Goal: Task Accomplishment & Management: Use online tool/utility

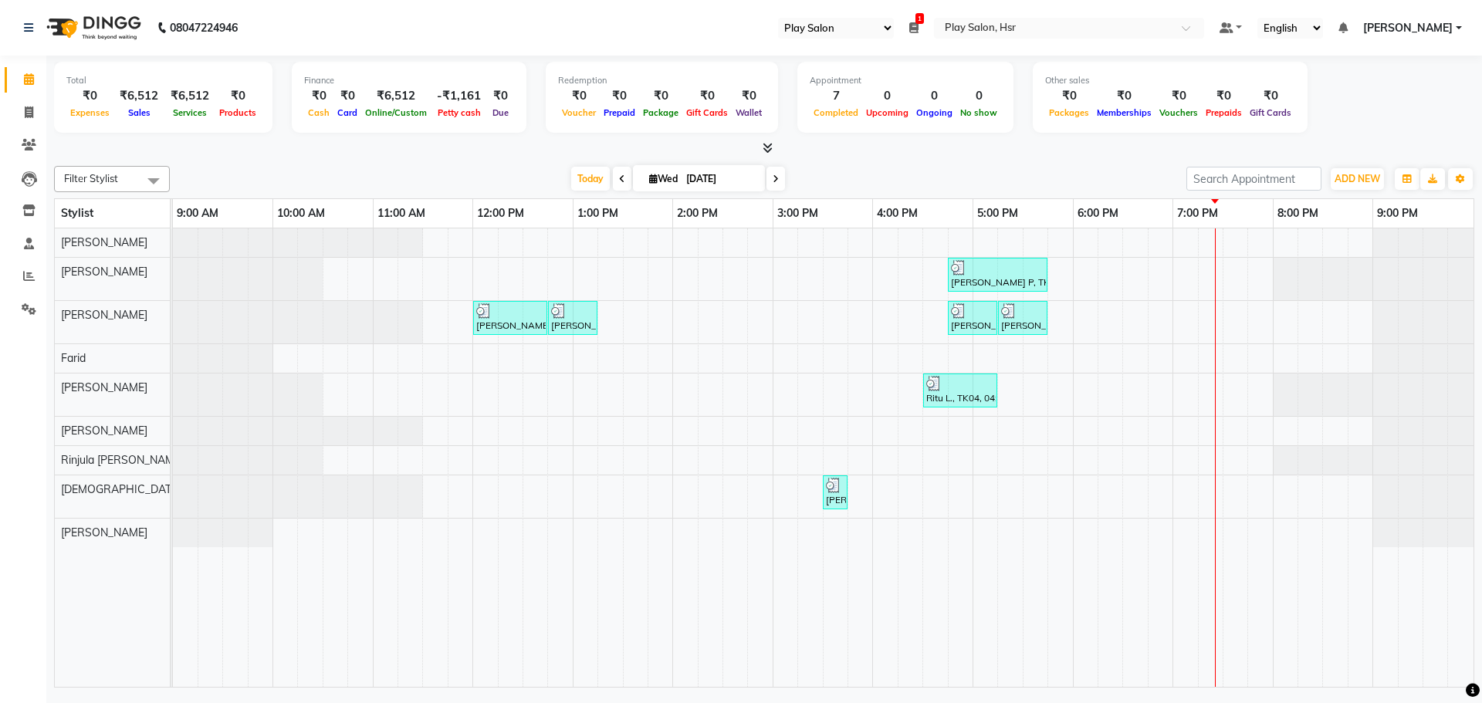
select select "92"
click at [23, 279] on icon at bounding box center [29, 276] width 12 height 12
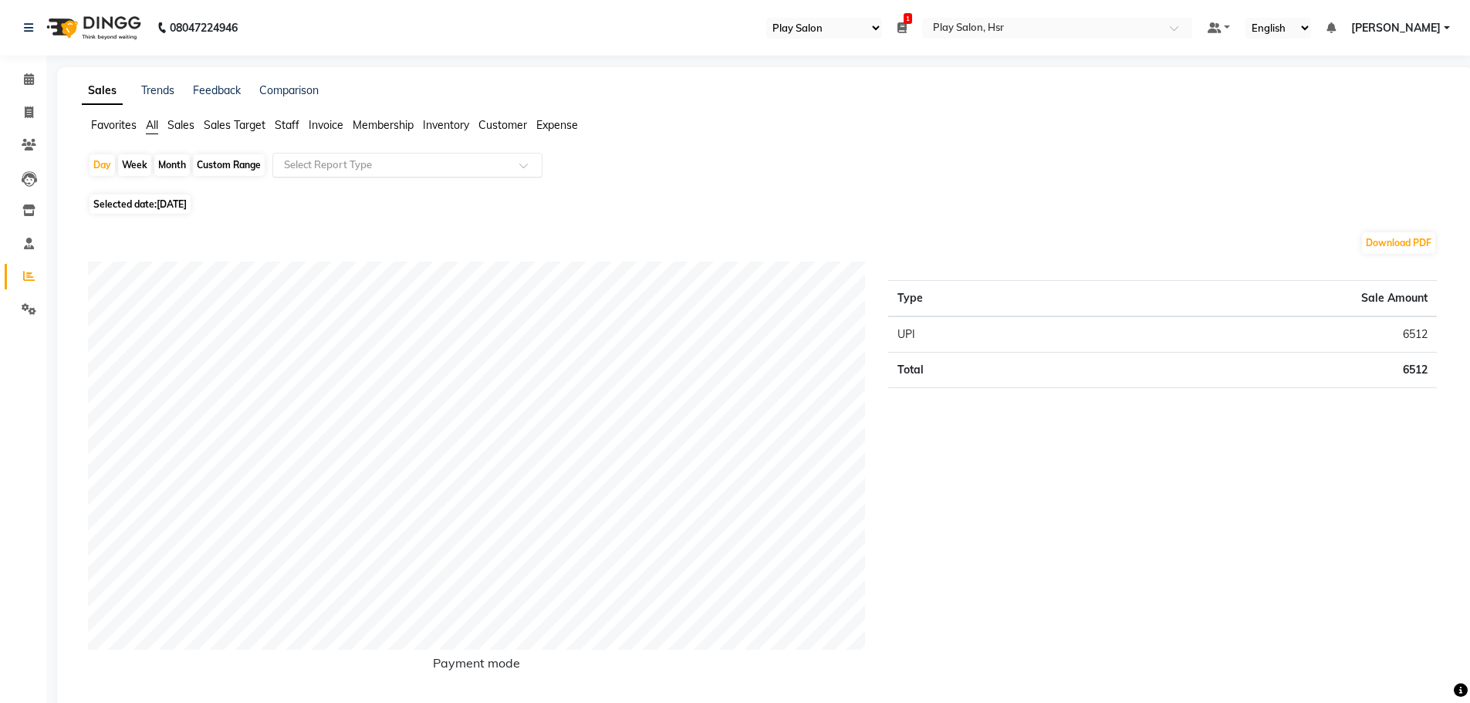
click at [318, 165] on input "text" at bounding box center [392, 164] width 222 height 15
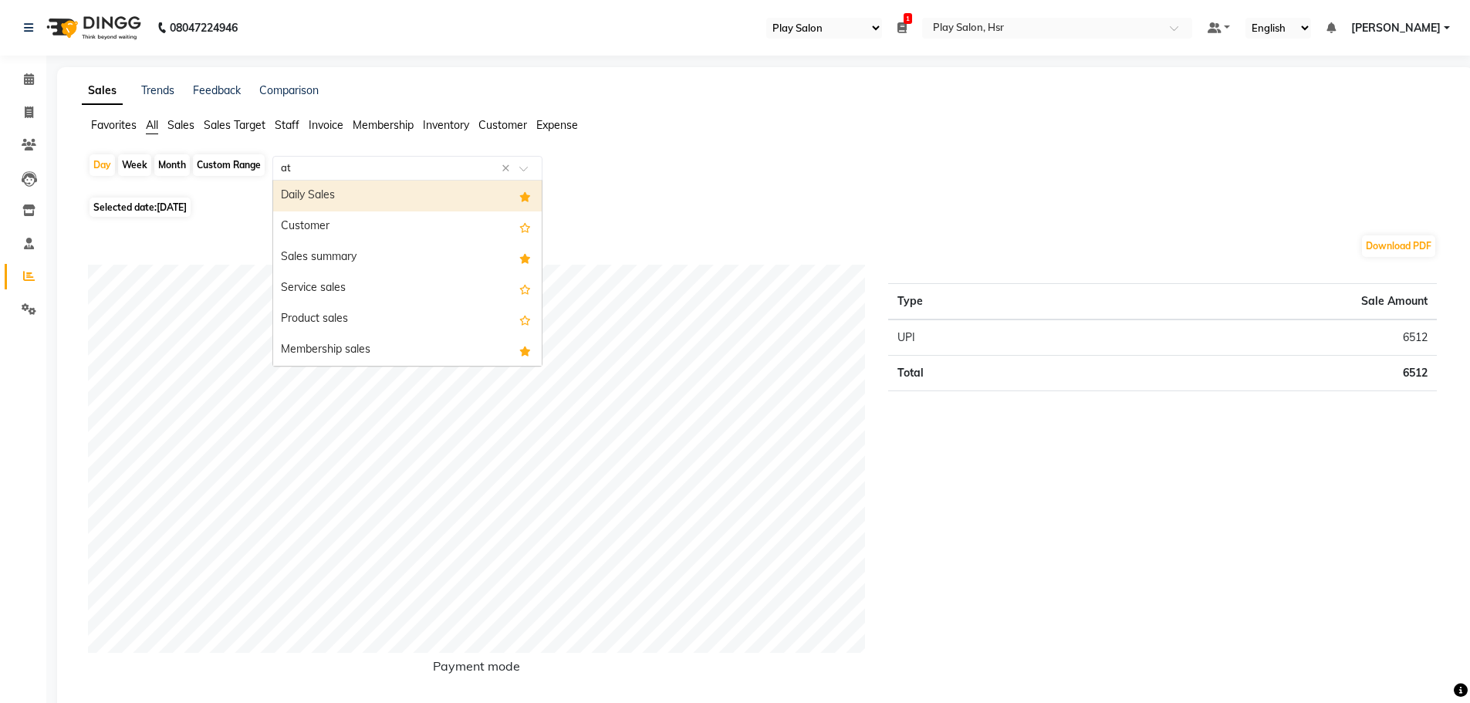
type input "att"
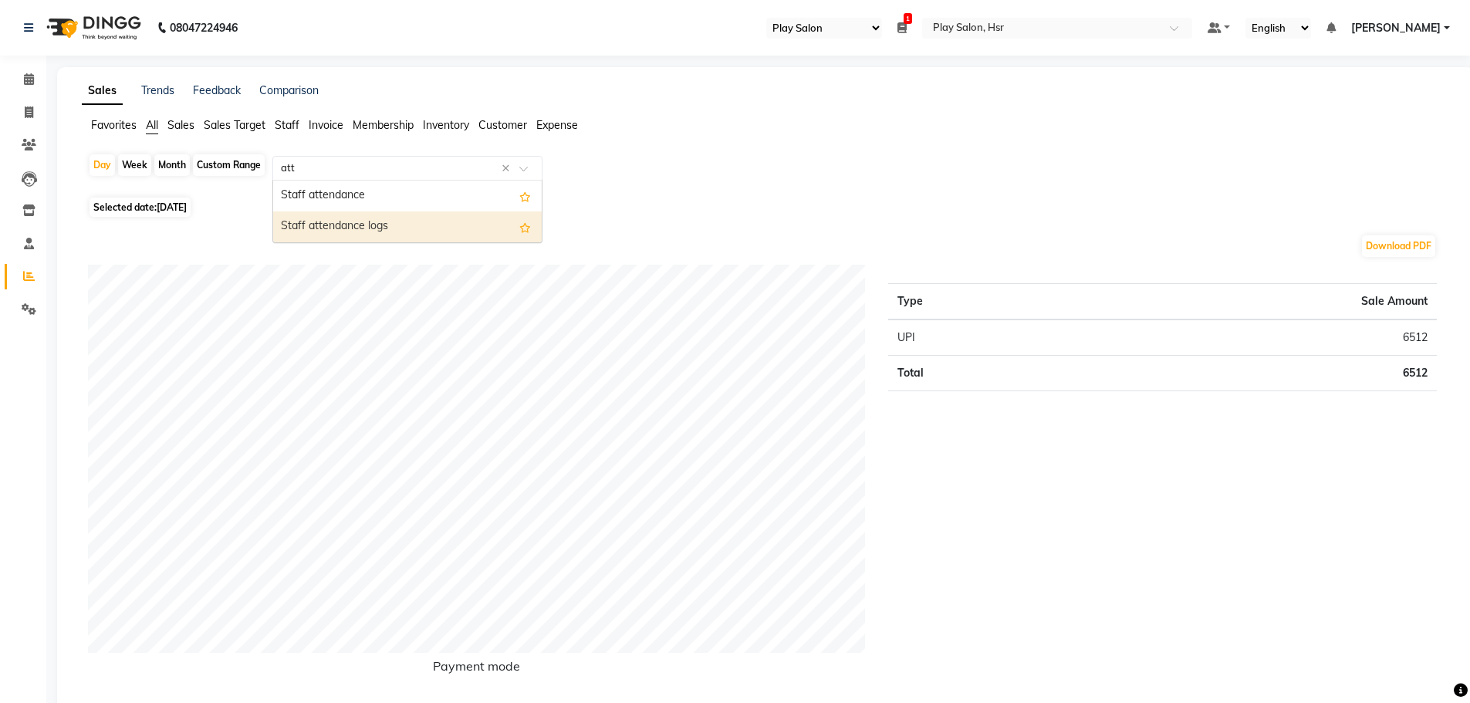
click at [363, 221] on div "Staff attendance logs" at bounding box center [407, 226] width 269 height 31
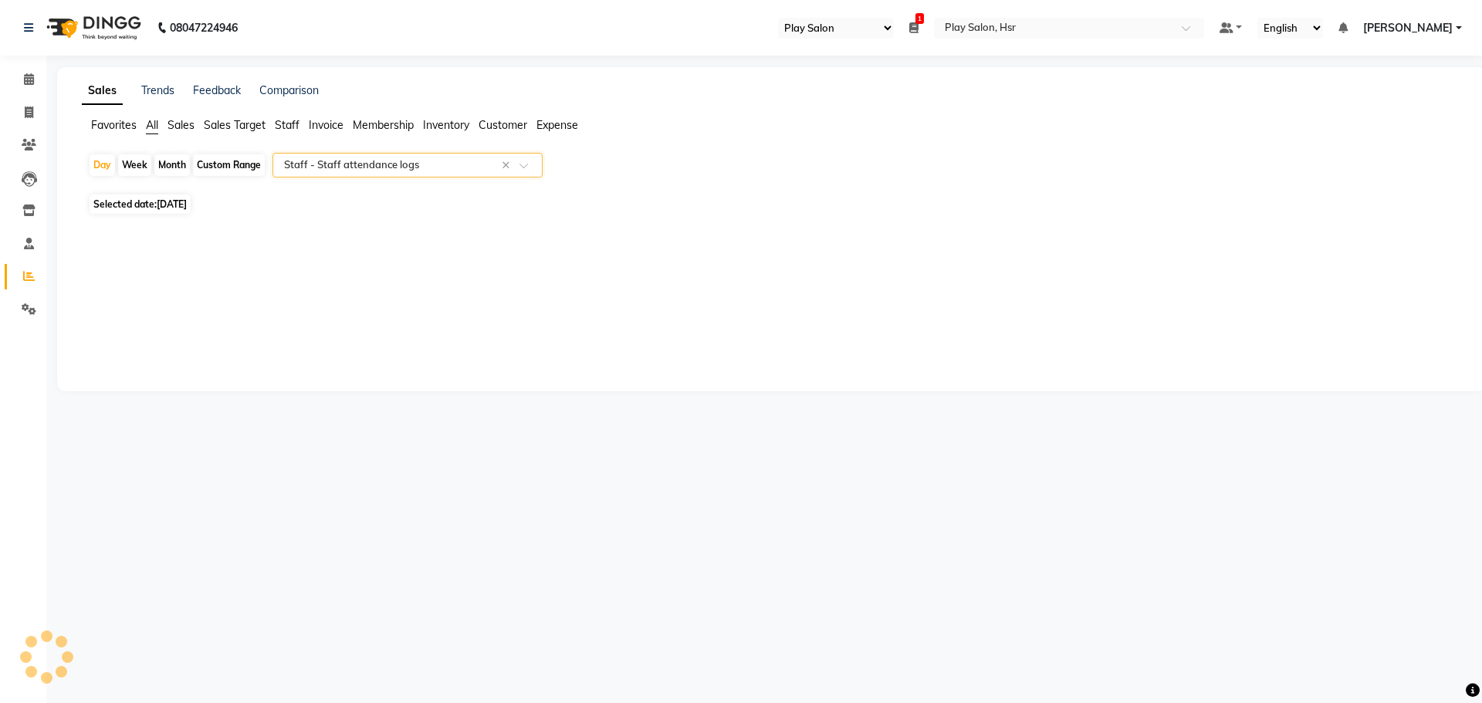
select select "full_report"
select select "csv"
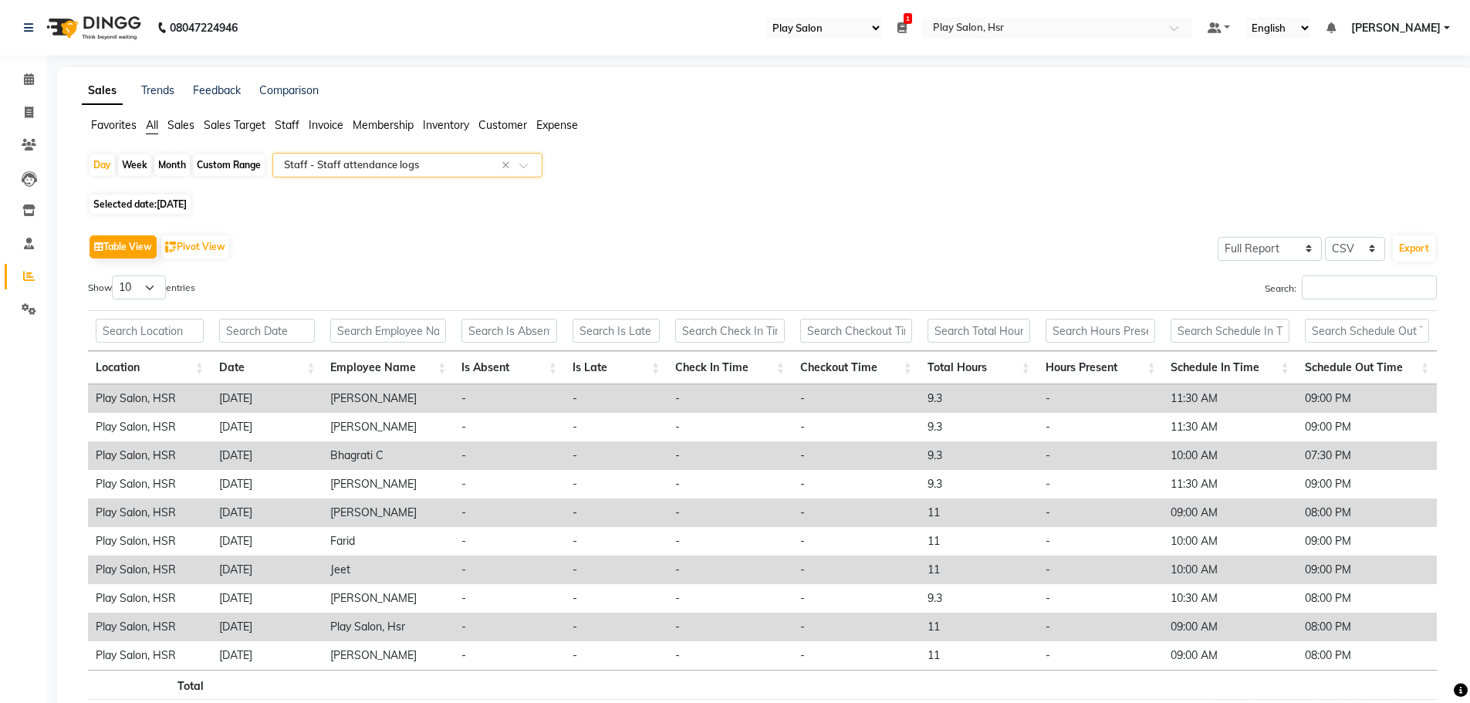
click at [220, 166] on div "Custom Range" at bounding box center [229, 165] width 72 height 22
select select "9"
select select "2025"
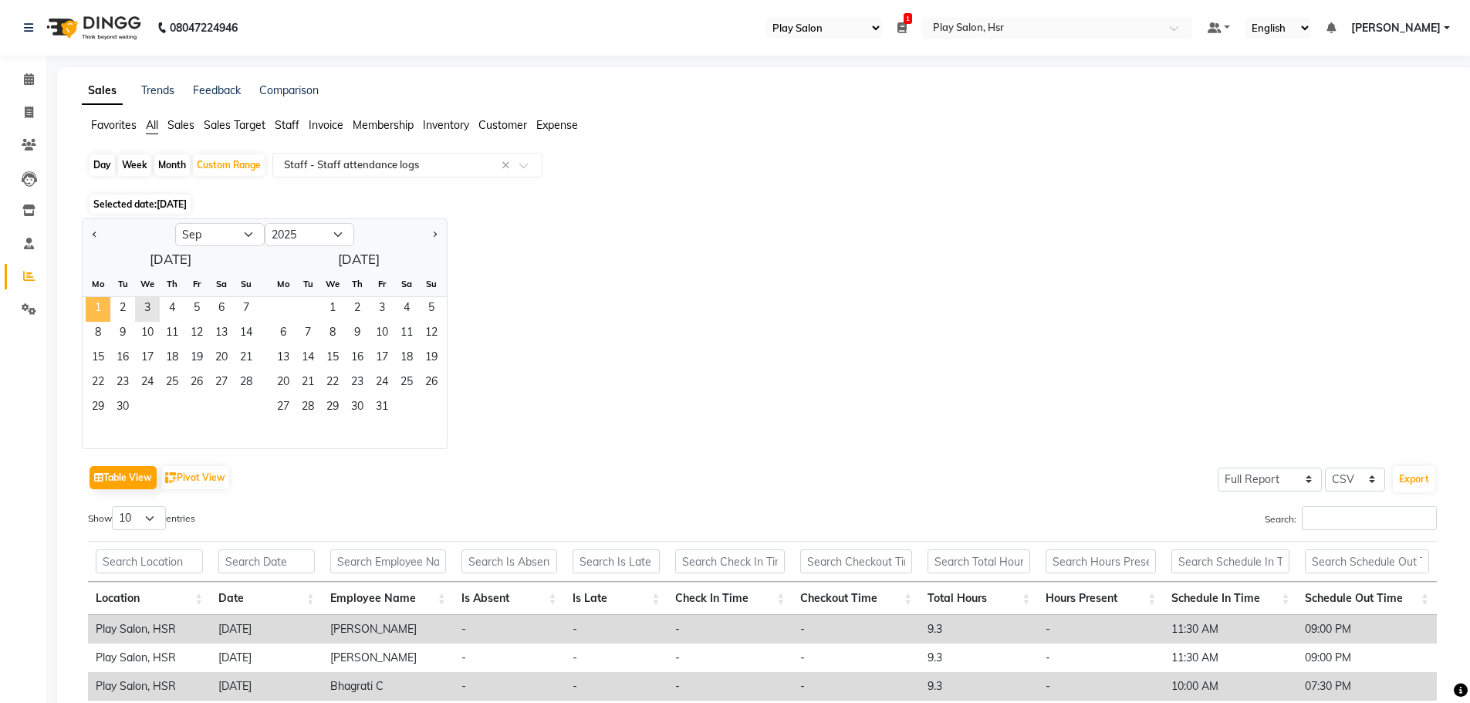
click at [104, 309] on span "1" at bounding box center [98, 309] width 25 height 25
click at [149, 309] on span "3" at bounding box center [147, 309] width 25 height 25
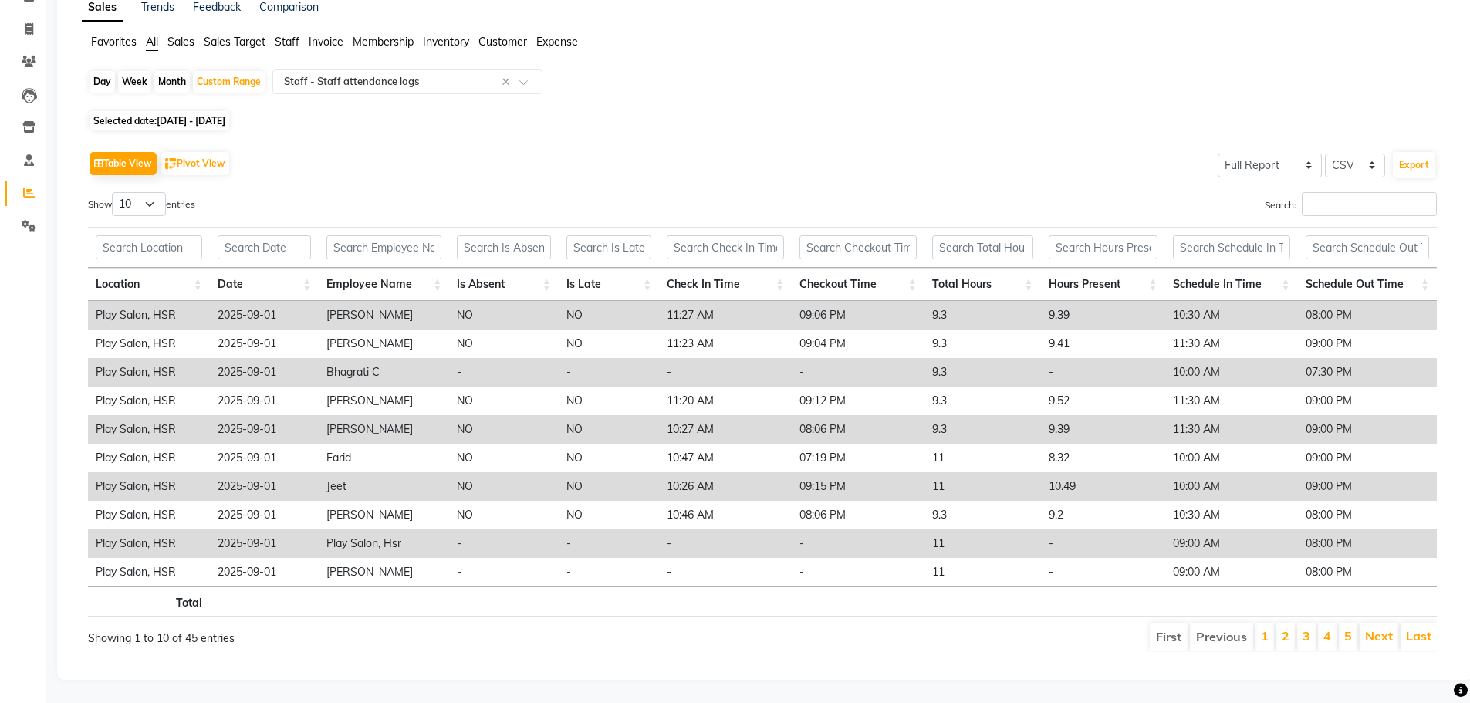
scroll to position [95, 0]
click at [137, 192] on select "10 25 50 100" at bounding box center [139, 204] width 54 height 24
select select "100"
click at [114, 192] on select "10 25 50 100" at bounding box center [139, 204] width 54 height 24
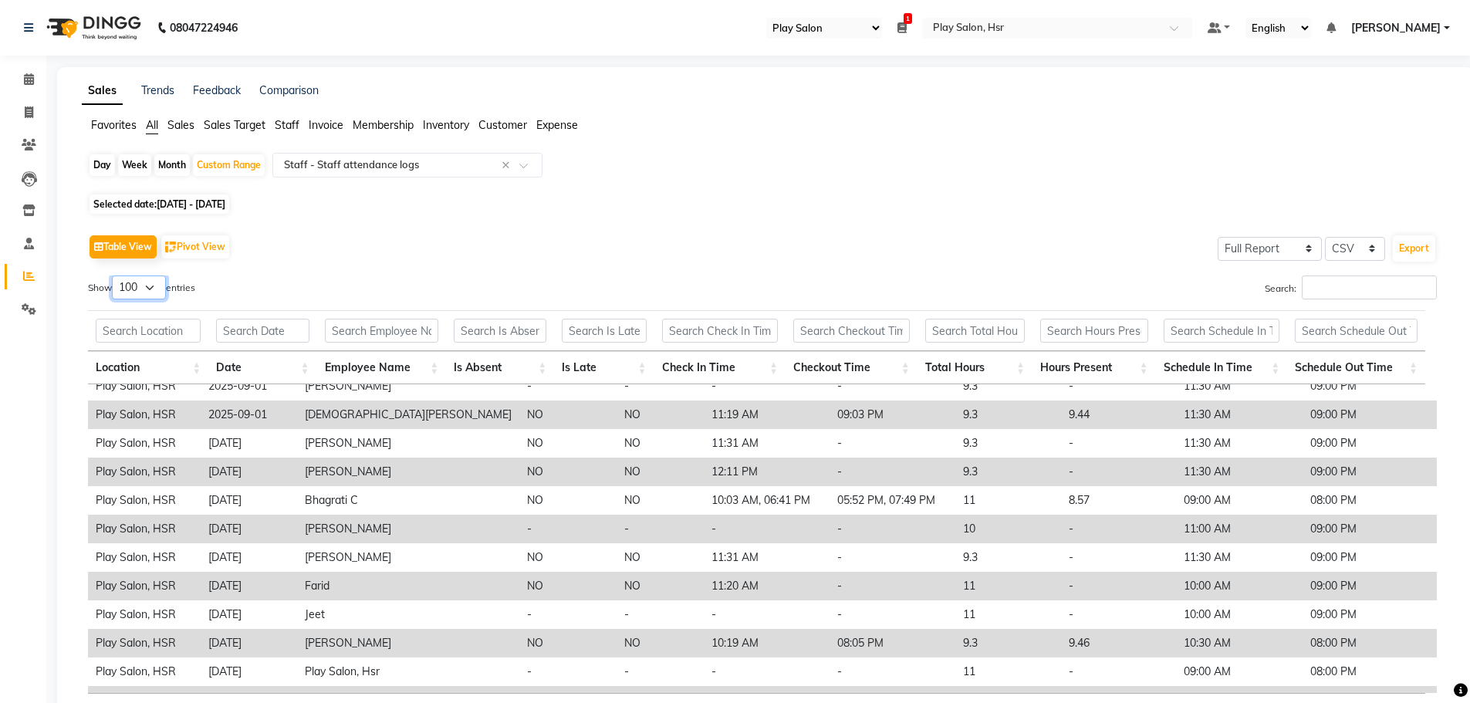
scroll to position [359, 0]
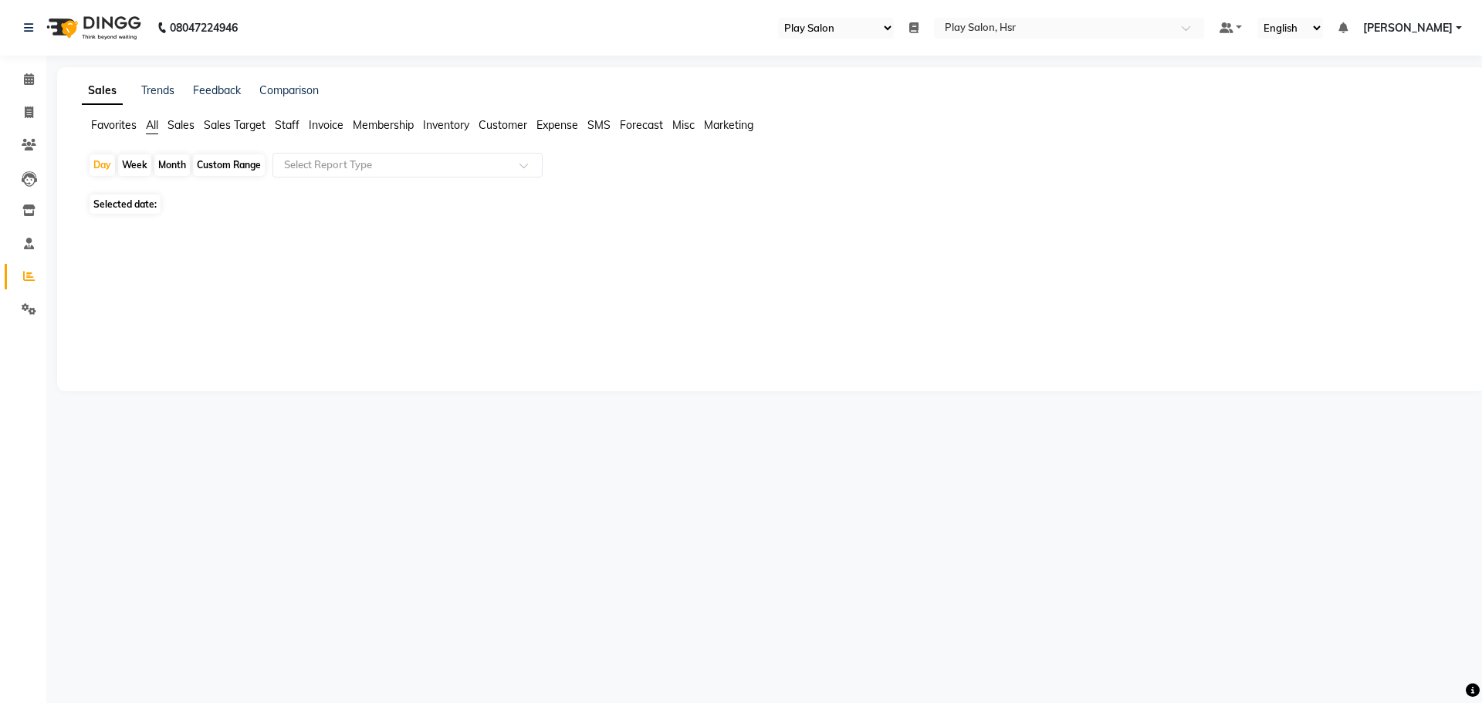
select select "92"
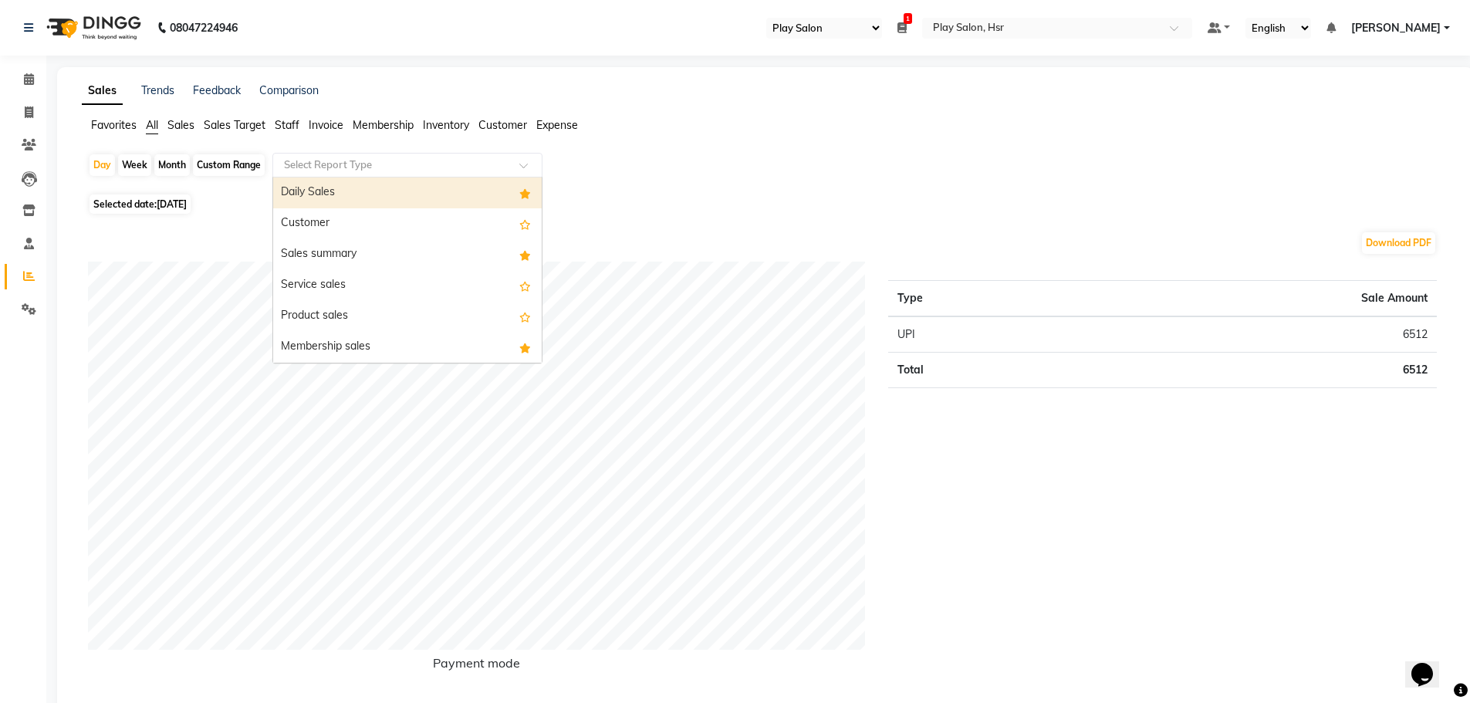
click at [313, 164] on input "text" at bounding box center [392, 164] width 222 height 15
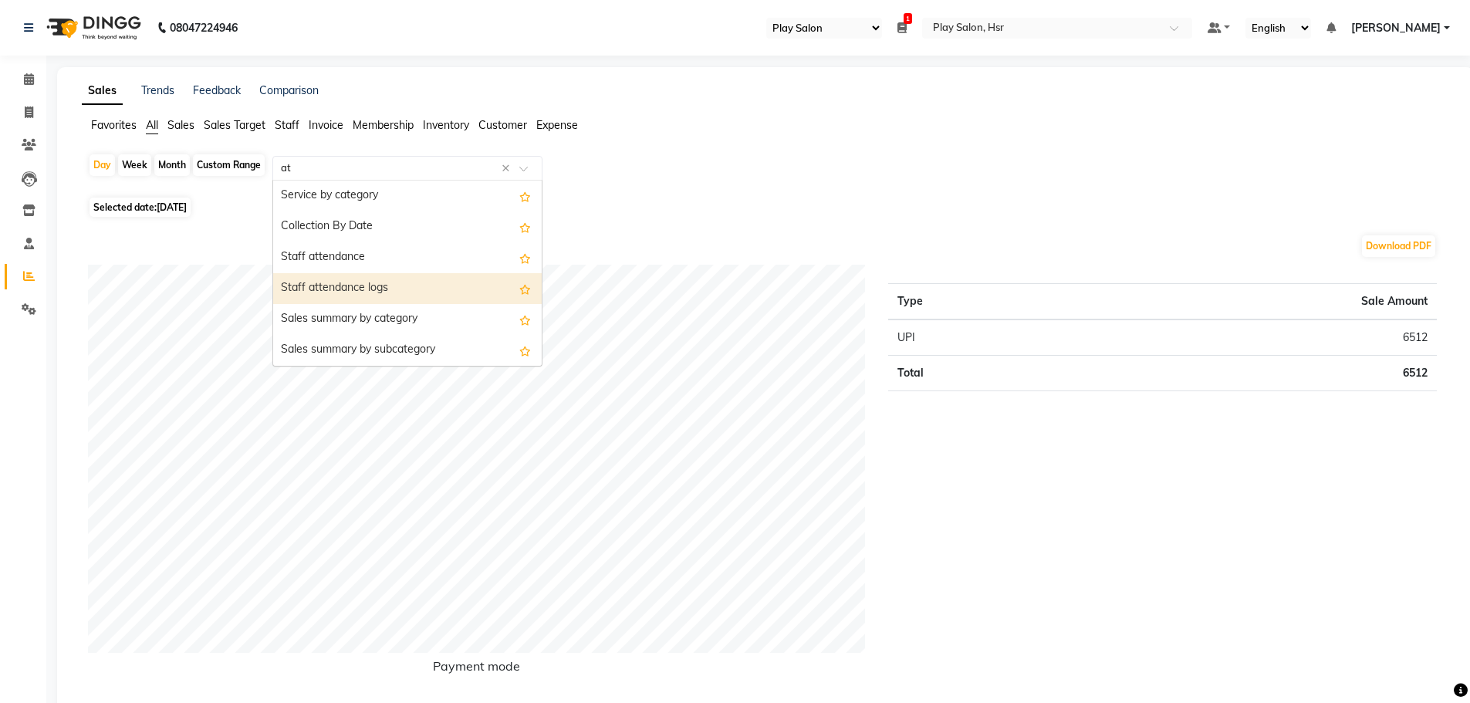
type input "att"
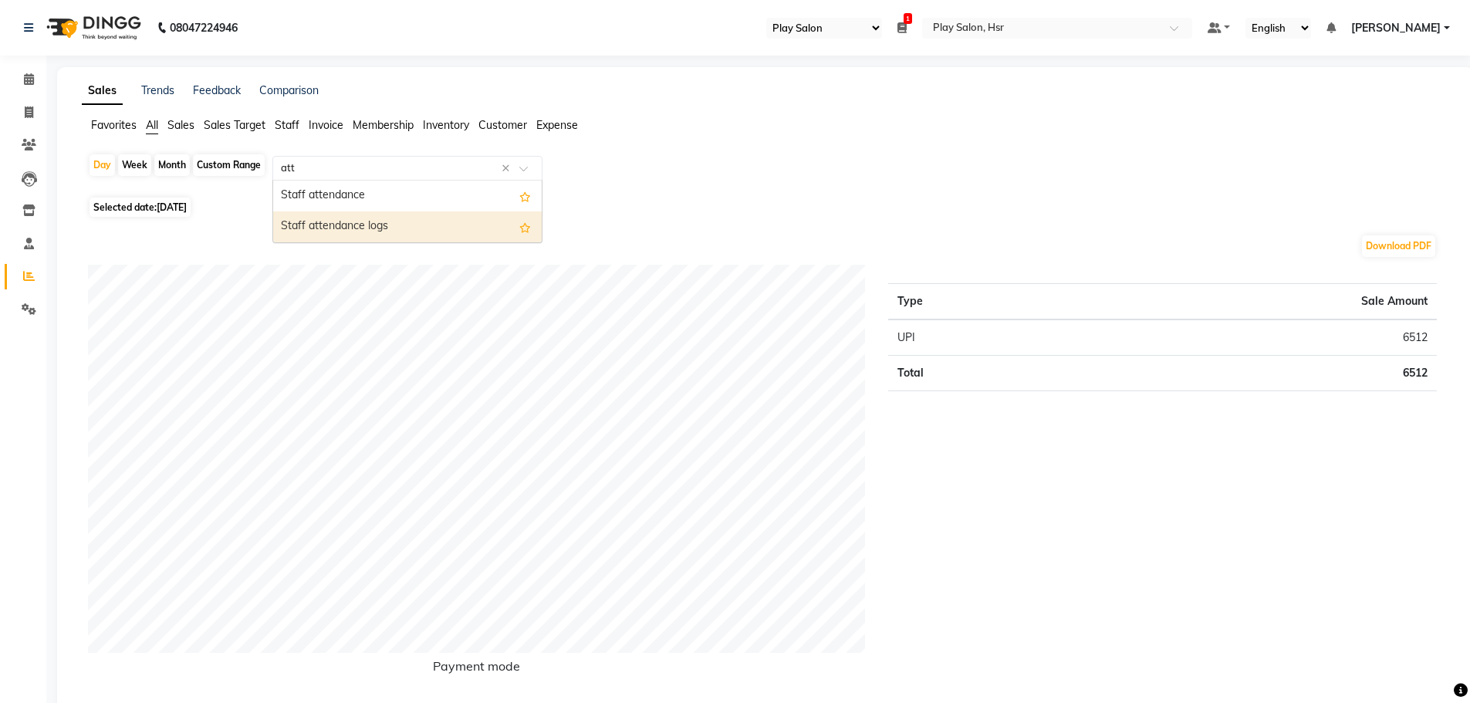
click at [379, 225] on div "Staff attendance logs" at bounding box center [407, 226] width 269 height 31
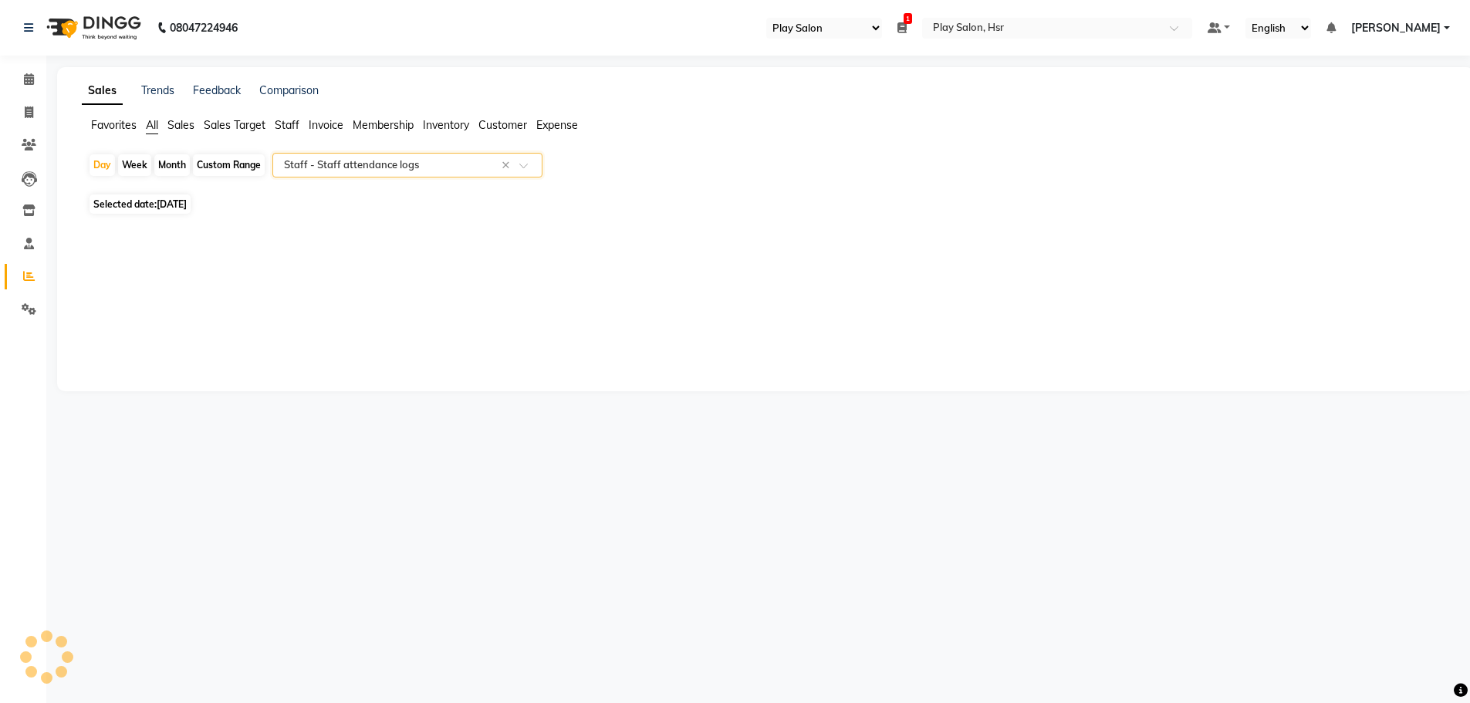
select select "full_report"
select select "csv"
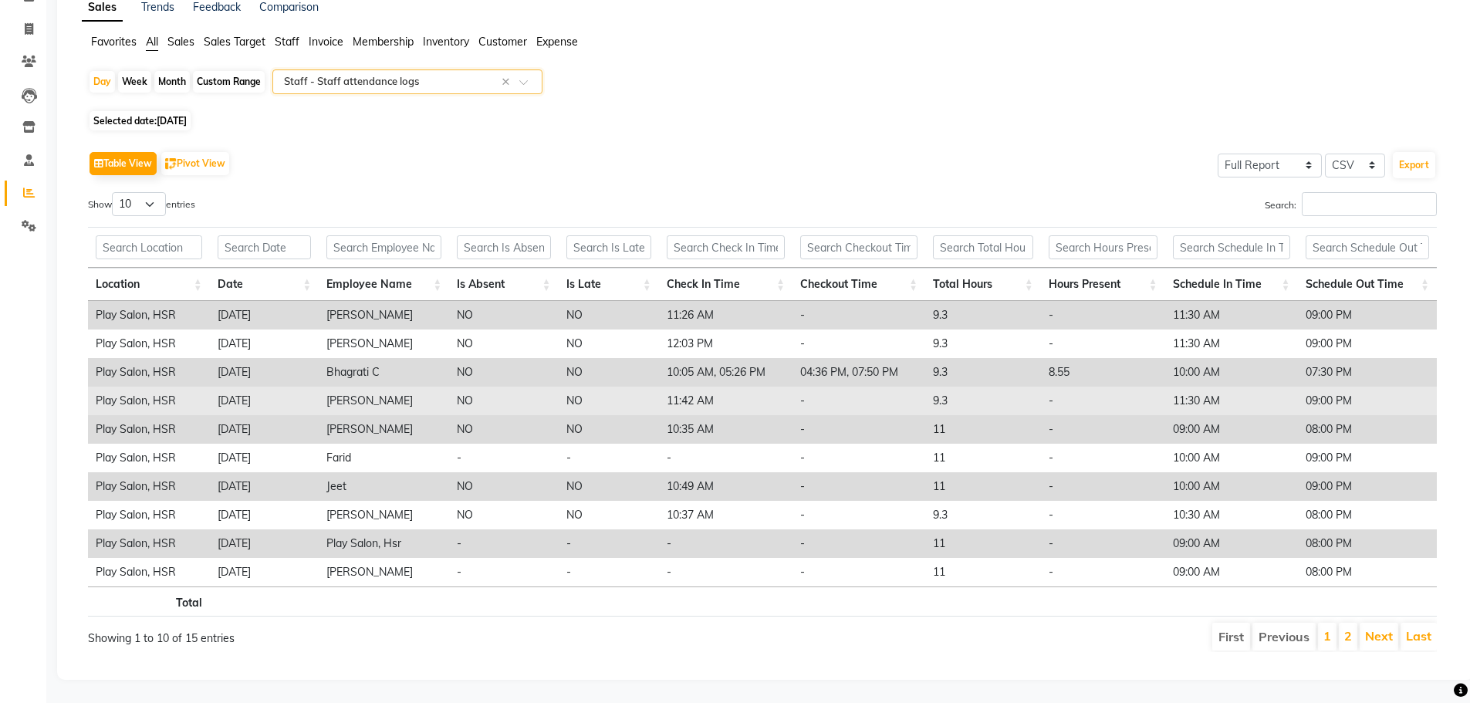
scroll to position [95, 0]
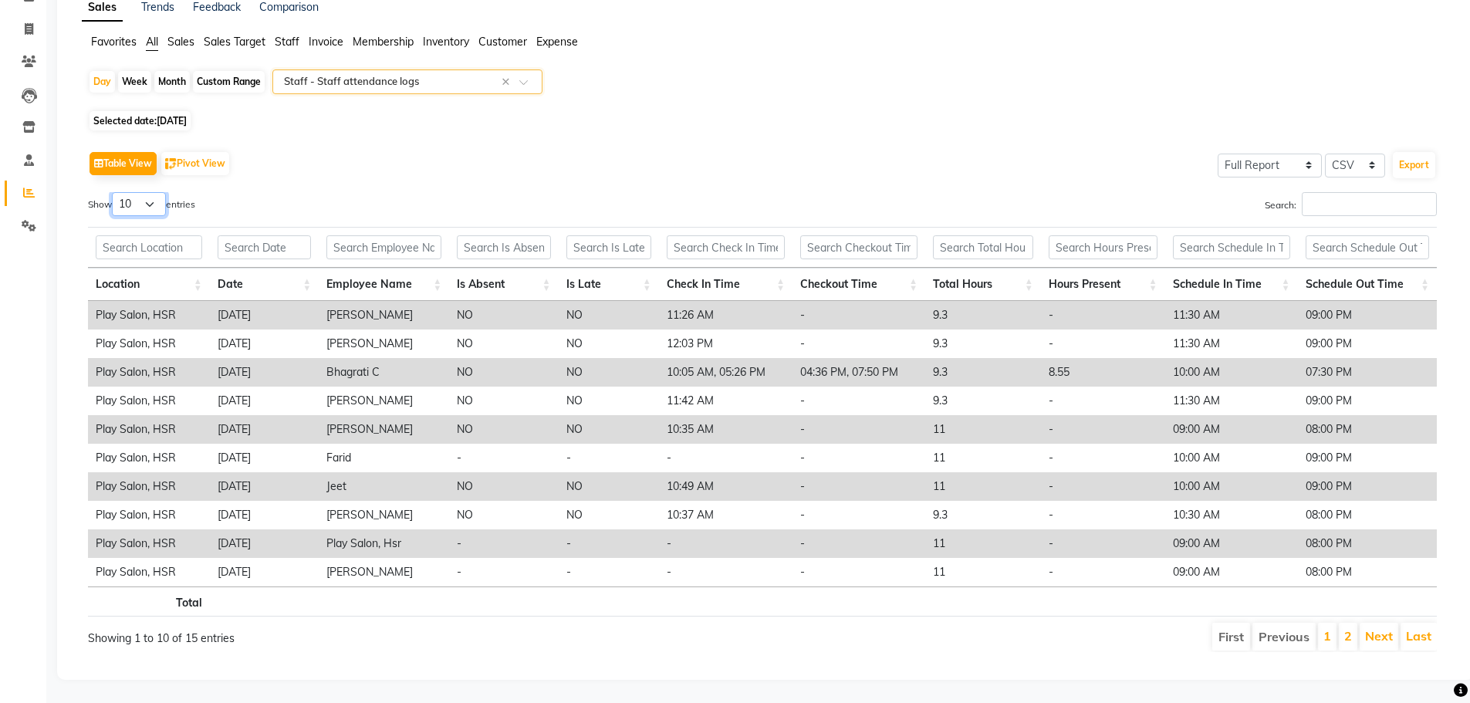
click at [134, 192] on select "10 25 50 100" at bounding box center [139, 204] width 54 height 24
select select "100"
click at [114, 192] on select "10 25 50 100" at bounding box center [139, 204] width 54 height 24
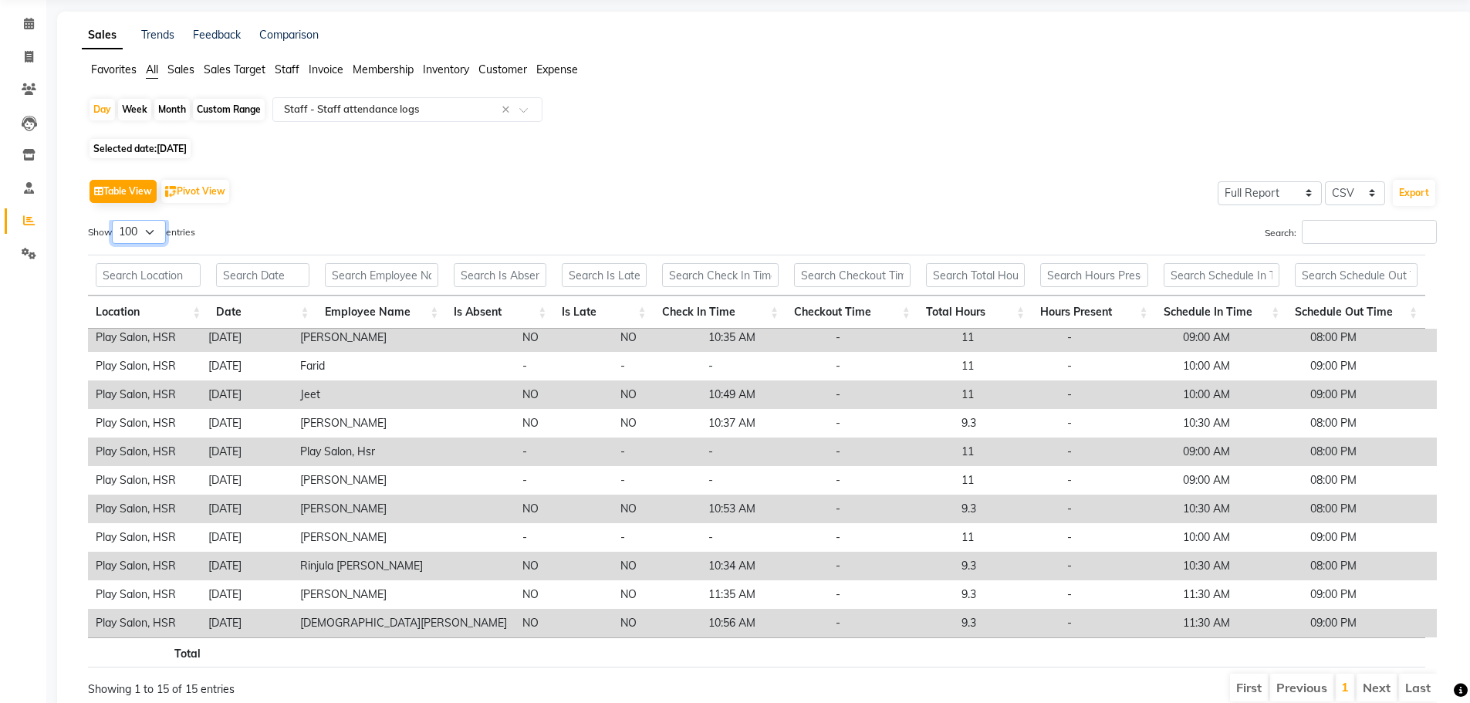
scroll to position [0, 0]
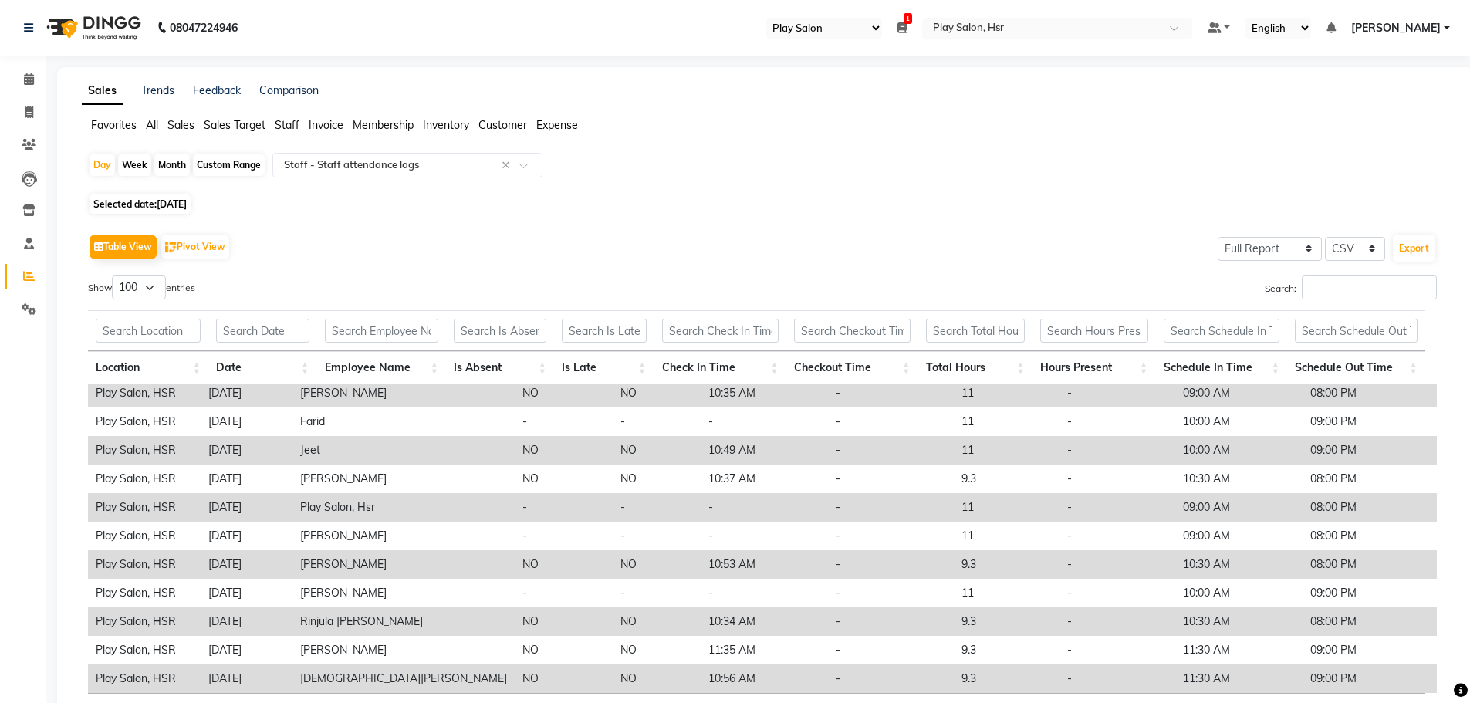
click at [214, 169] on div "Custom Range" at bounding box center [229, 165] width 72 height 22
select select "9"
select select "2025"
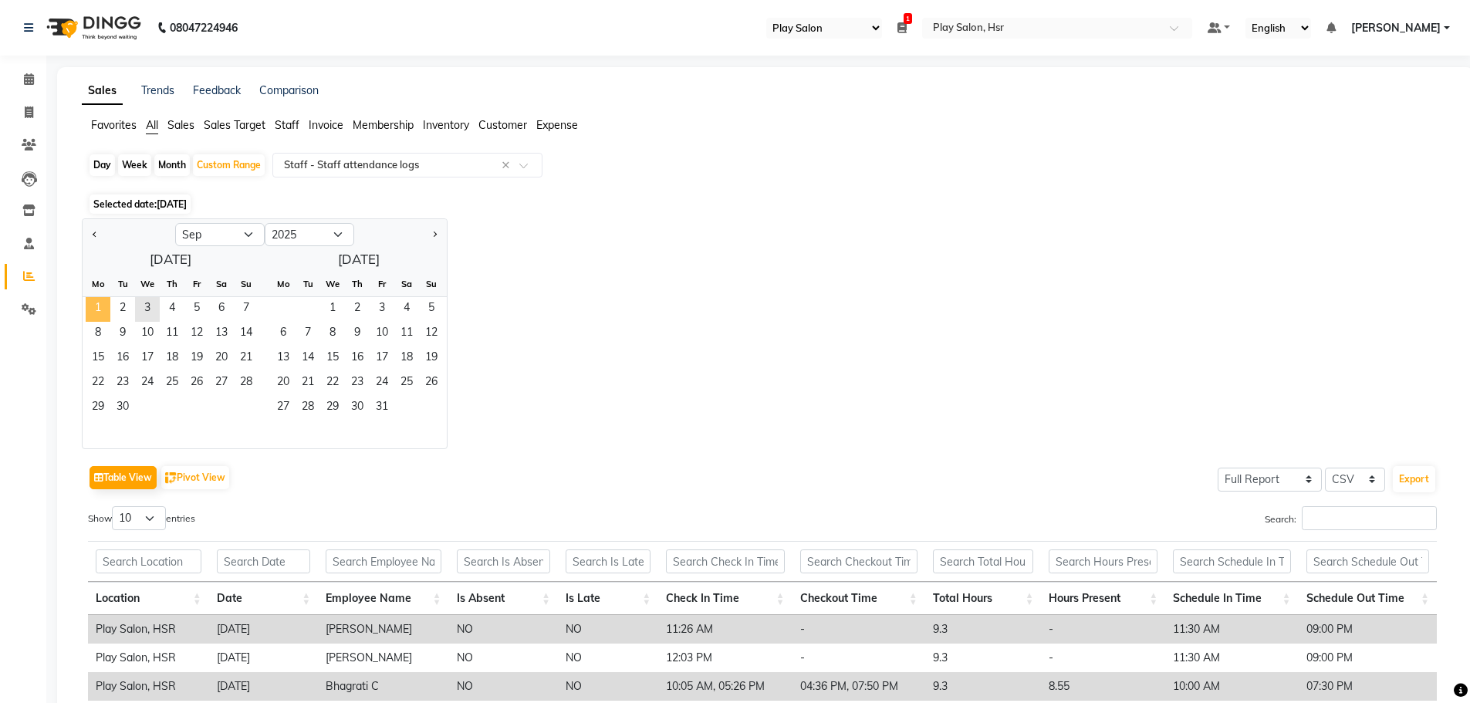
click at [103, 308] on span "1" at bounding box center [98, 309] width 25 height 25
click at [147, 310] on span "3" at bounding box center [147, 309] width 25 height 25
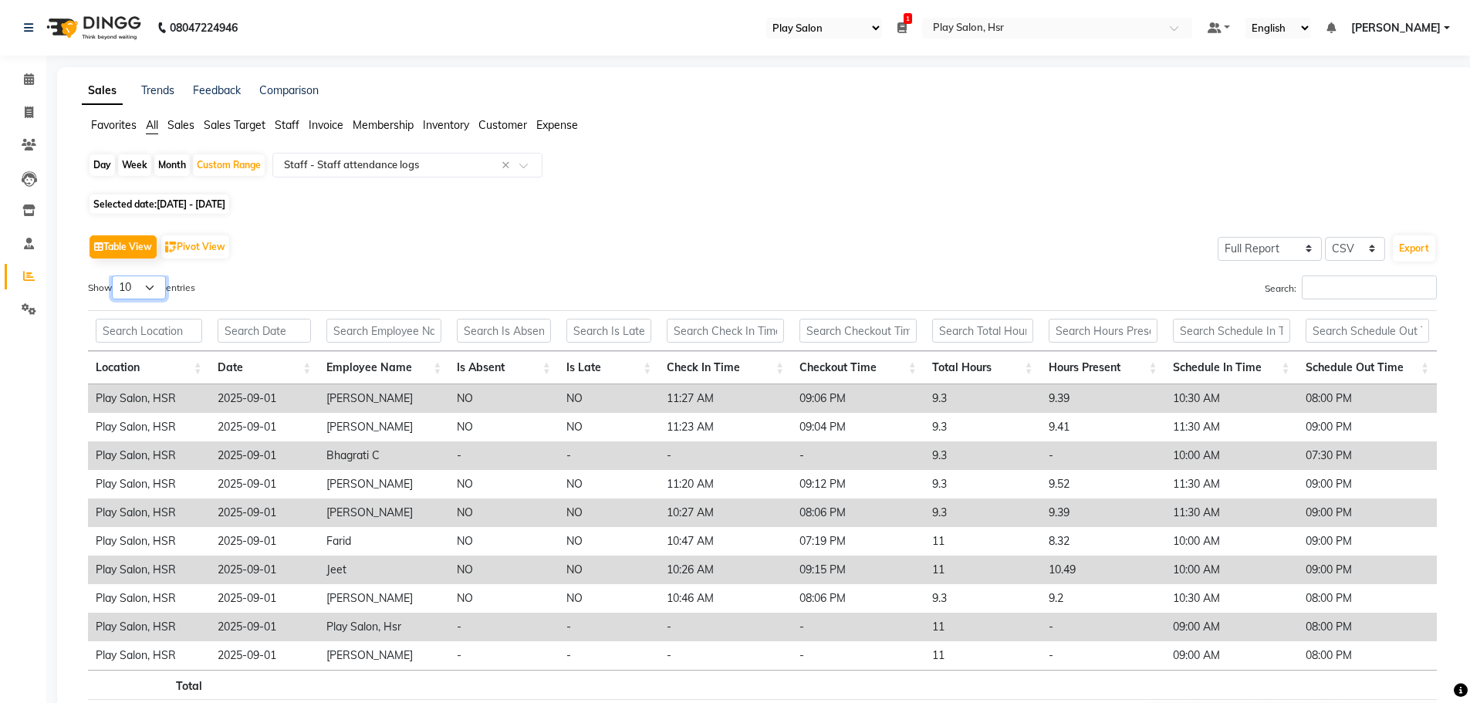
click at [144, 292] on select "10 25 50 100" at bounding box center [139, 288] width 54 height 24
select select "100"
click at [114, 276] on select "10 25 50 100" at bounding box center [139, 288] width 54 height 24
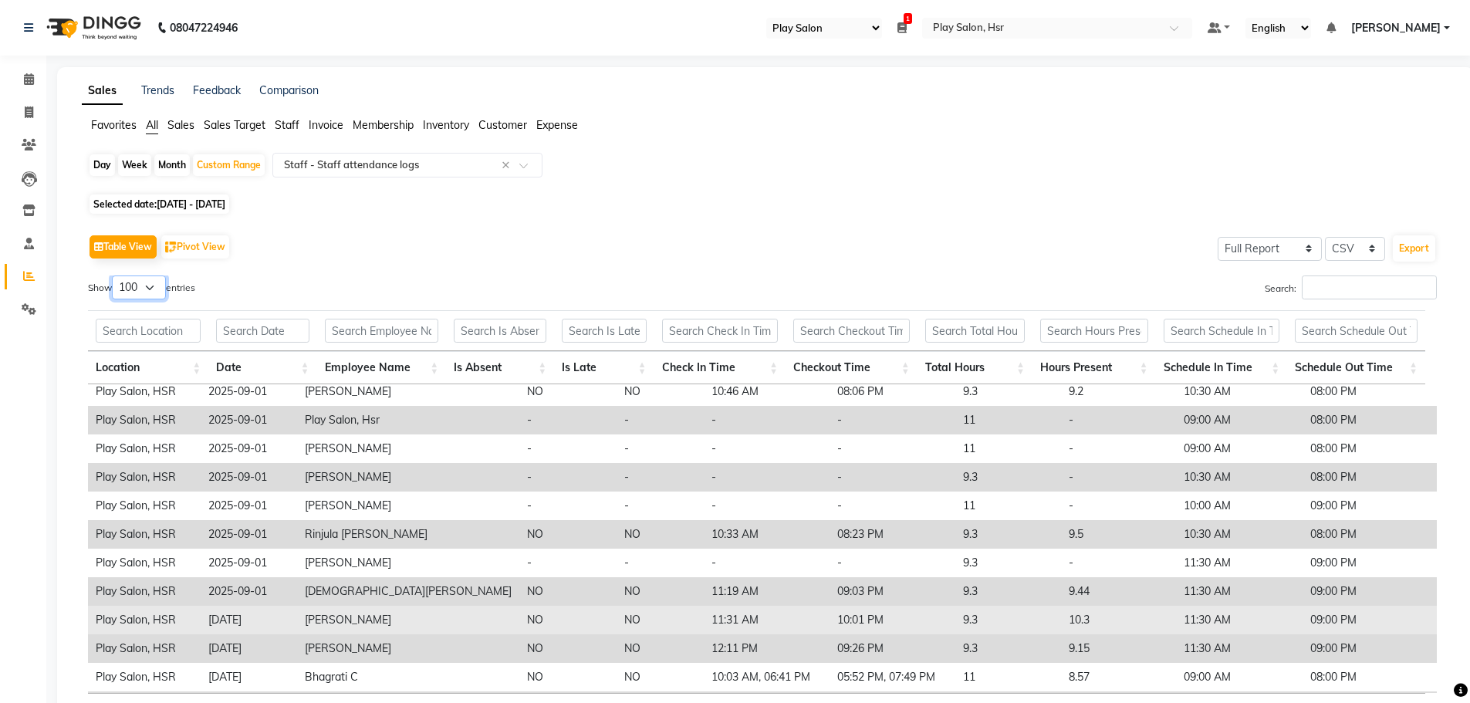
scroll to position [232, 0]
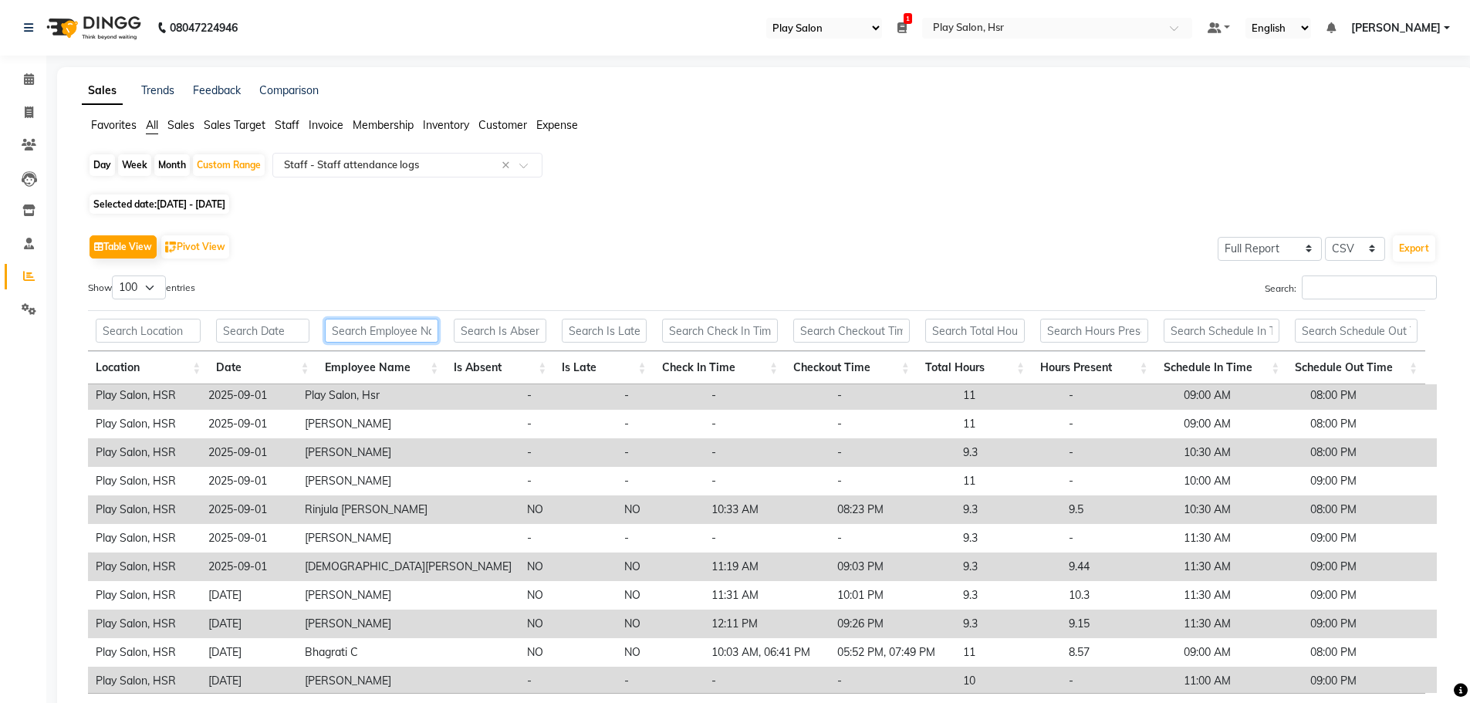
click at [386, 323] on input "text" at bounding box center [382, 331] width 114 height 24
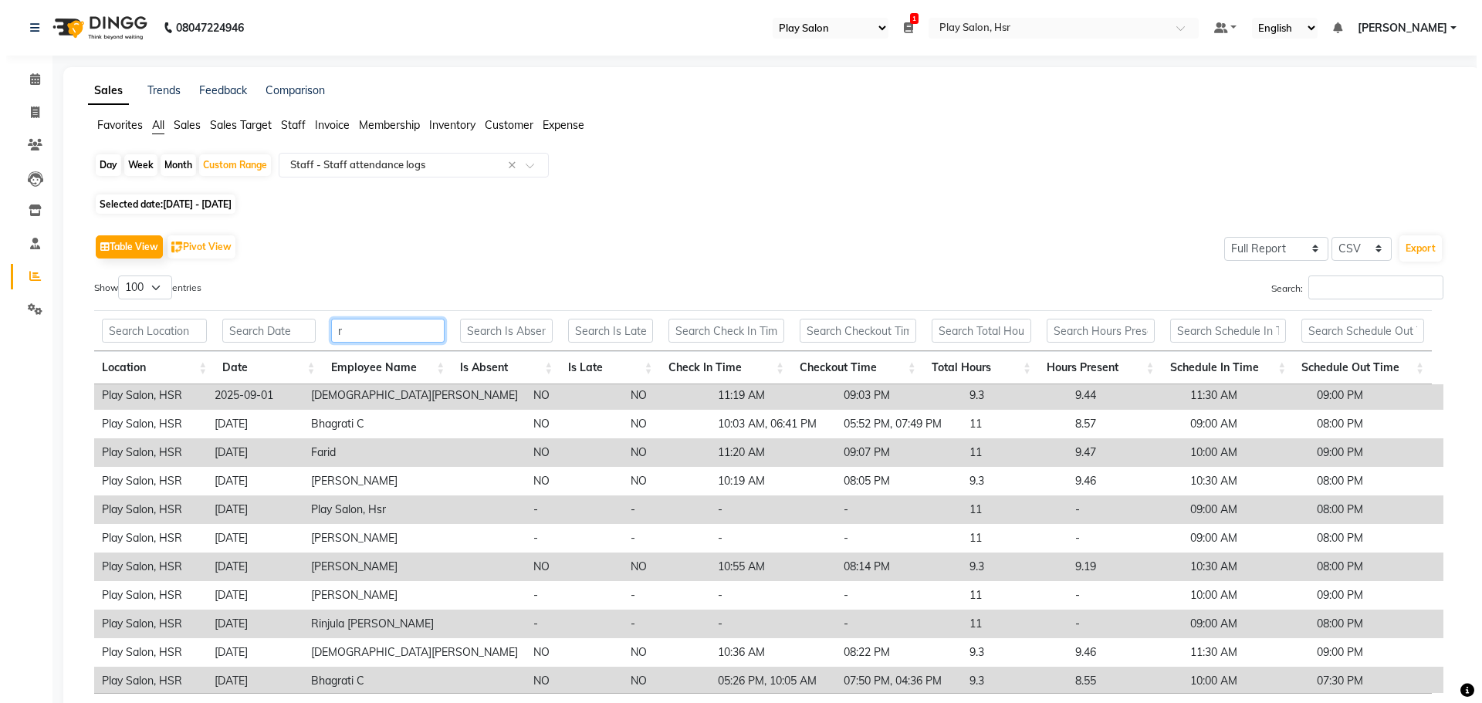
scroll to position [0, 0]
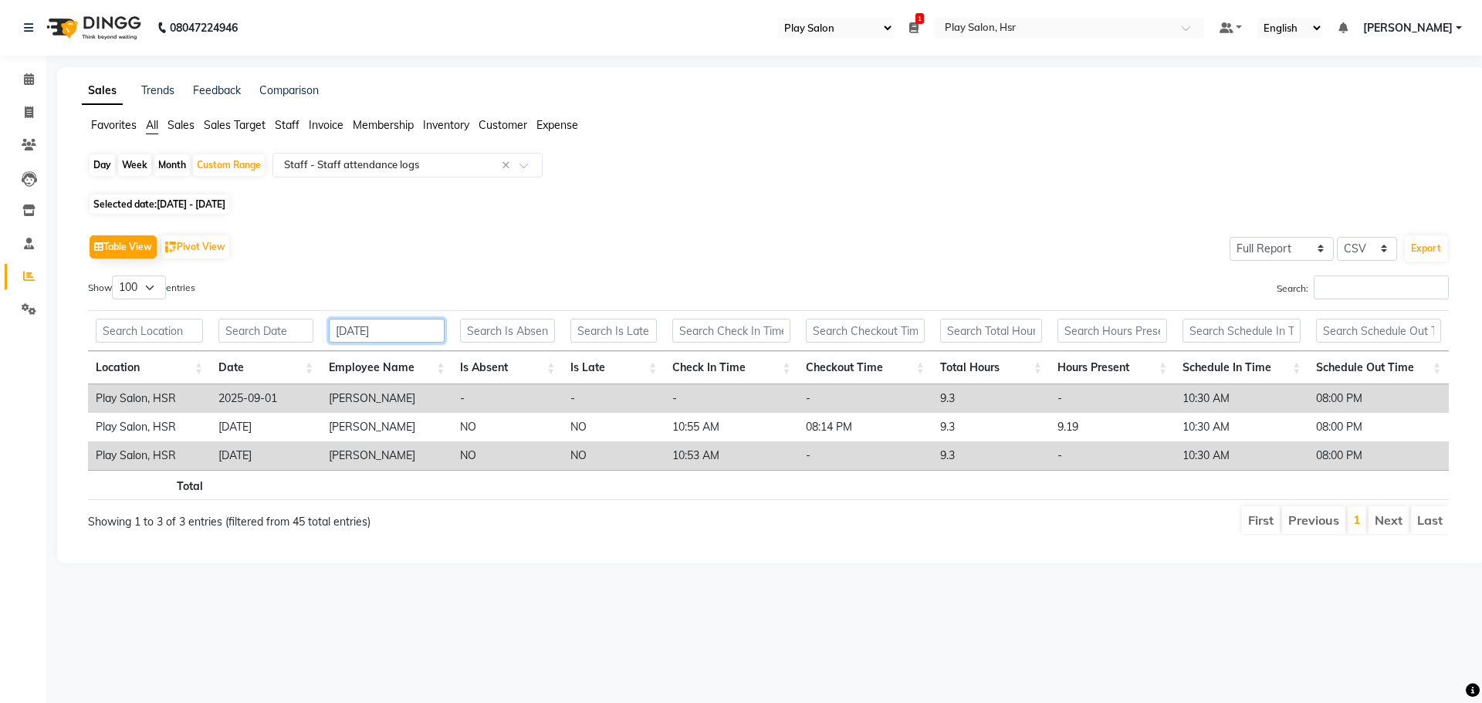
drag, startPoint x: 363, startPoint y: 323, endPoint x: 274, endPoint y: 330, distance: 89.0
click at [274, 330] on tr "raja" at bounding box center [768, 330] width 1361 height 41
drag, startPoint x: 381, startPoint y: 327, endPoint x: 315, endPoint y: 330, distance: 66.4
click at [315, 330] on tr "amaan" at bounding box center [768, 330] width 1361 height 41
drag, startPoint x: 286, startPoint y: 323, endPoint x: 276, endPoint y: 323, distance: 10.8
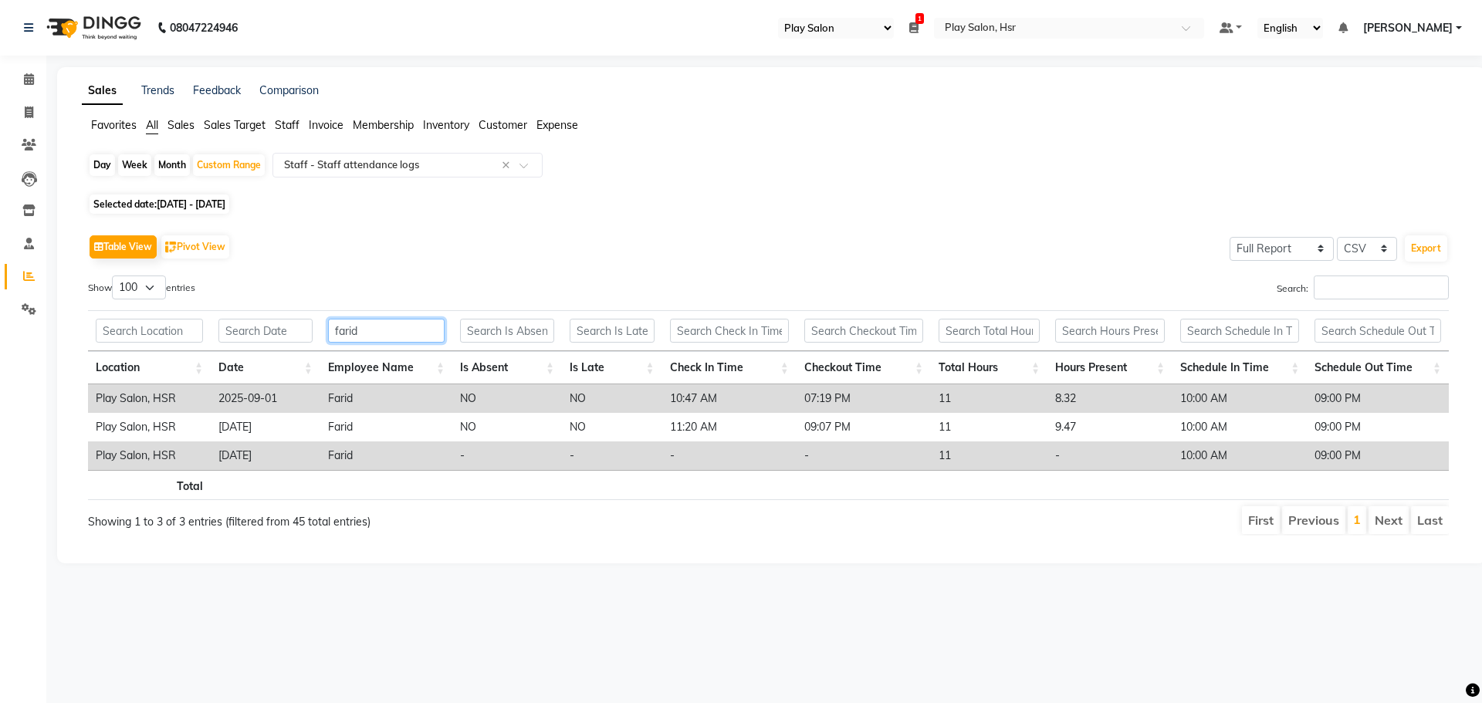
click at [276, 323] on tr "farid" at bounding box center [768, 330] width 1361 height 41
type input "kiran"
drag, startPoint x: 387, startPoint y: 326, endPoint x: 298, endPoint y: 327, distance: 89.5
click at [298, 327] on tr "kiran" at bounding box center [768, 330] width 1361 height 41
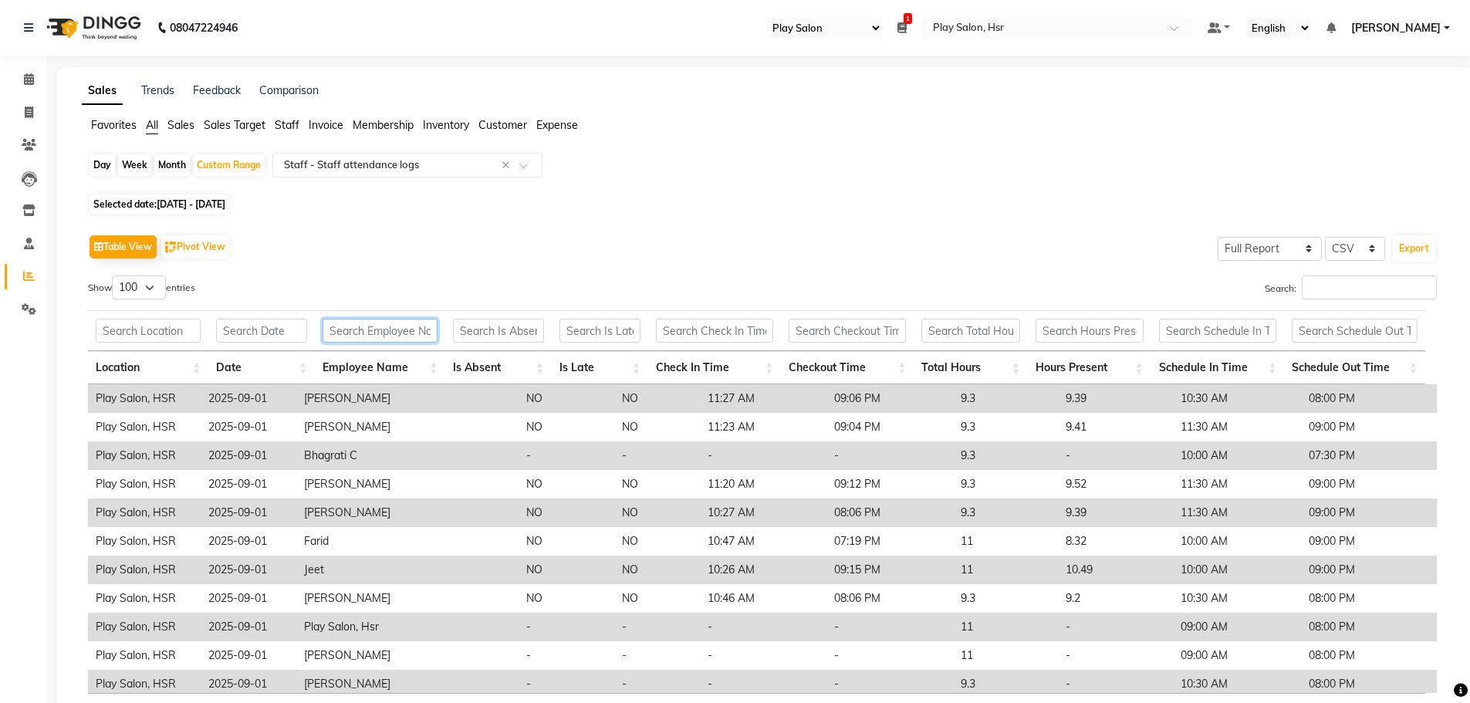
click at [403, 328] on input "text" at bounding box center [380, 331] width 115 height 24
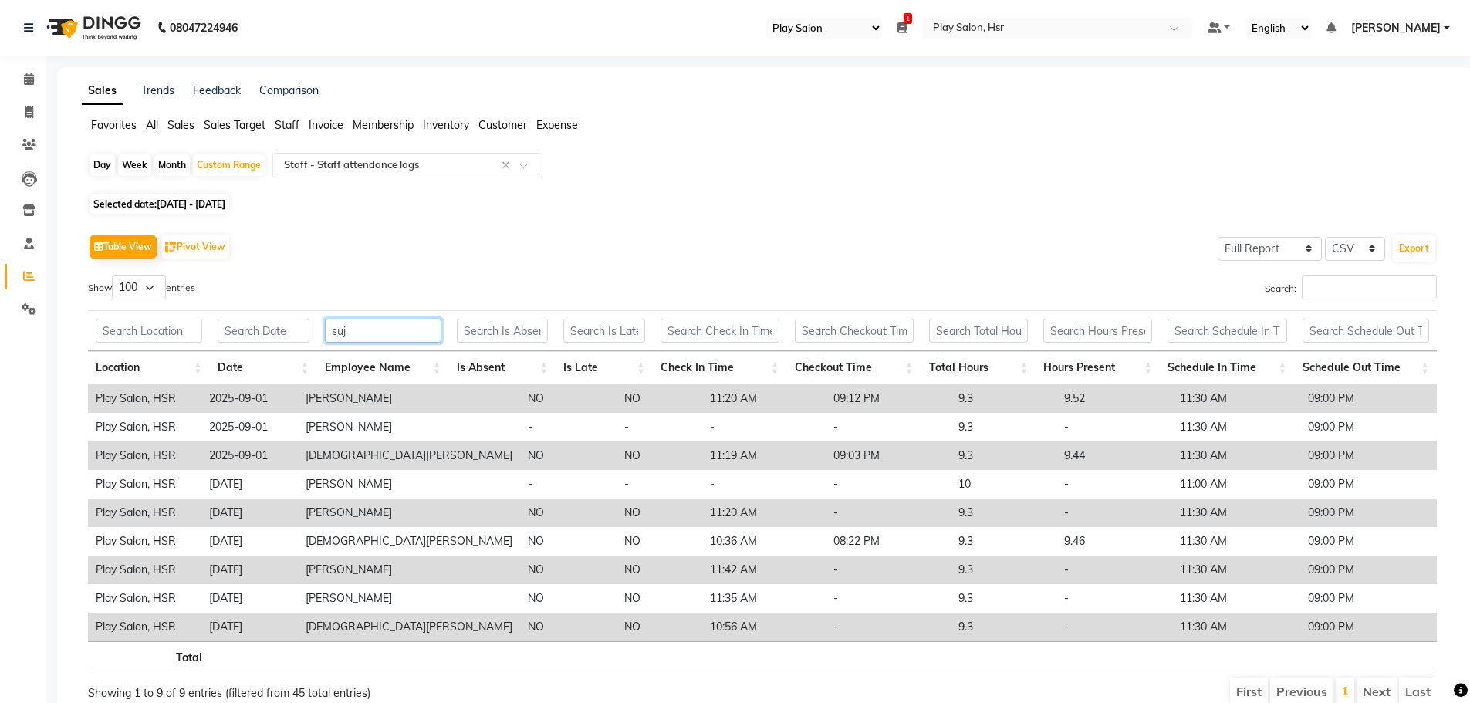
type input "suja"
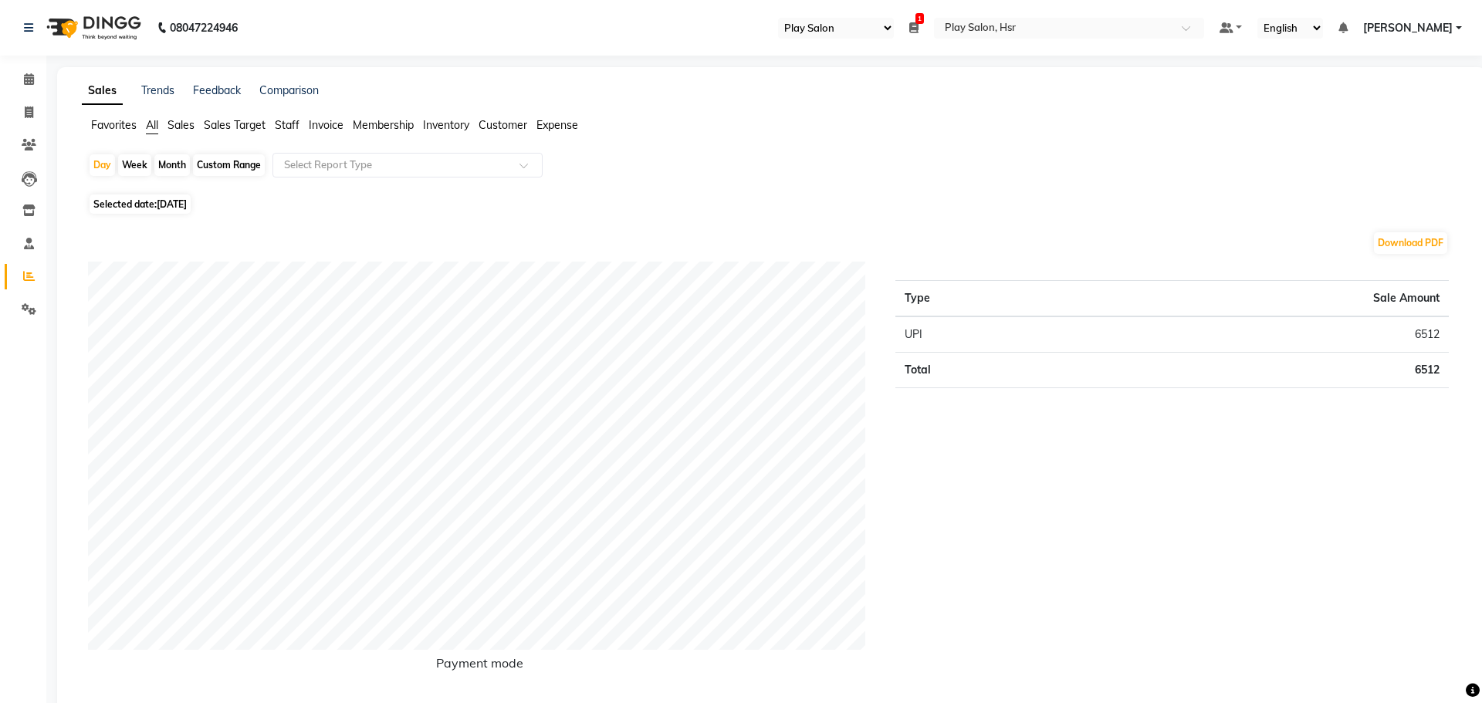
select select "92"
click at [318, 162] on input "text" at bounding box center [392, 164] width 222 height 15
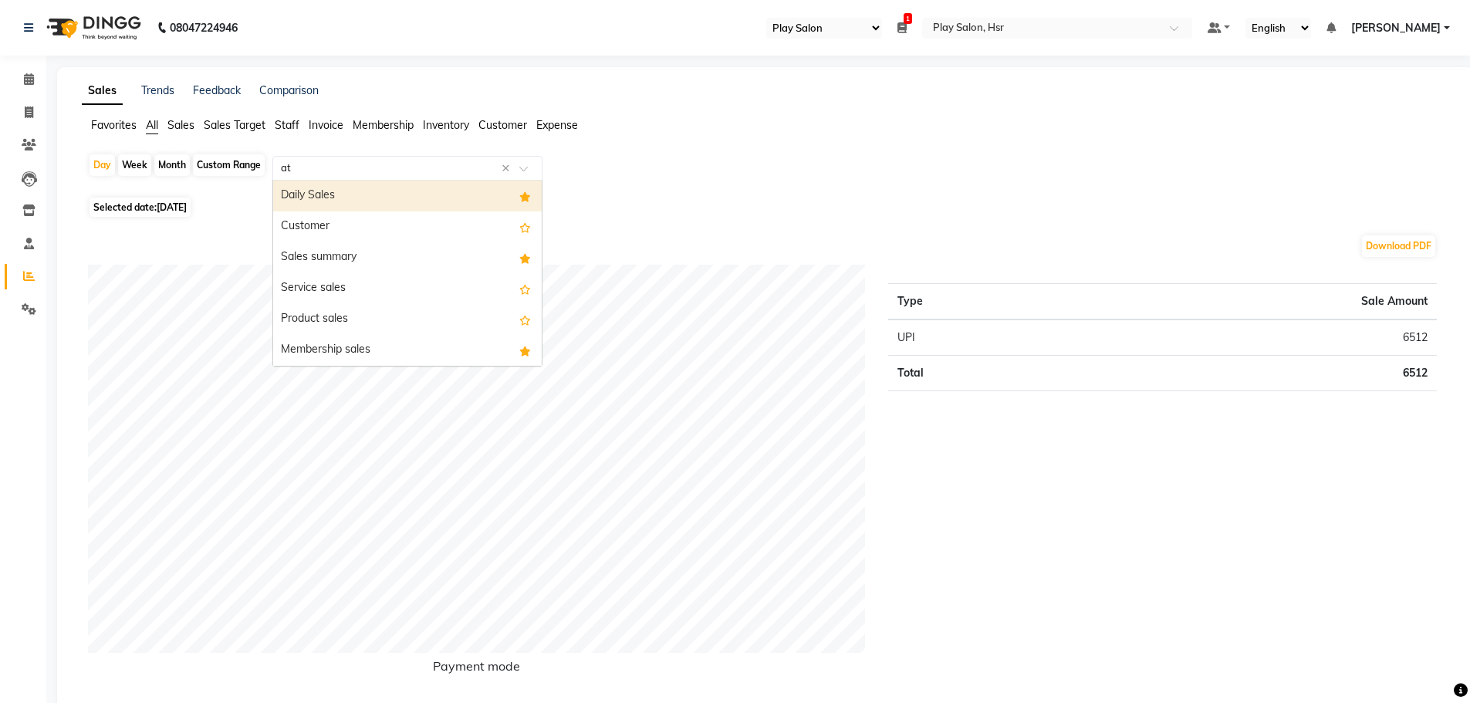
type input "att"
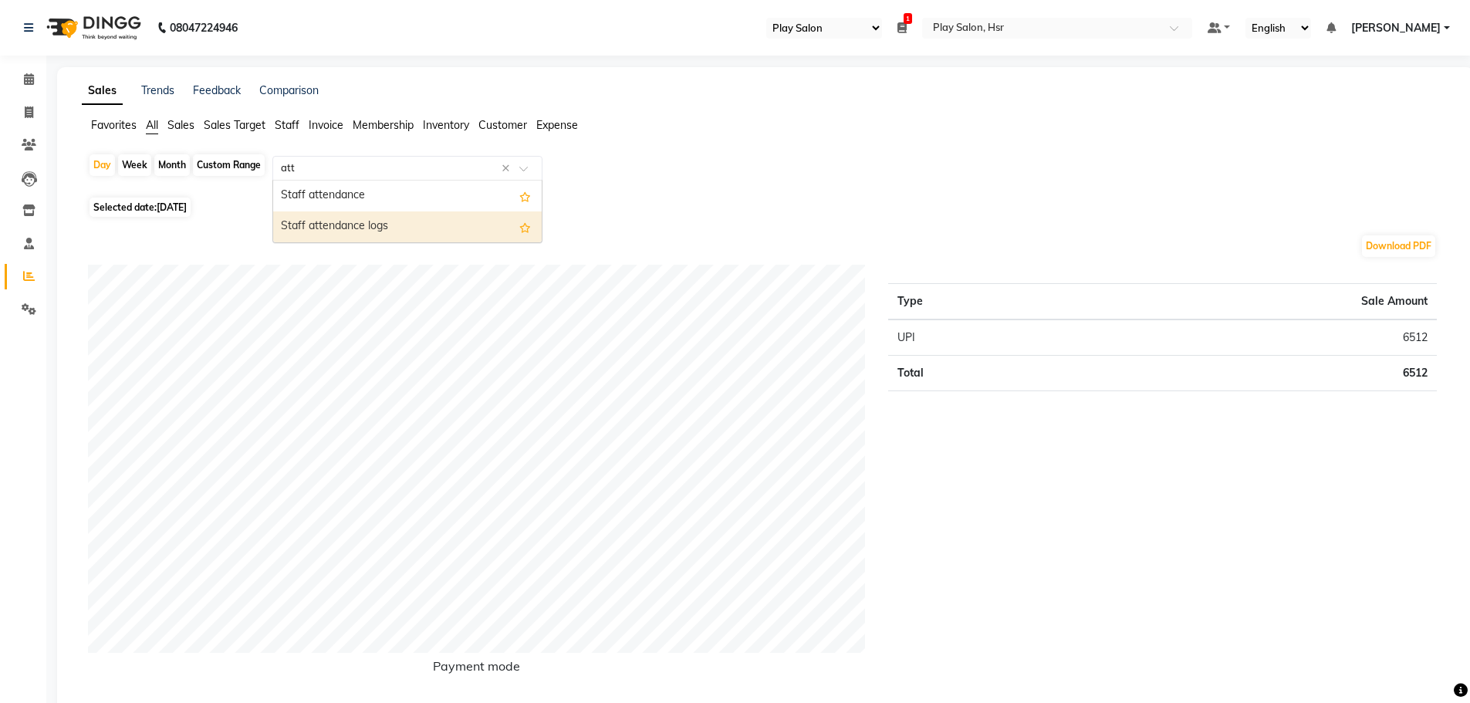
click at [333, 228] on div "Staff attendance logs" at bounding box center [407, 226] width 269 height 31
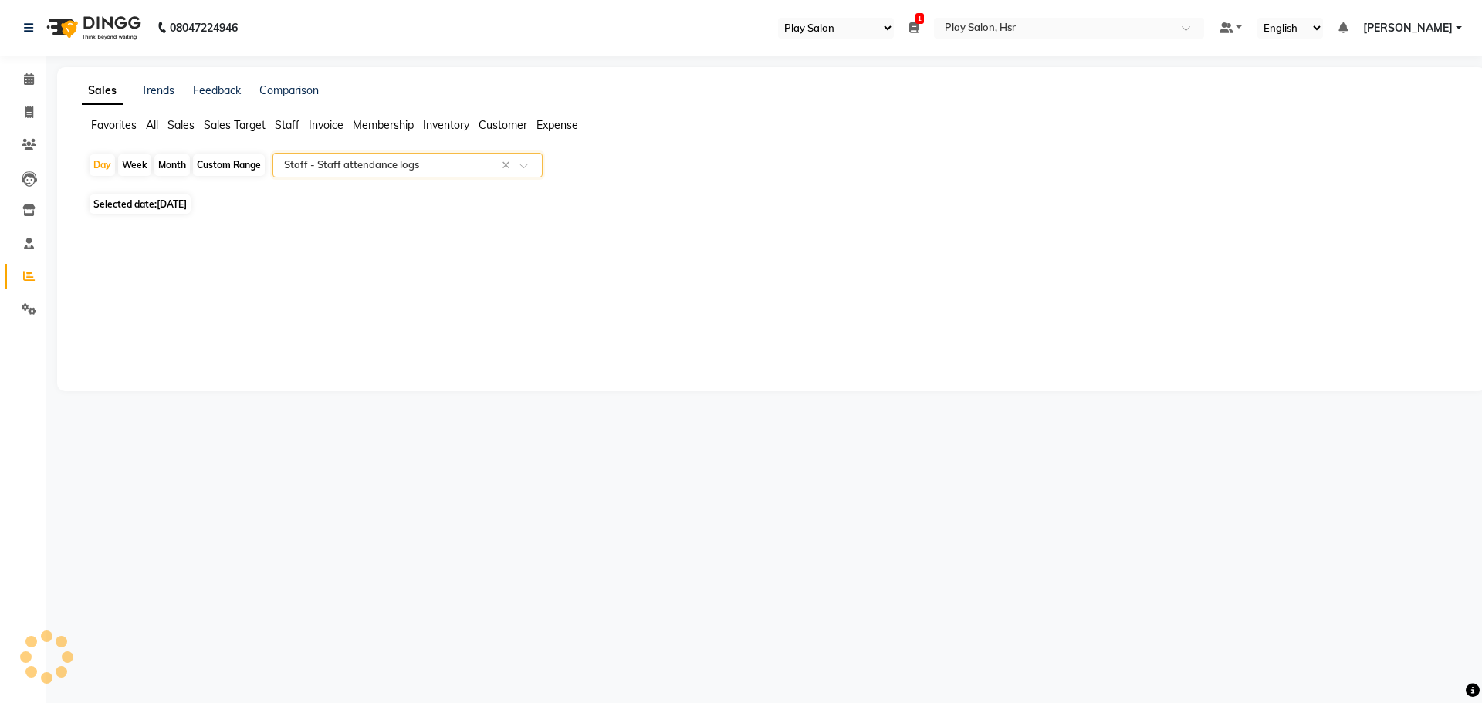
select select "full_report"
select select "csv"
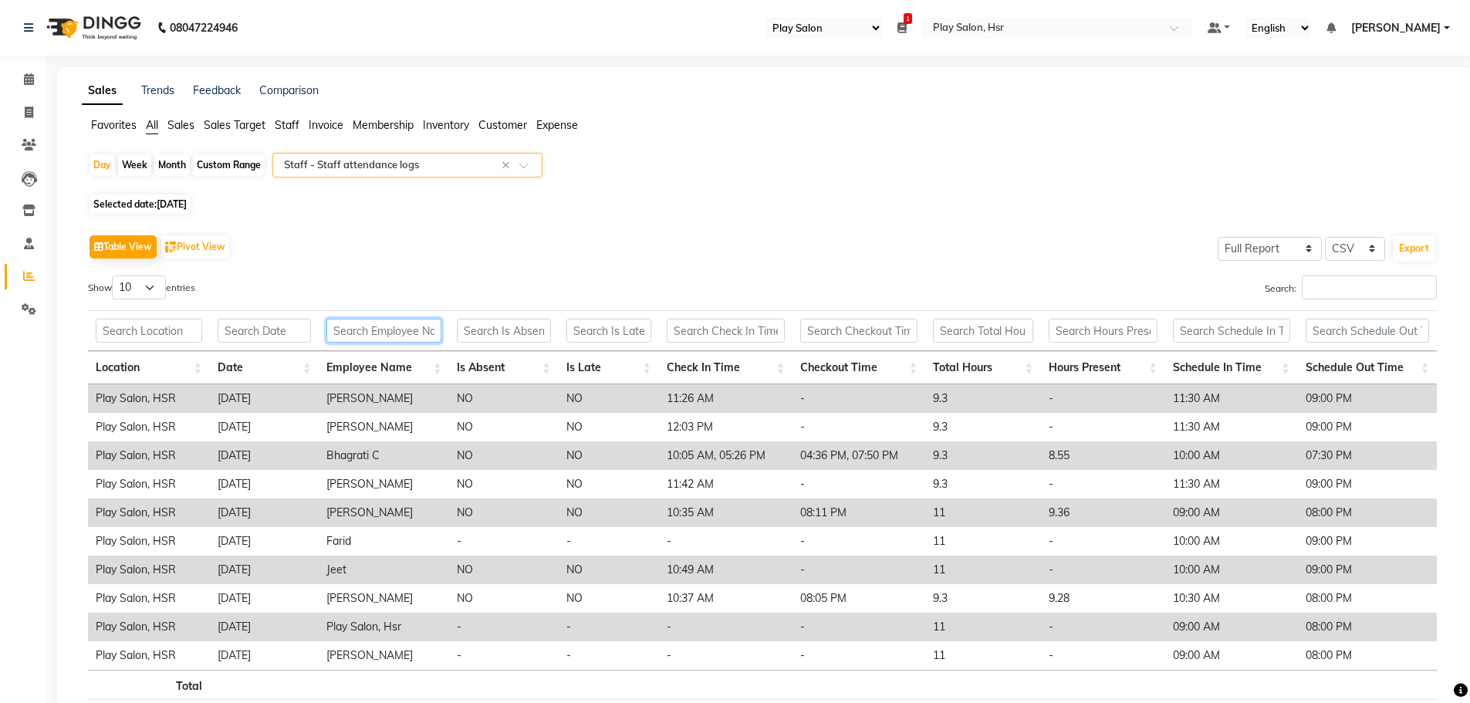
click at [404, 329] on input "text" at bounding box center [383, 331] width 115 height 24
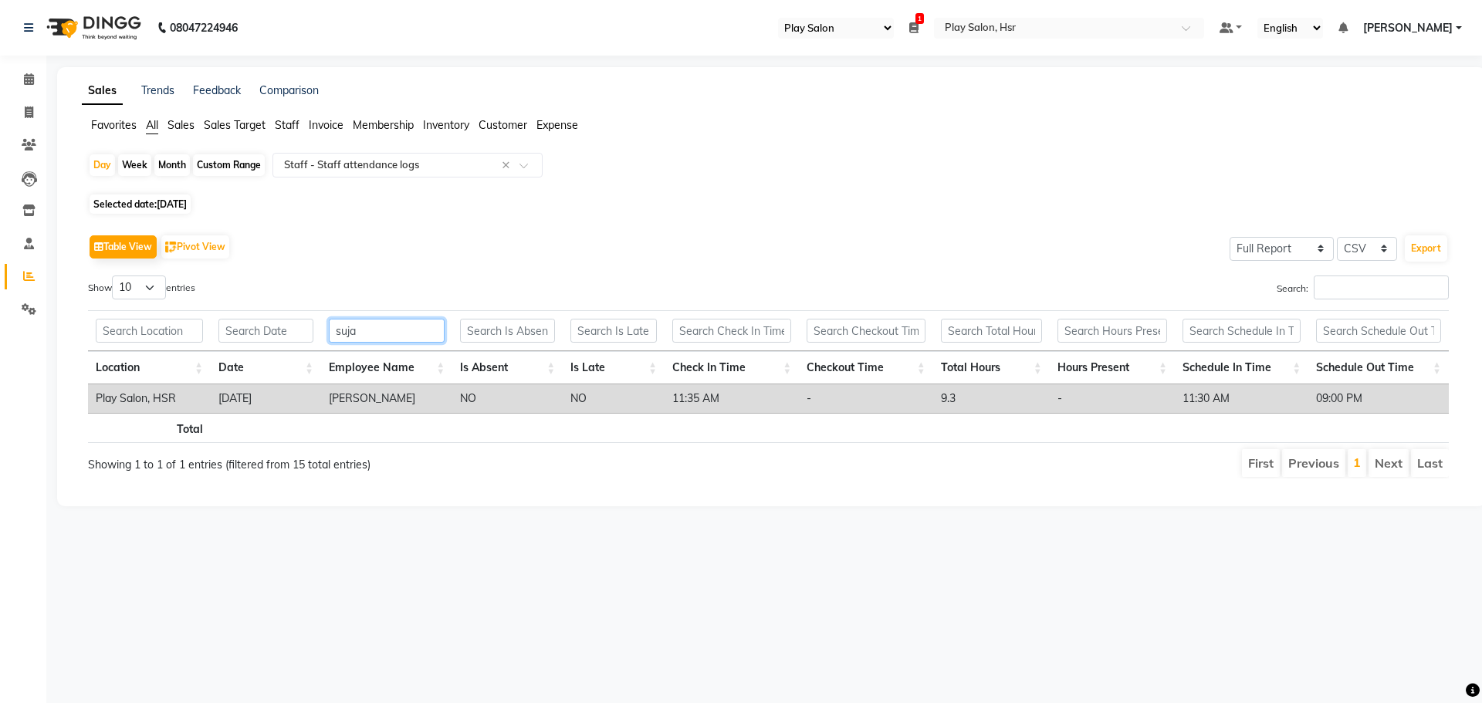
type input "suja"
click at [217, 168] on div "Custom Range" at bounding box center [229, 165] width 72 height 22
select select "9"
select select "2025"
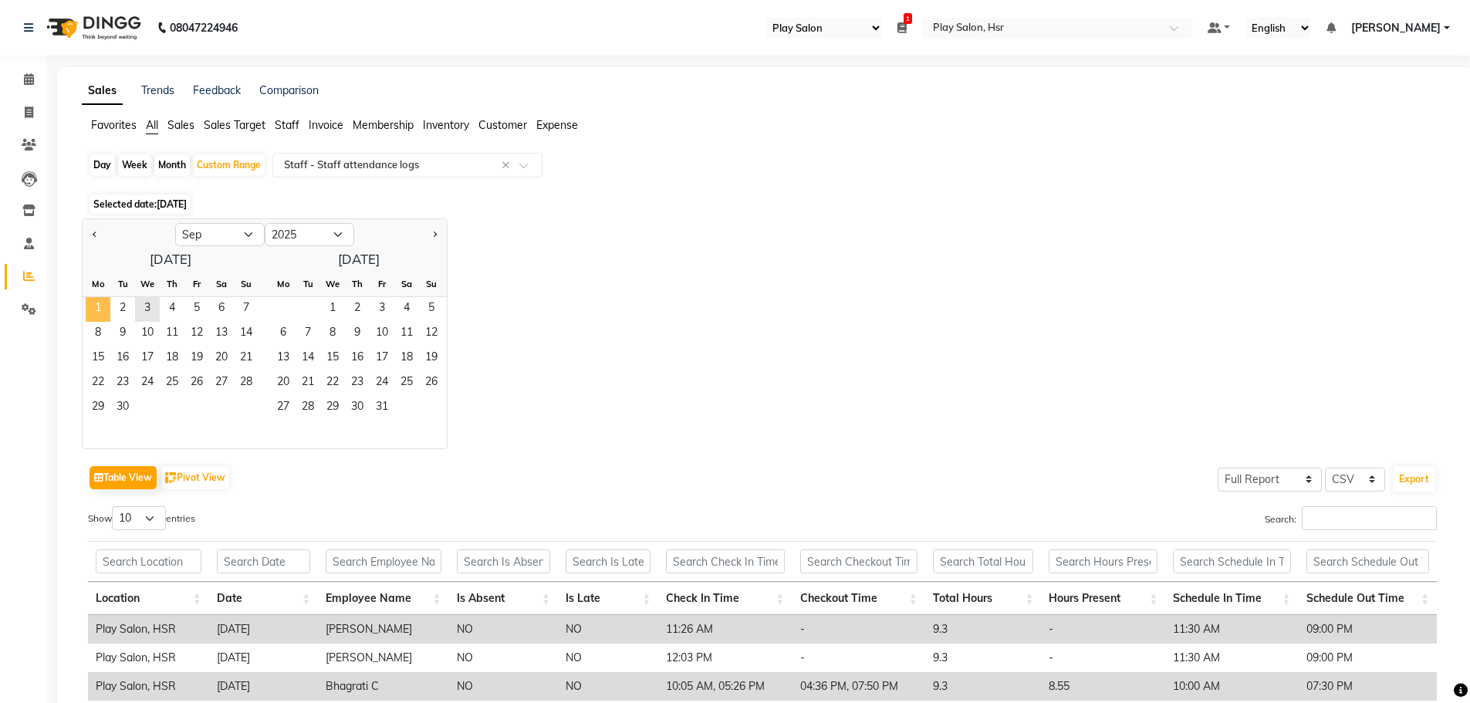
click at [98, 309] on span "1" at bounding box center [98, 309] width 25 height 25
click at [147, 309] on span "3" at bounding box center [147, 309] width 25 height 25
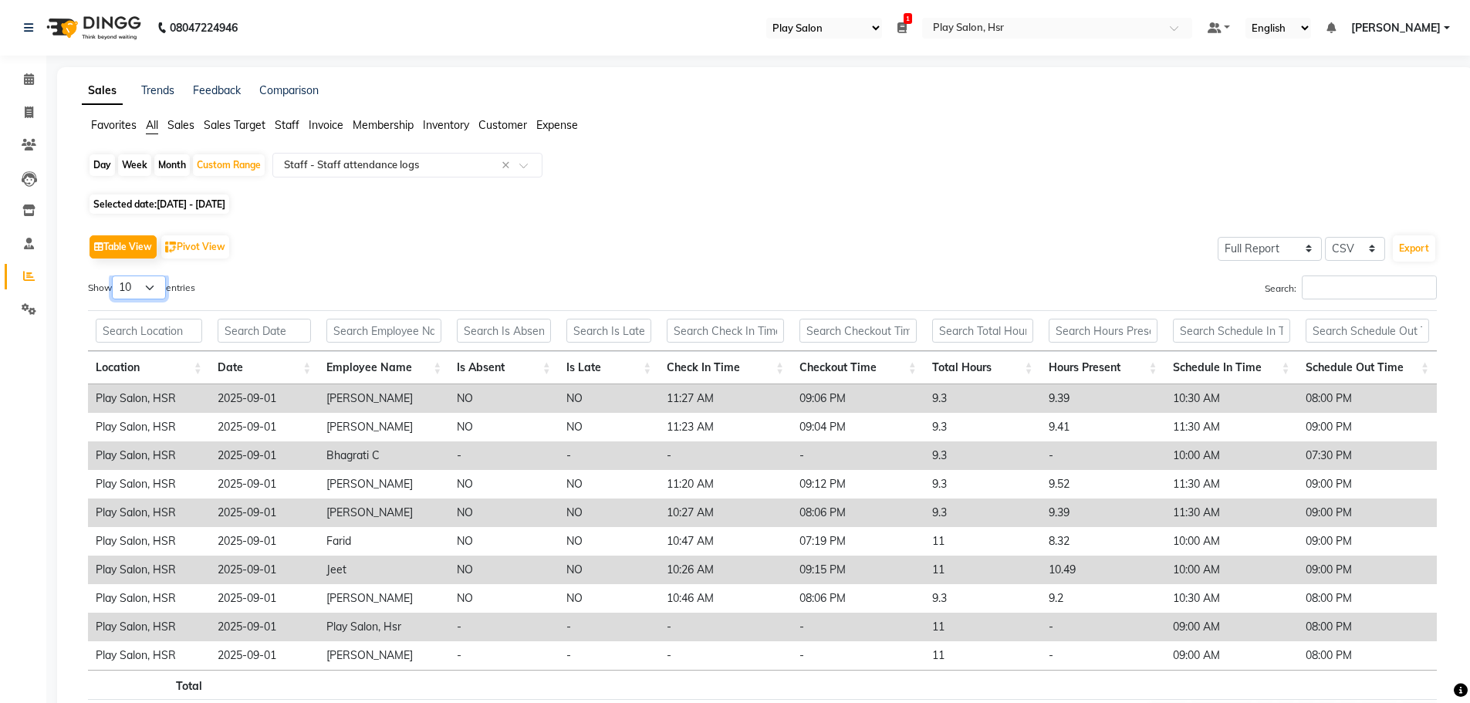
click at [134, 289] on select "10 25 50 100" at bounding box center [139, 288] width 54 height 24
select select "100"
click at [114, 276] on select "10 25 50 100" at bounding box center [139, 288] width 54 height 24
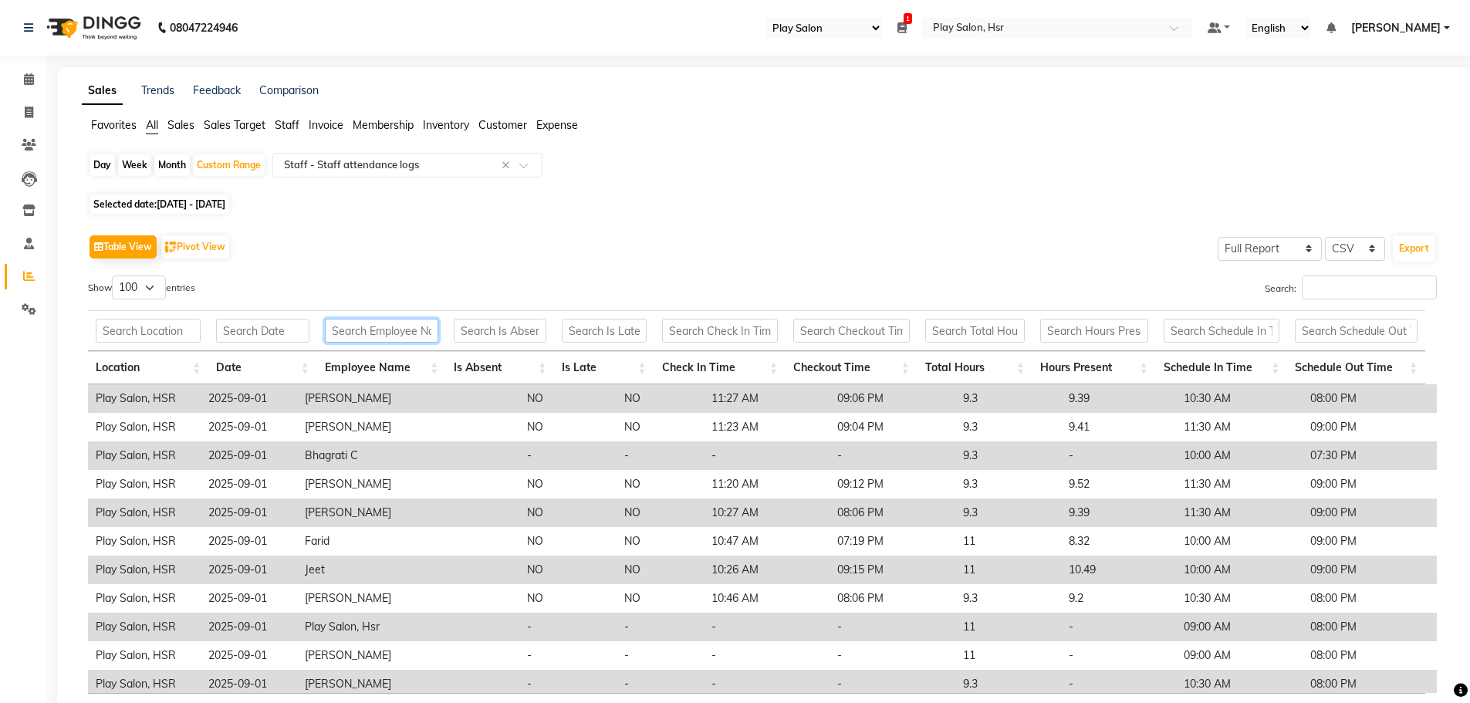
click at [384, 326] on input "text" at bounding box center [382, 331] width 114 height 24
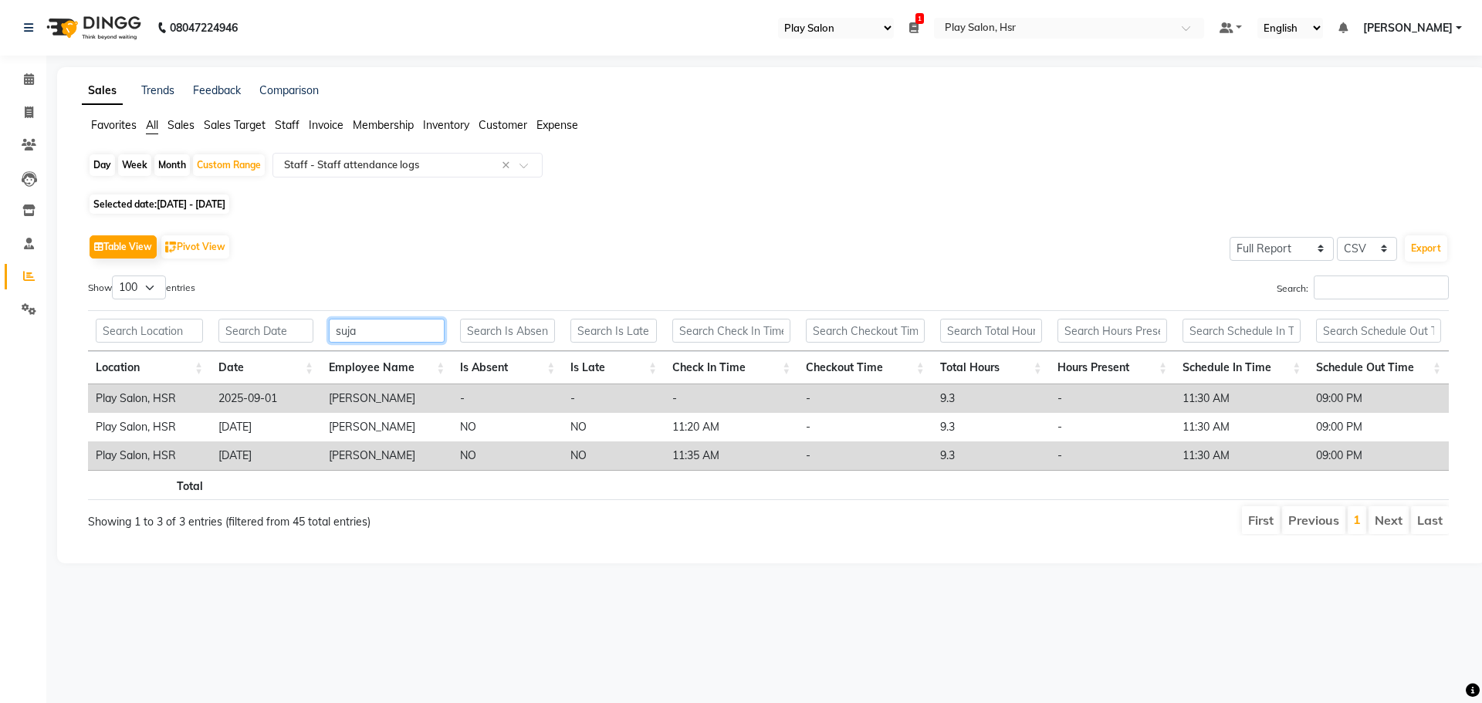
drag, startPoint x: 374, startPoint y: 327, endPoint x: 323, endPoint y: 327, distance: 50.2
click at [323, 327] on th "suja" at bounding box center [386, 330] width 131 height 41
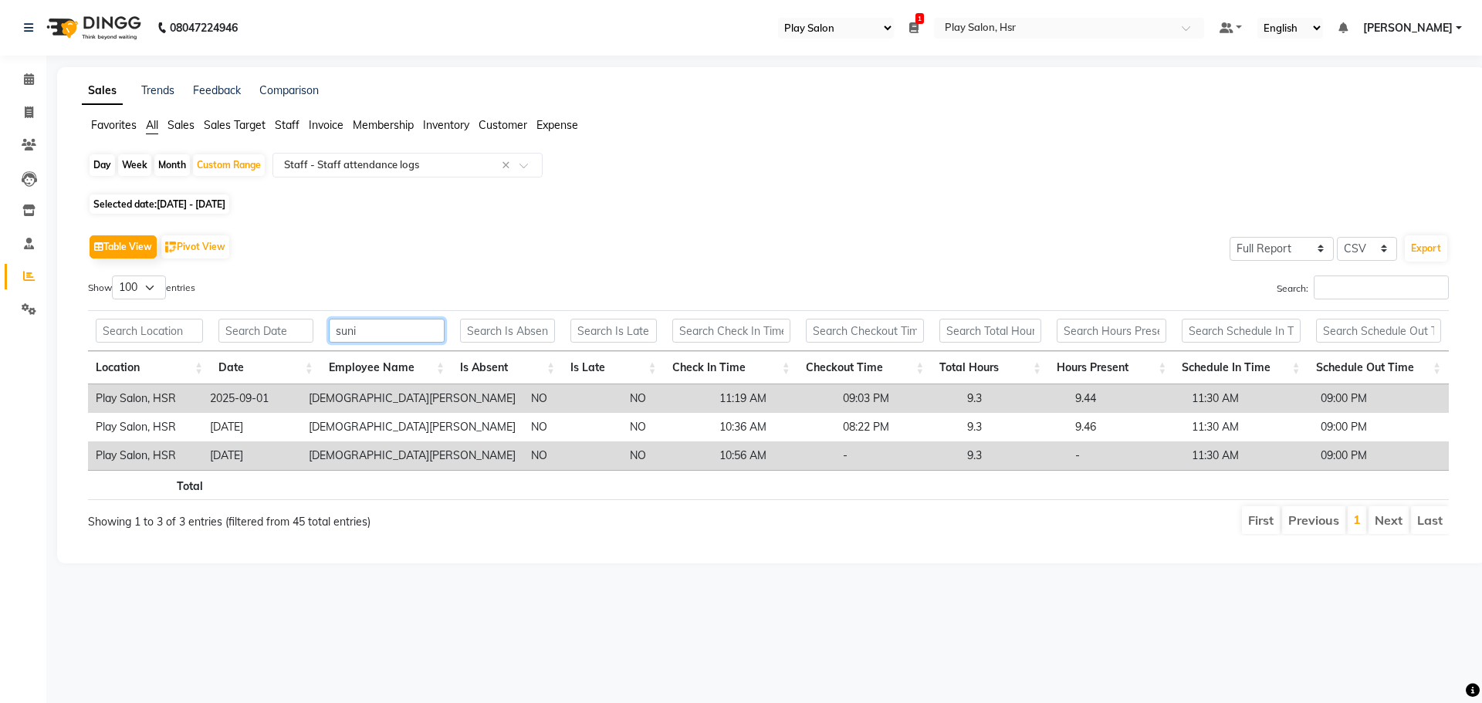
drag, startPoint x: 386, startPoint y: 328, endPoint x: 292, endPoint y: 329, distance: 94.2
click at [292, 329] on tr "suni" at bounding box center [768, 330] width 1361 height 41
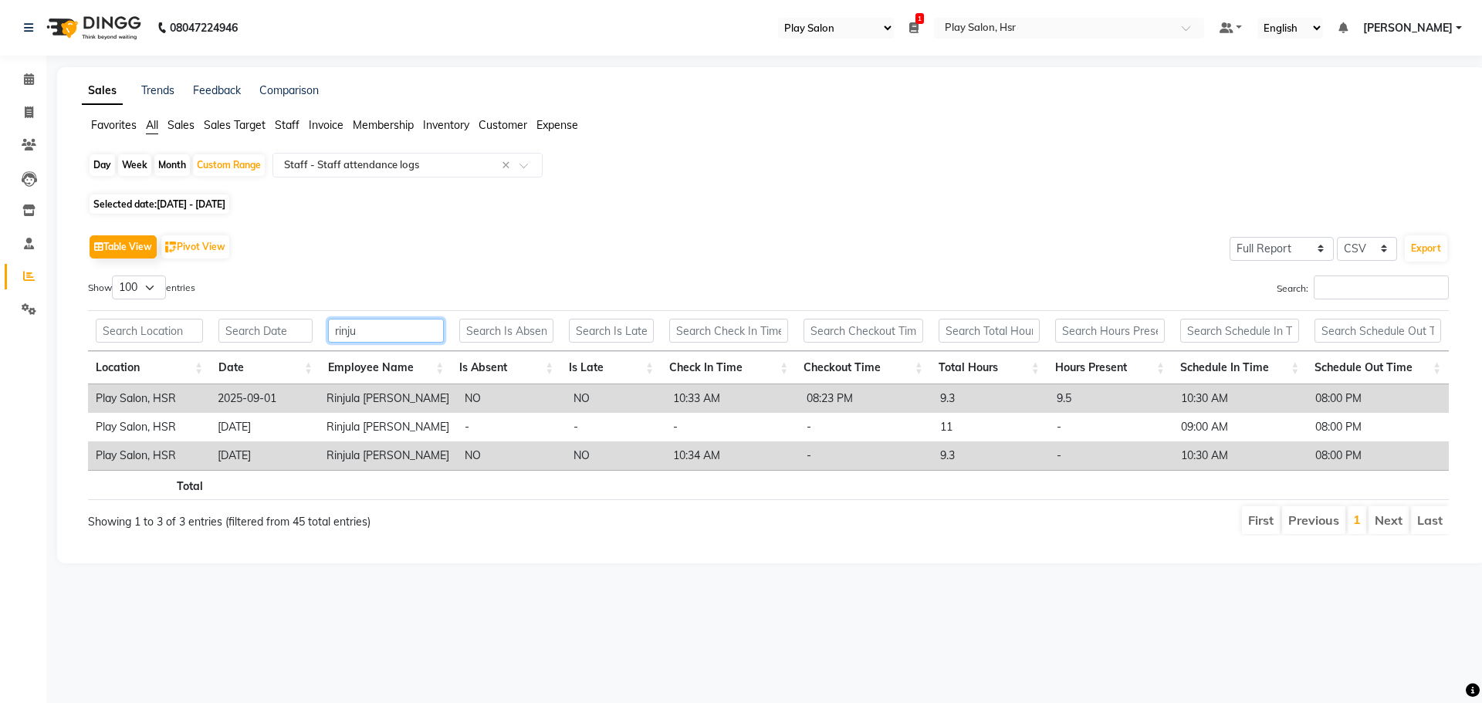
drag, startPoint x: 370, startPoint y: 330, endPoint x: 336, endPoint y: 333, distance: 34.1
click at [336, 333] on input "rinju" at bounding box center [386, 331] width 116 height 24
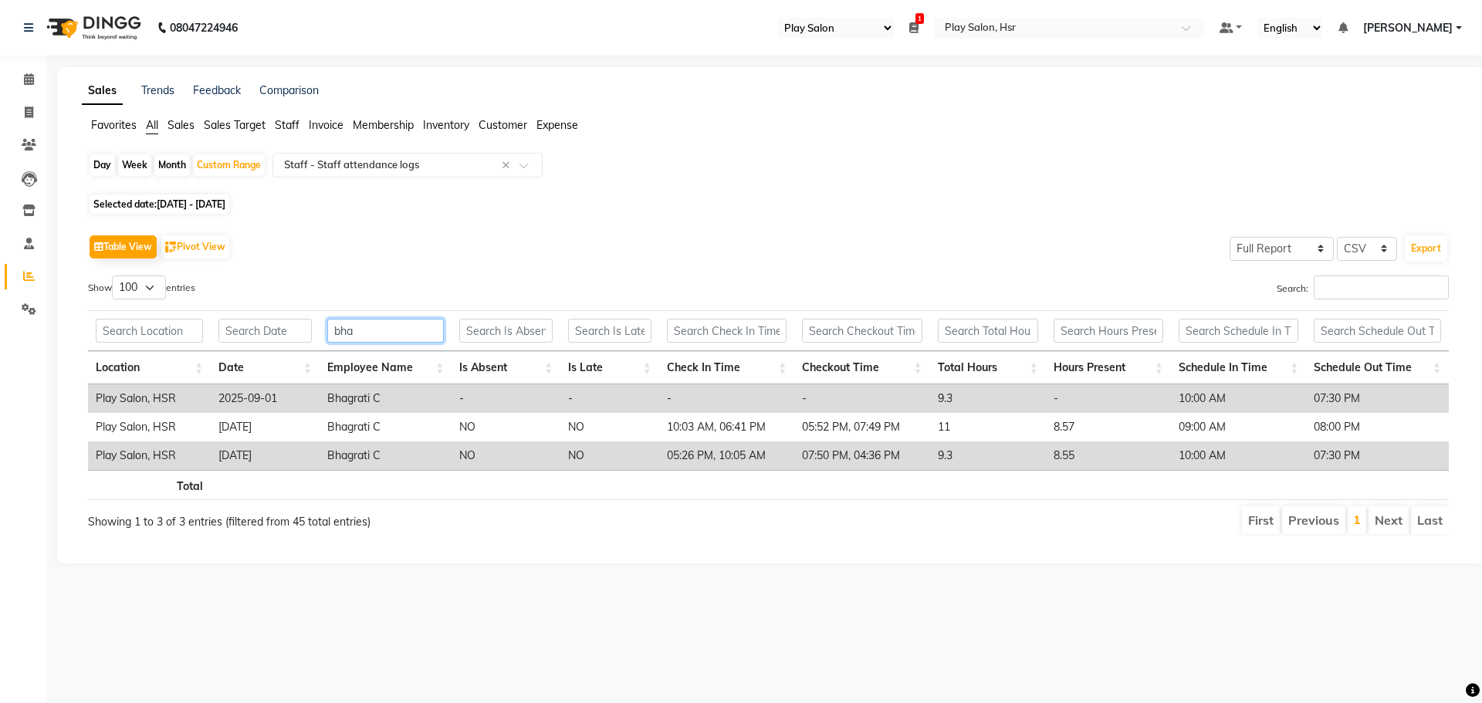
drag, startPoint x: 365, startPoint y: 336, endPoint x: 338, endPoint y: 336, distance: 27.0
click at [338, 336] on input "bha" at bounding box center [385, 331] width 117 height 24
type input "b"
type input "anja"
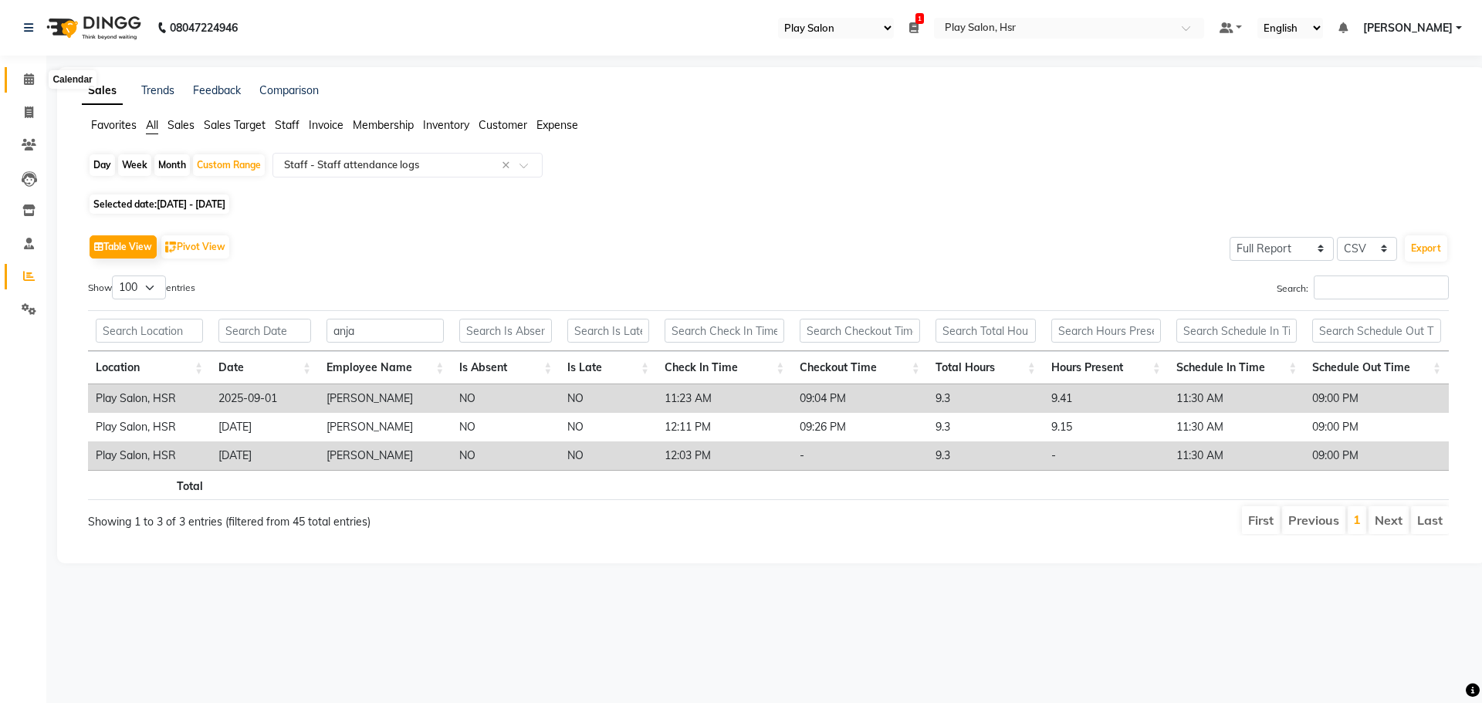
click at [28, 85] on span at bounding box center [28, 80] width 27 height 18
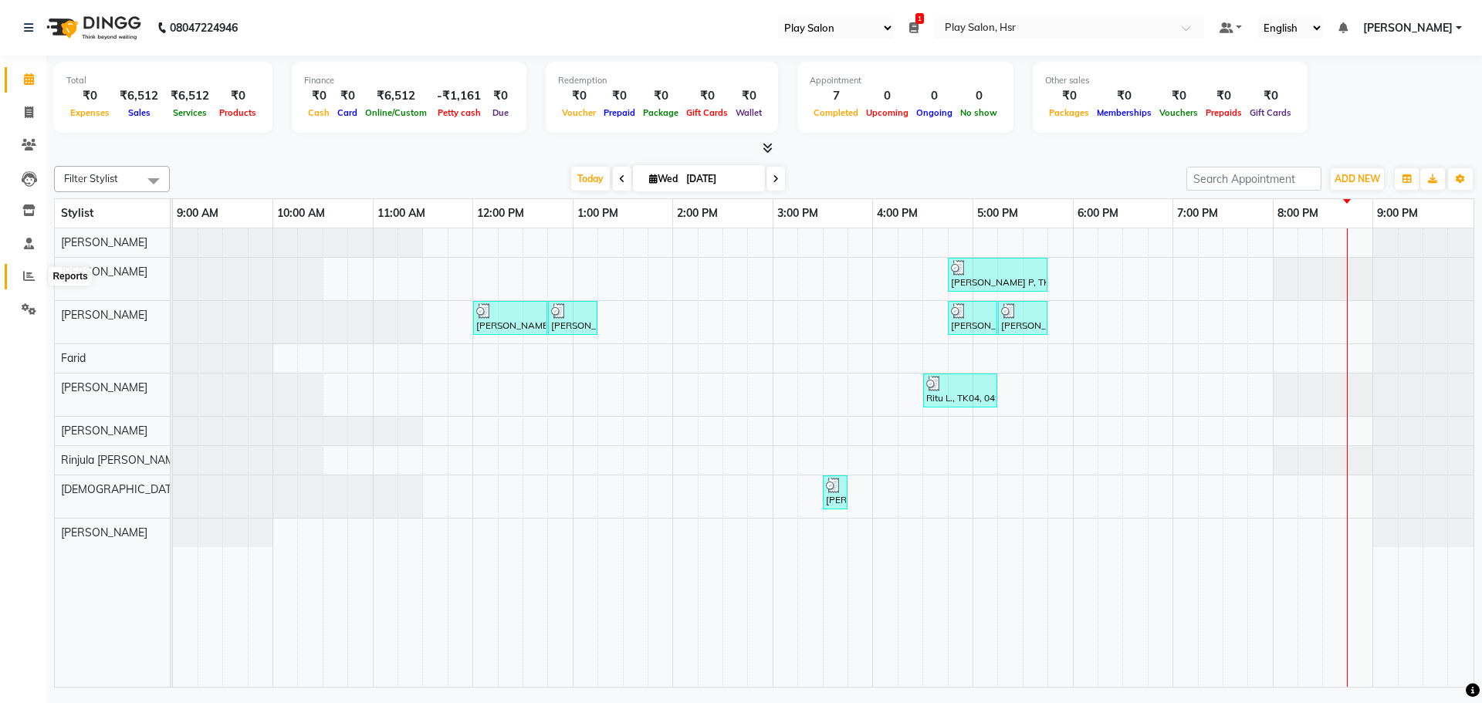
click at [24, 279] on icon at bounding box center [29, 276] width 12 height 12
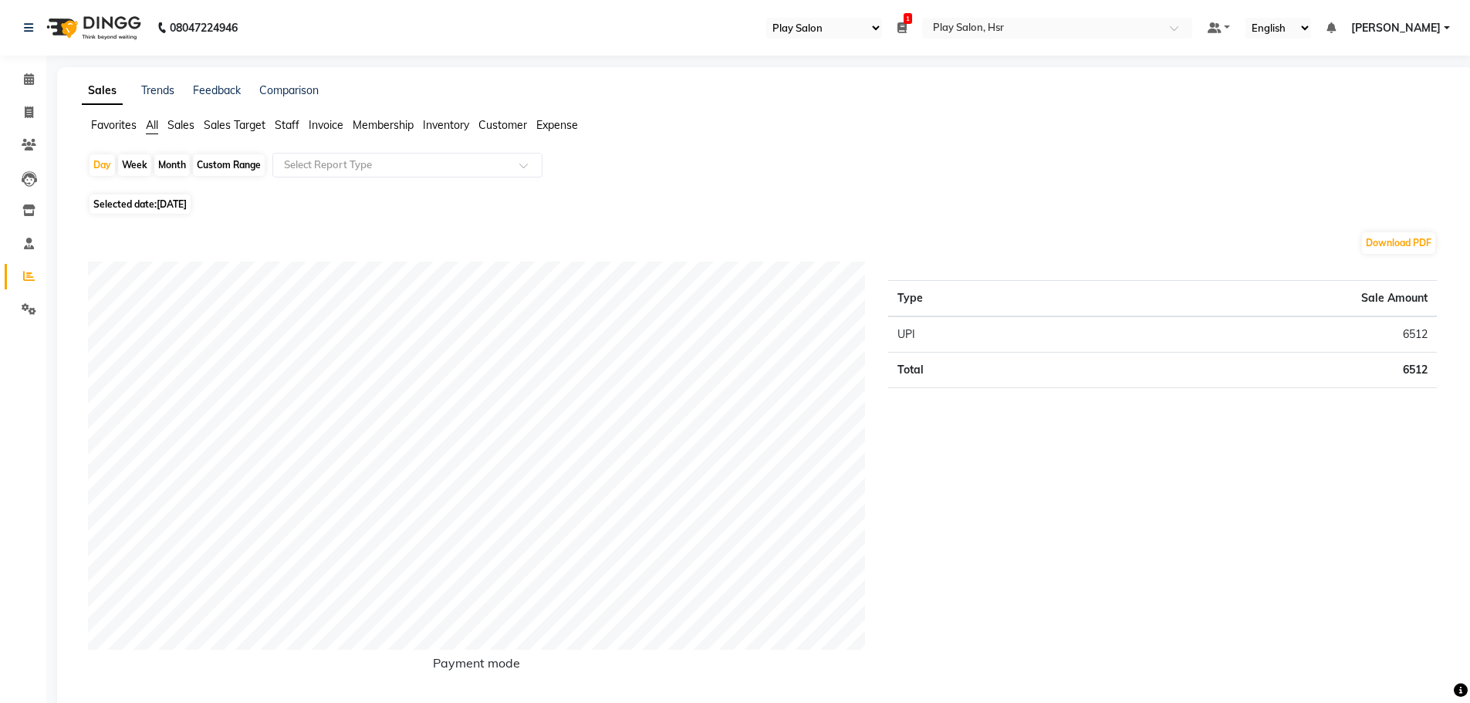
click at [177, 123] on span "Sales" at bounding box center [180, 125] width 27 height 14
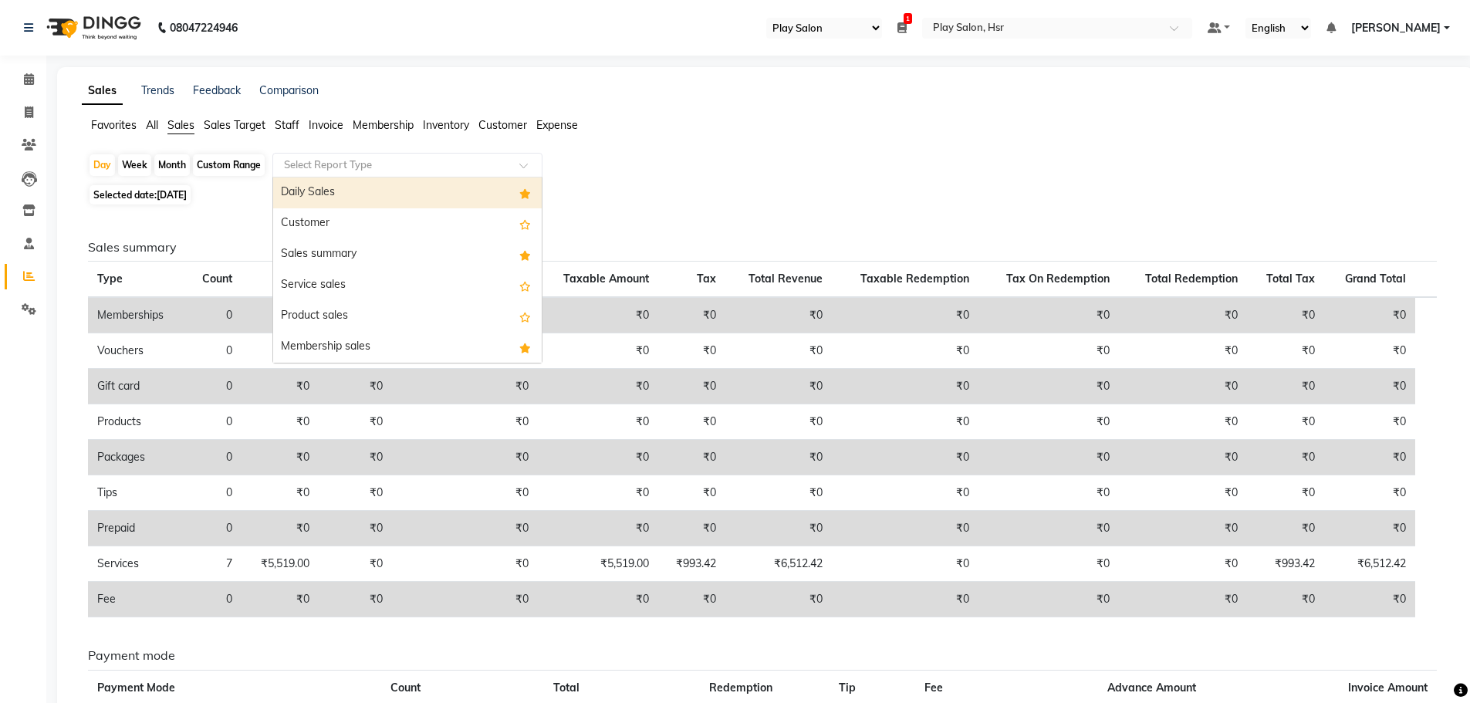
click at [316, 168] on input "text" at bounding box center [392, 164] width 222 height 15
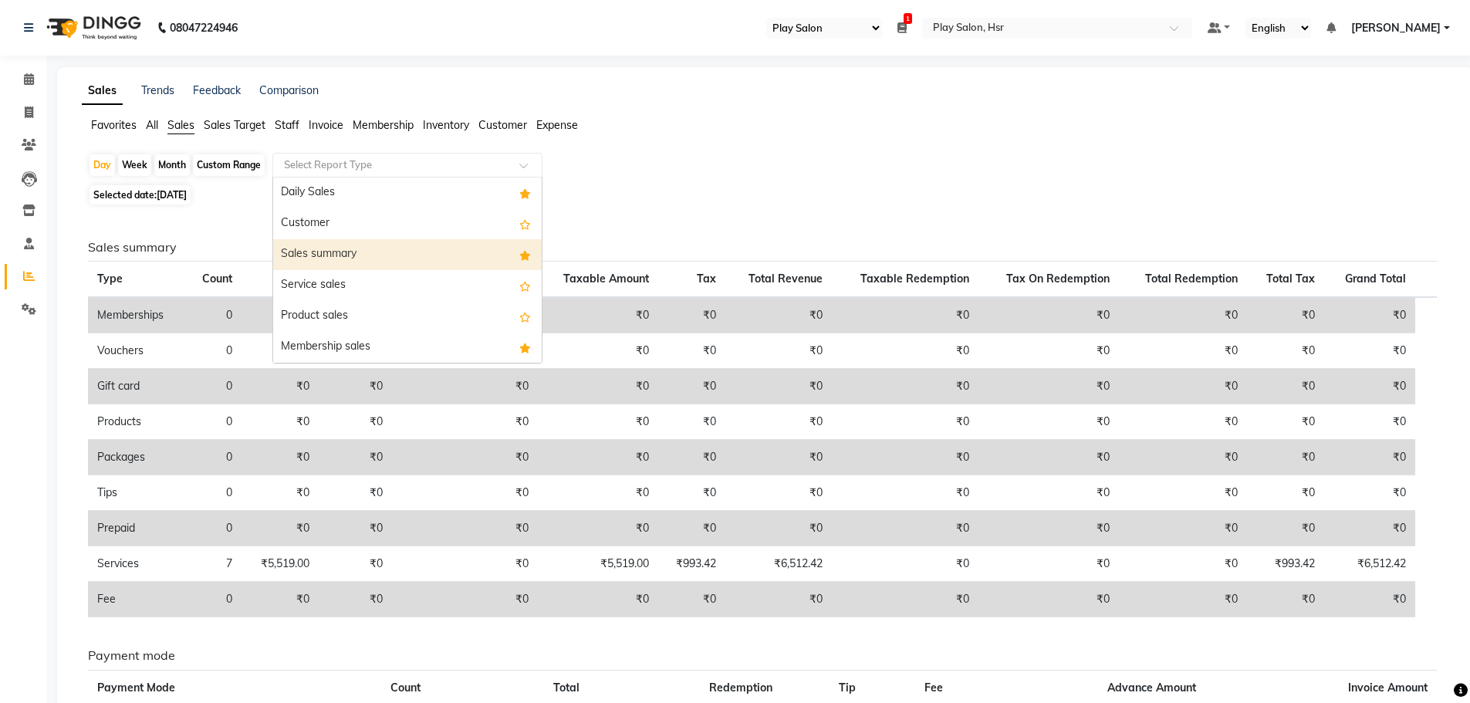
click at [358, 256] on div "Sales summary" at bounding box center [407, 254] width 269 height 31
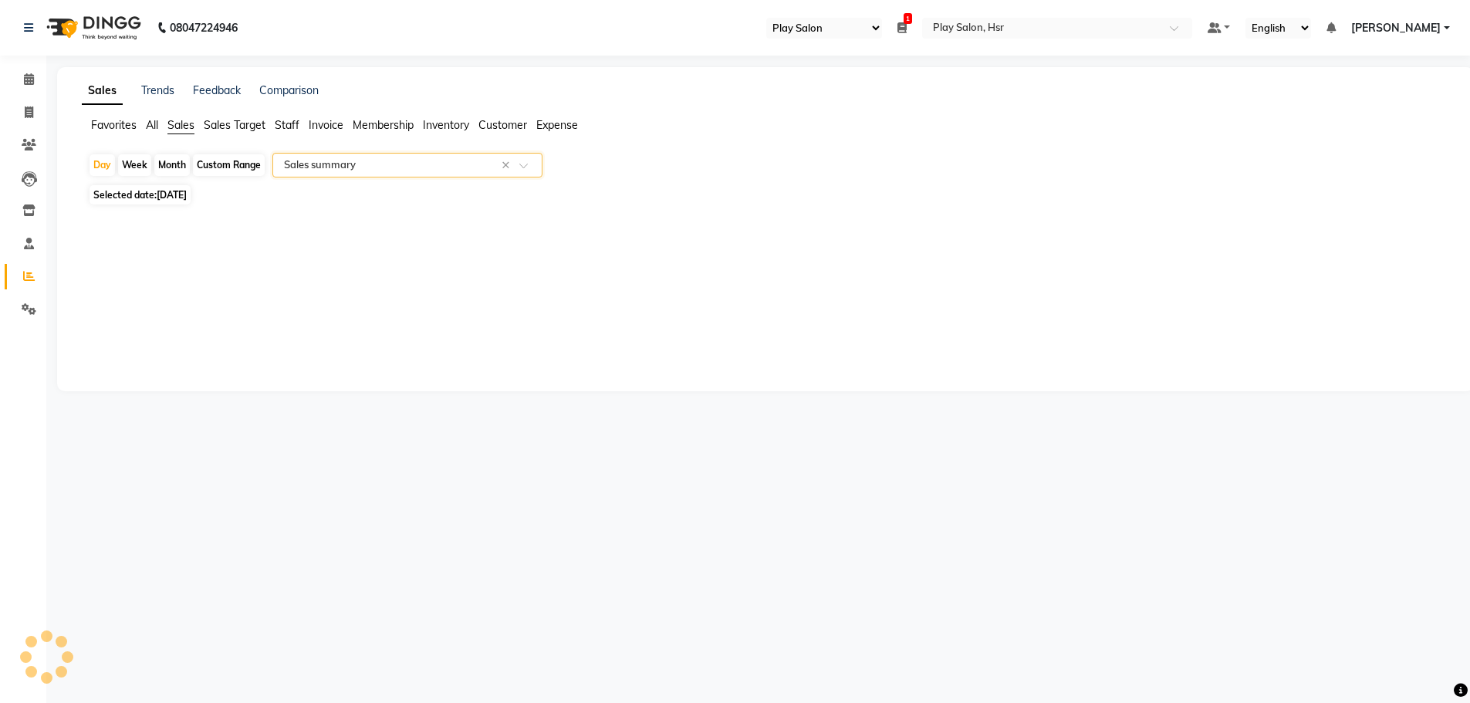
select select "full_report"
select select "csv"
click at [409, 169] on input "text" at bounding box center [392, 164] width 222 height 15
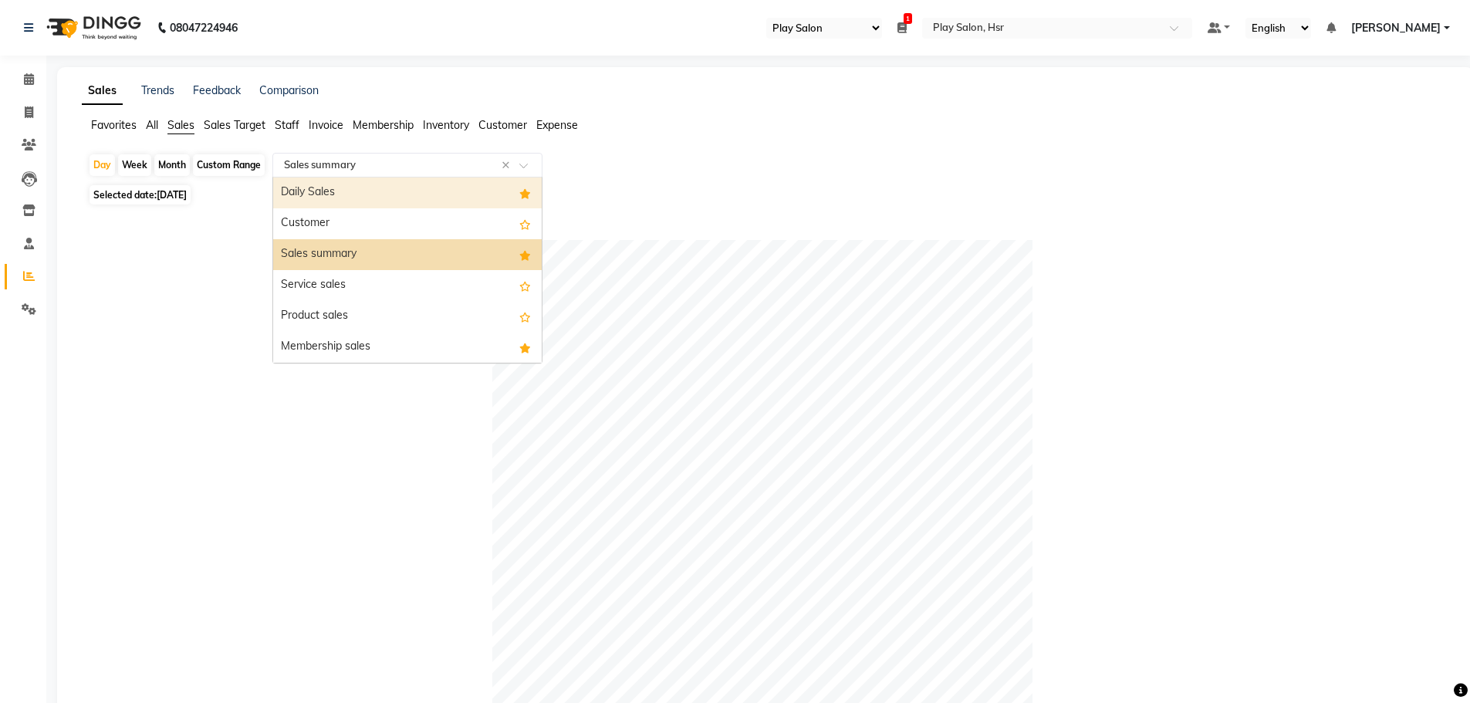
click at [367, 196] on div "Daily Sales" at bounding box center [407, 192] width 269 height 31
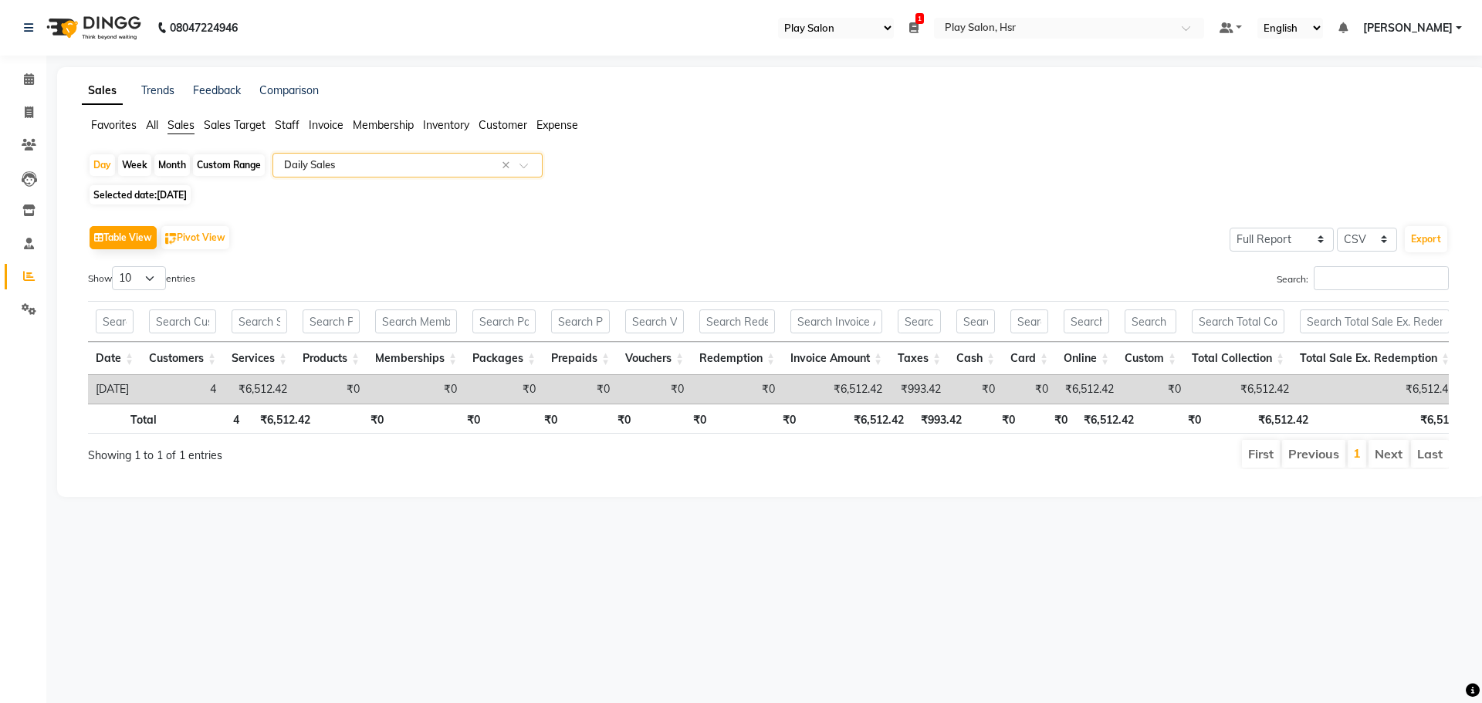
click at [220, 164] on div "Custom Range" at bounding box center [229, 165] width 72 height 22
select select "9"
select select "2025"
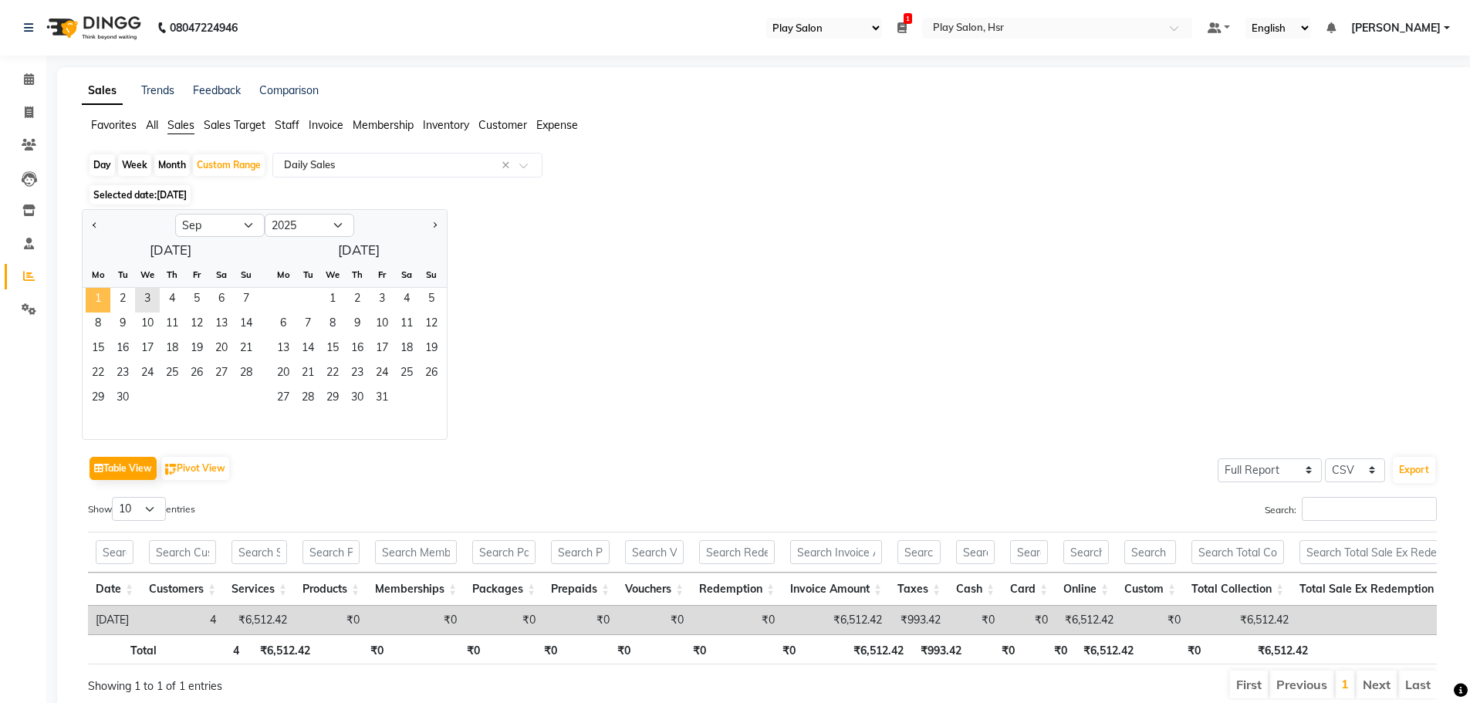
click at [100, 299] on span "1" at bounding box center [98, 300] width 25 height 25
click at [149, 299] on span "3" at bounding box center [147, 300] width 25 height 25
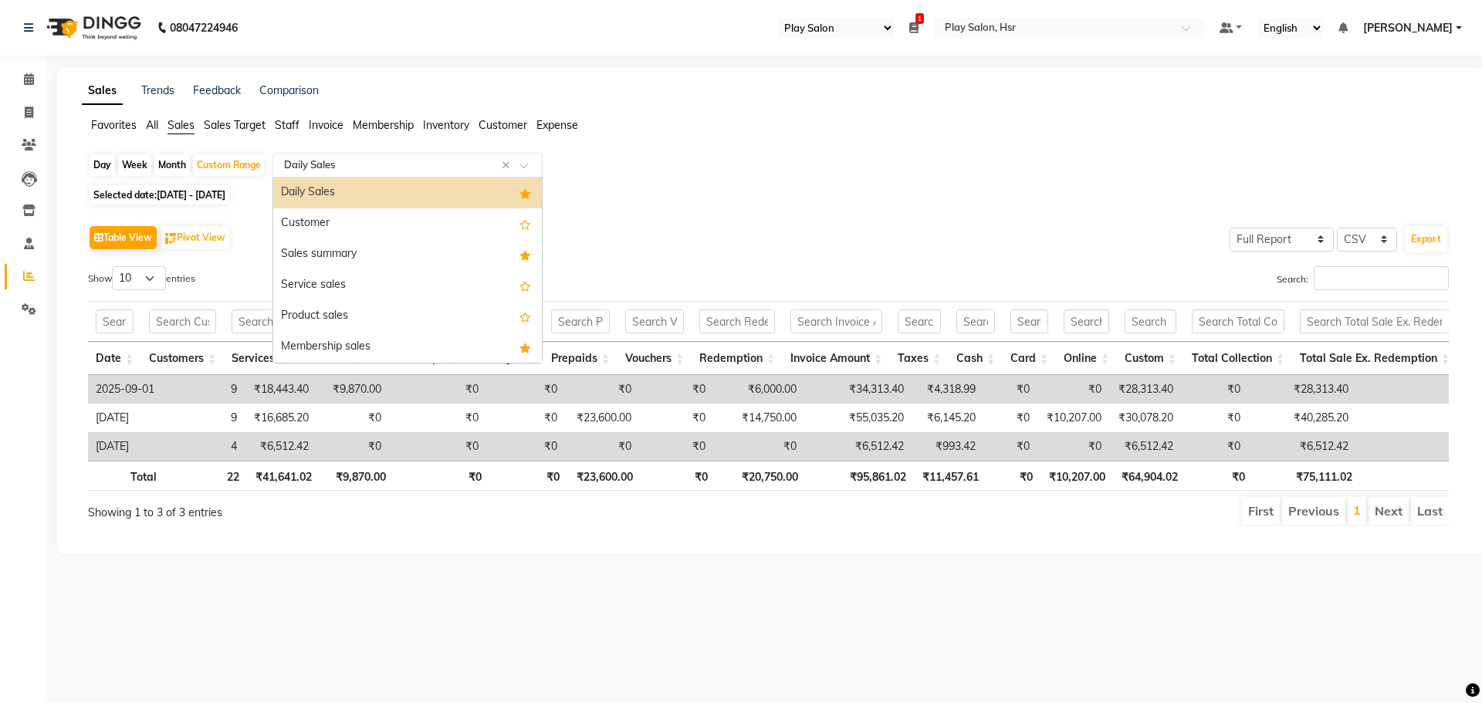
click at [334, 167] on input "text" at bounding box center [392, 164] width 222 height 15
click at [345, 257] on div "Sales summary" at bounding box center [407, 254] width 269 height 31
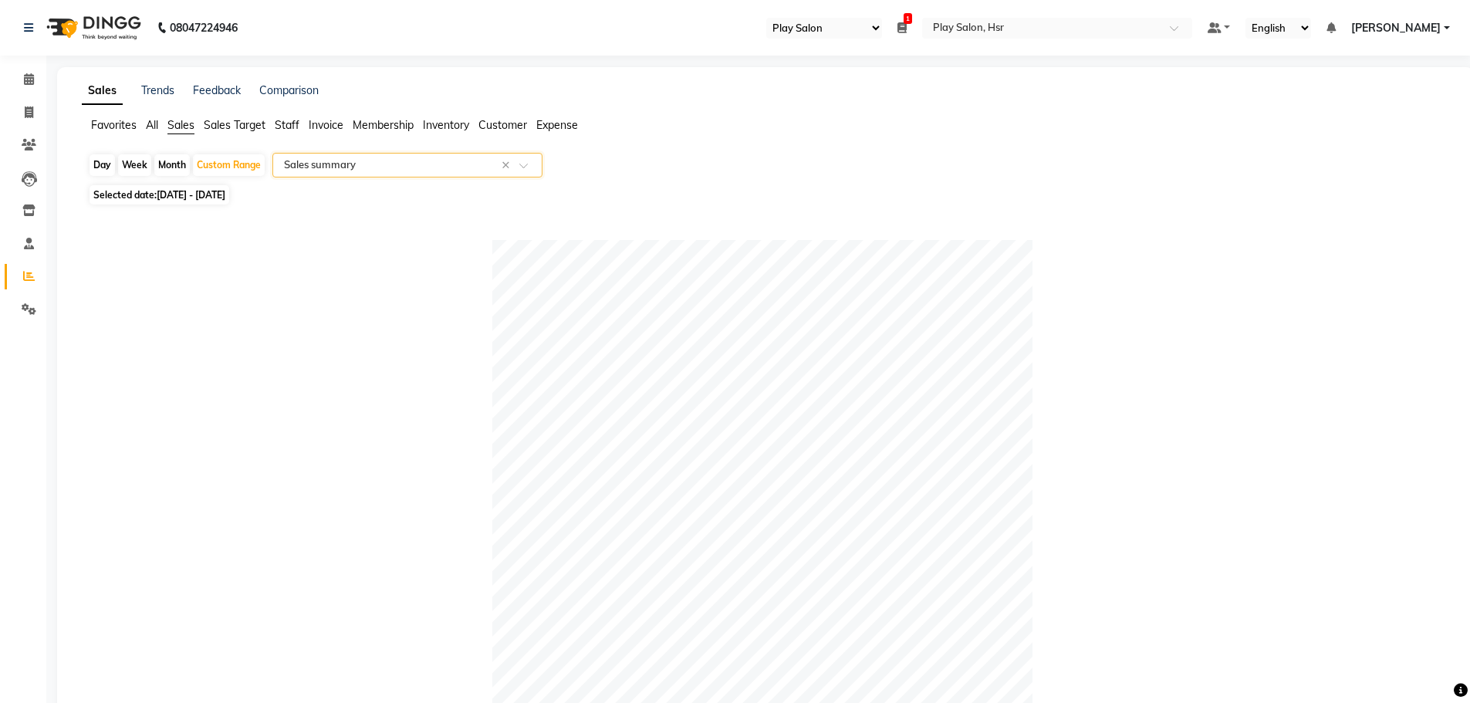
click at [285, 127] on span "Staff" at bounding box center [287, 125] width 25 height 14
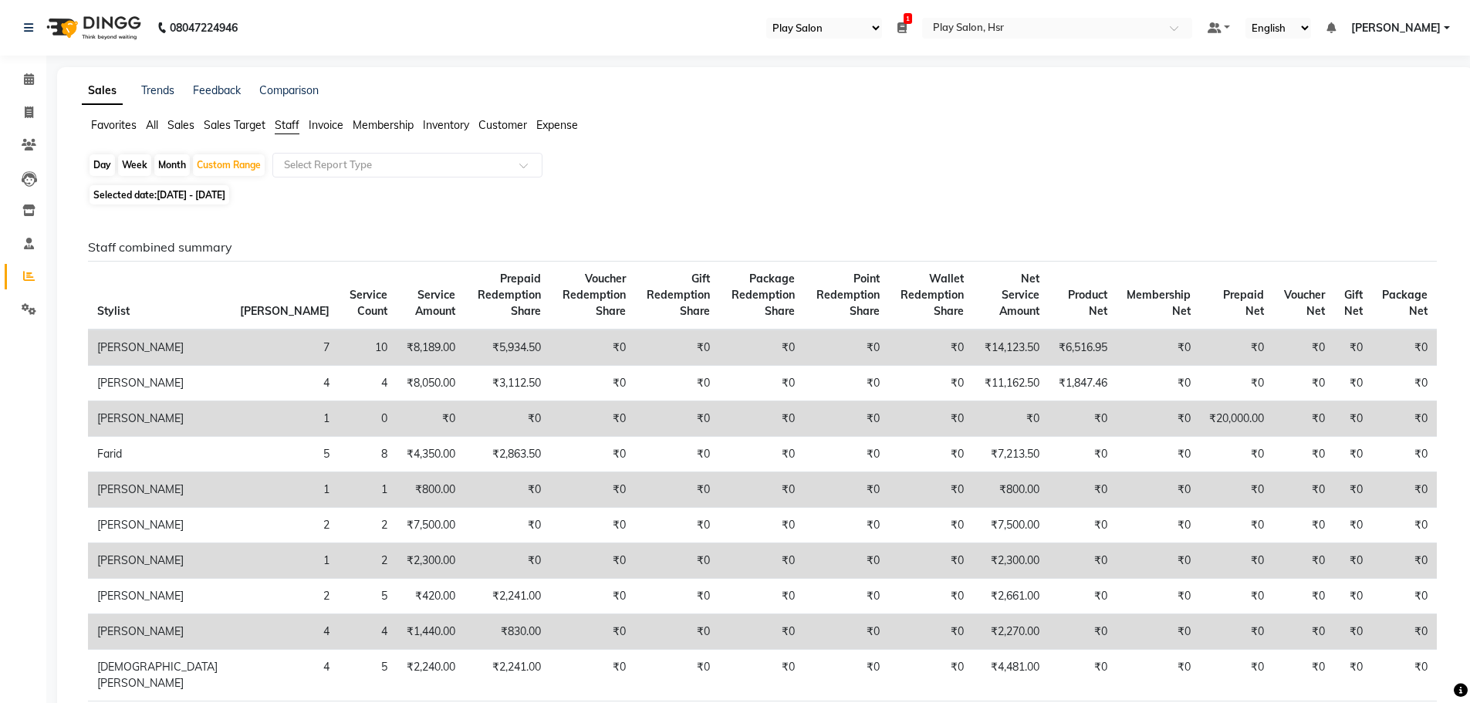
click at [225, 190] on span "01-09-2025 - 03-09-2025" at bounding box center [191, 195] width 69 height 12
select select "9"
select select "2025"
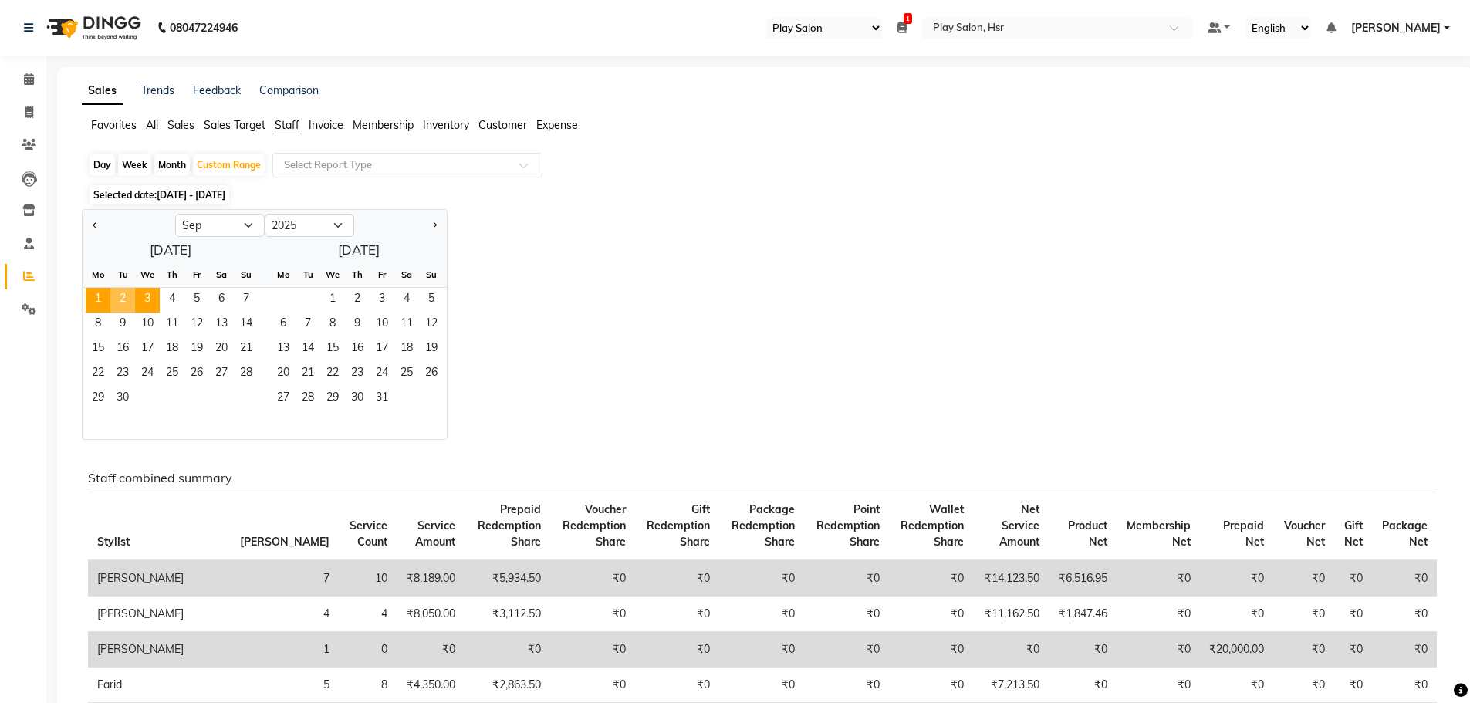
click at [93, 167] on div "Day" at bounding box center [102, 165] width 25 height 22
select select "9"
select select "2025"
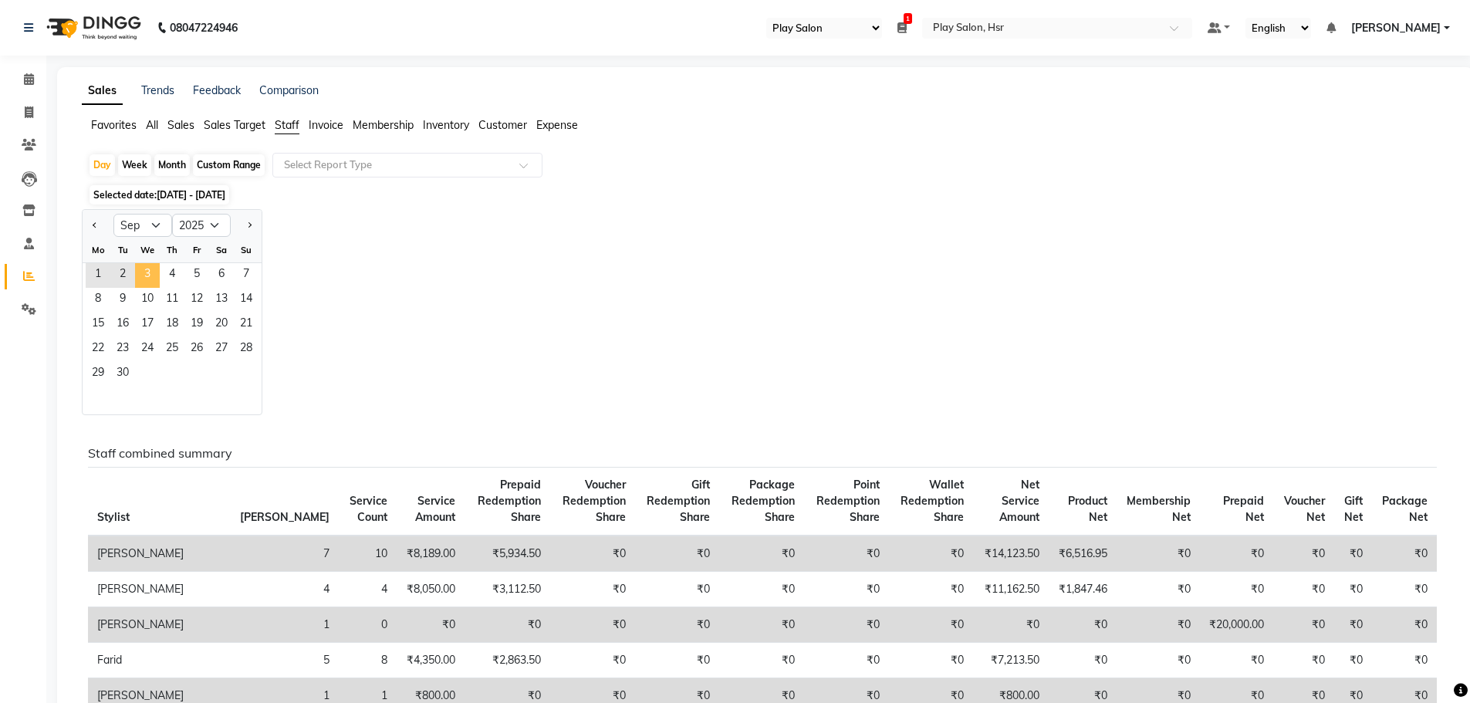
click at [148, 275] on span "3" at bounding box center [147, 275] width 25 height 25
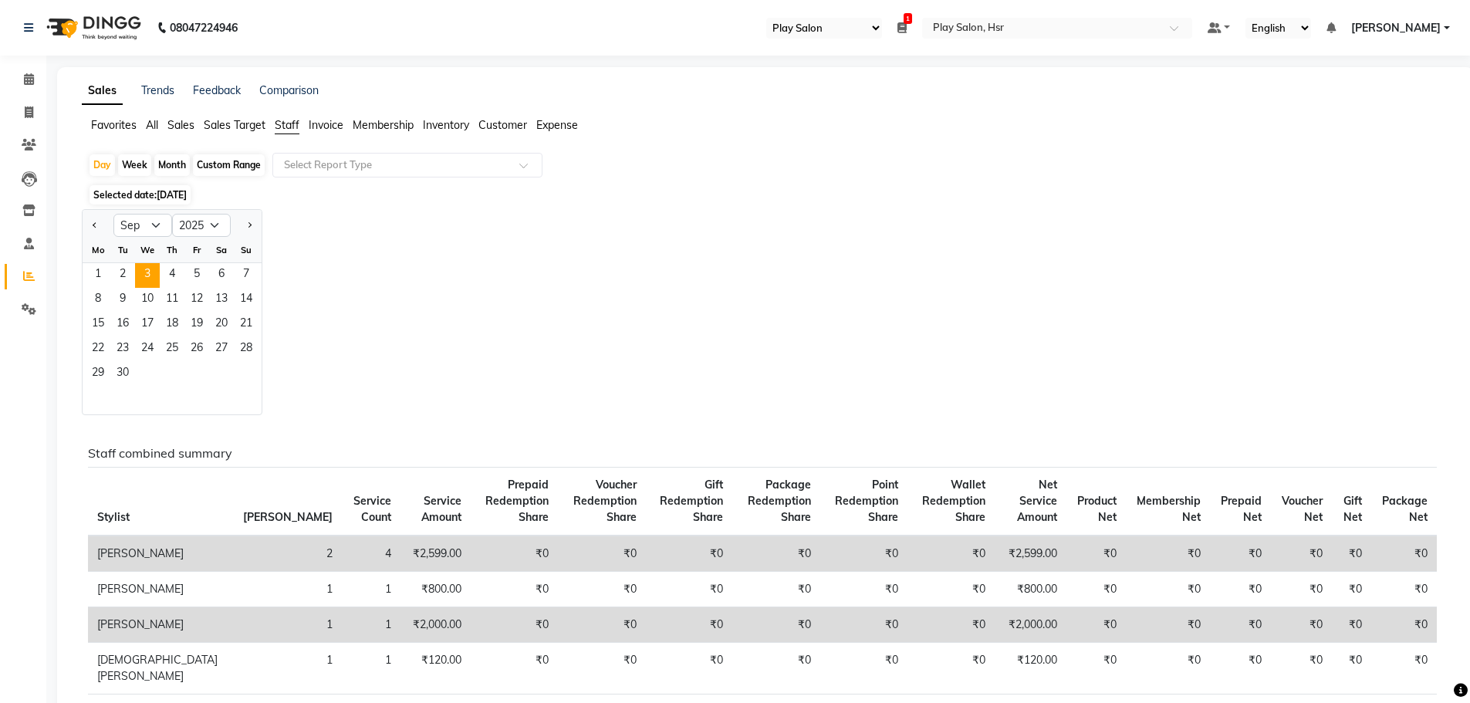
click at [378, 211] on div "Jan Feb Mar Apr May Jun Jul Aug Sep Oct Nov Dec 2015 2016 2017 2018 2019 2020 2…" at bounding box center [765, 312] width 1367 height 206
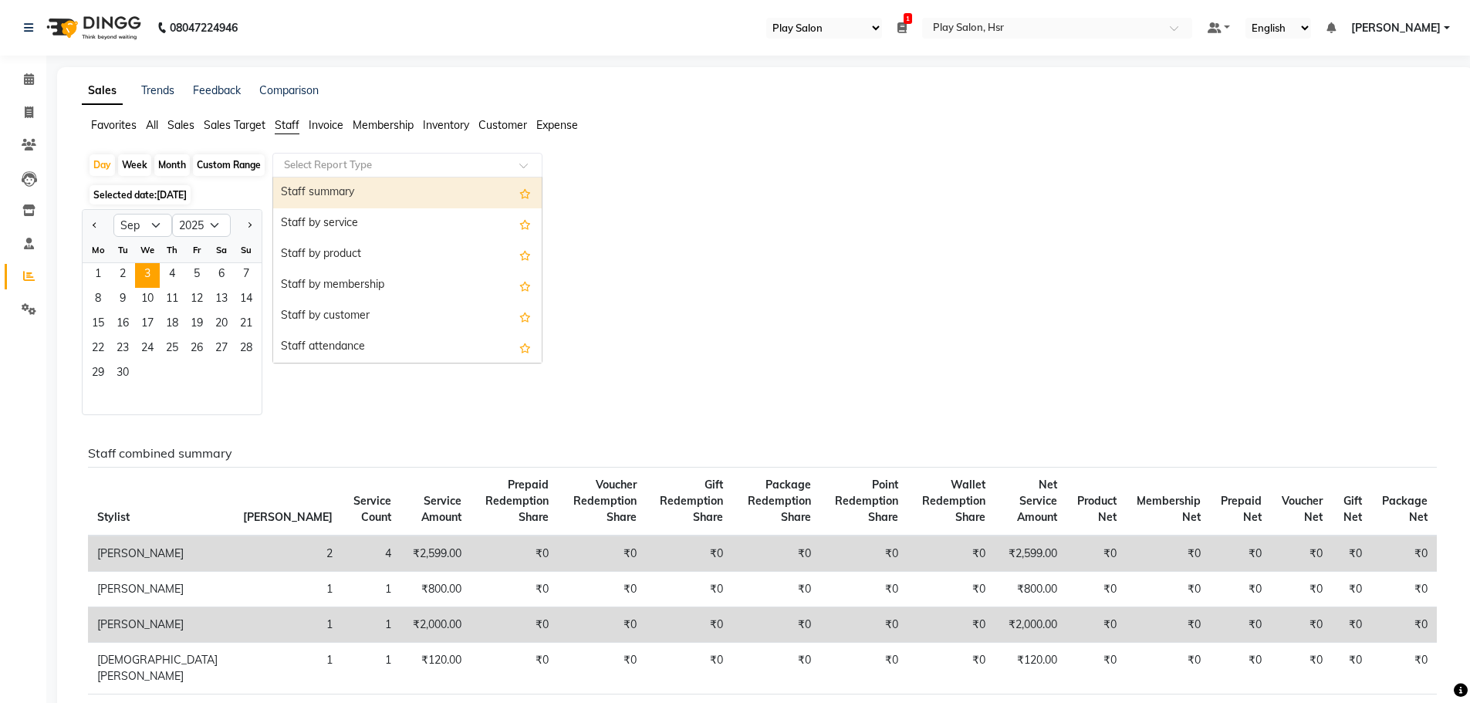
click at [373, 167] on input "text" at bounding box center [392, 164] width 222 height 15
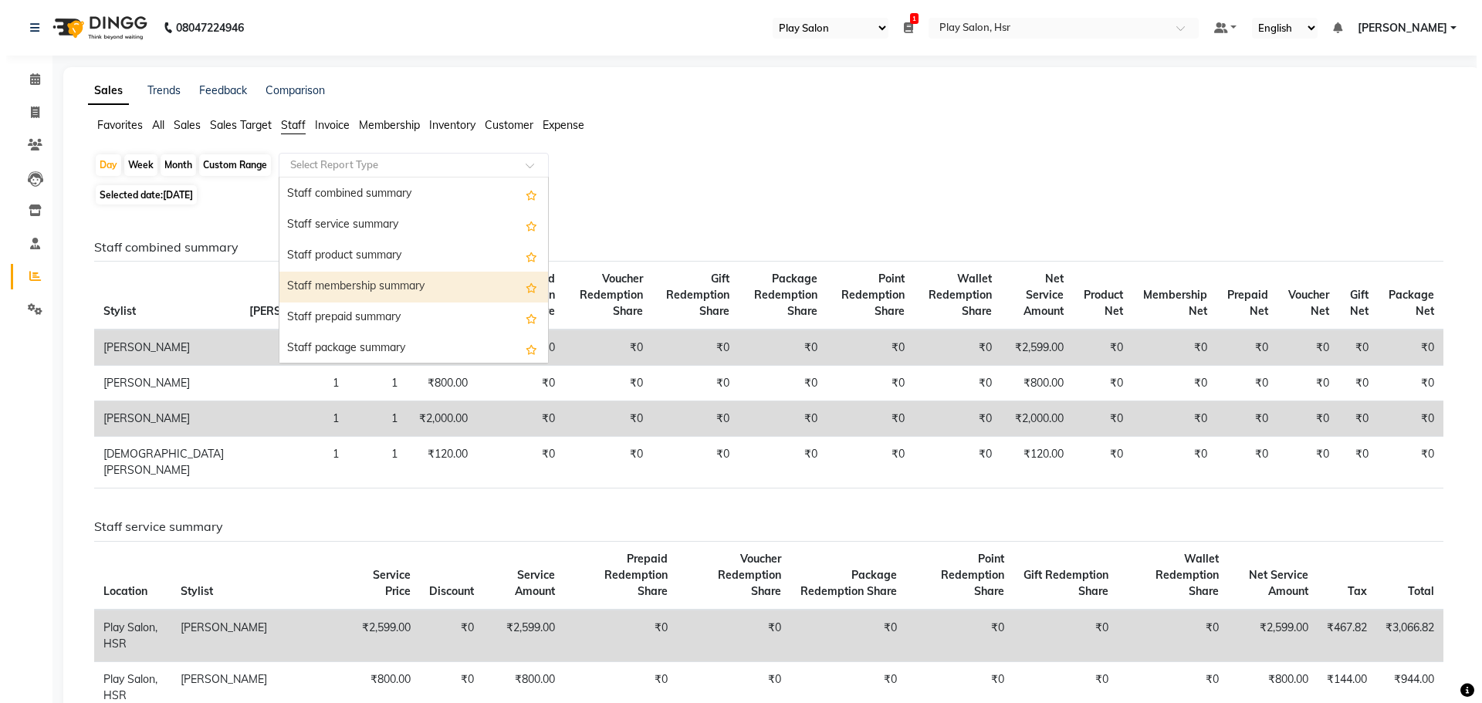
scroll to position [309, 0]
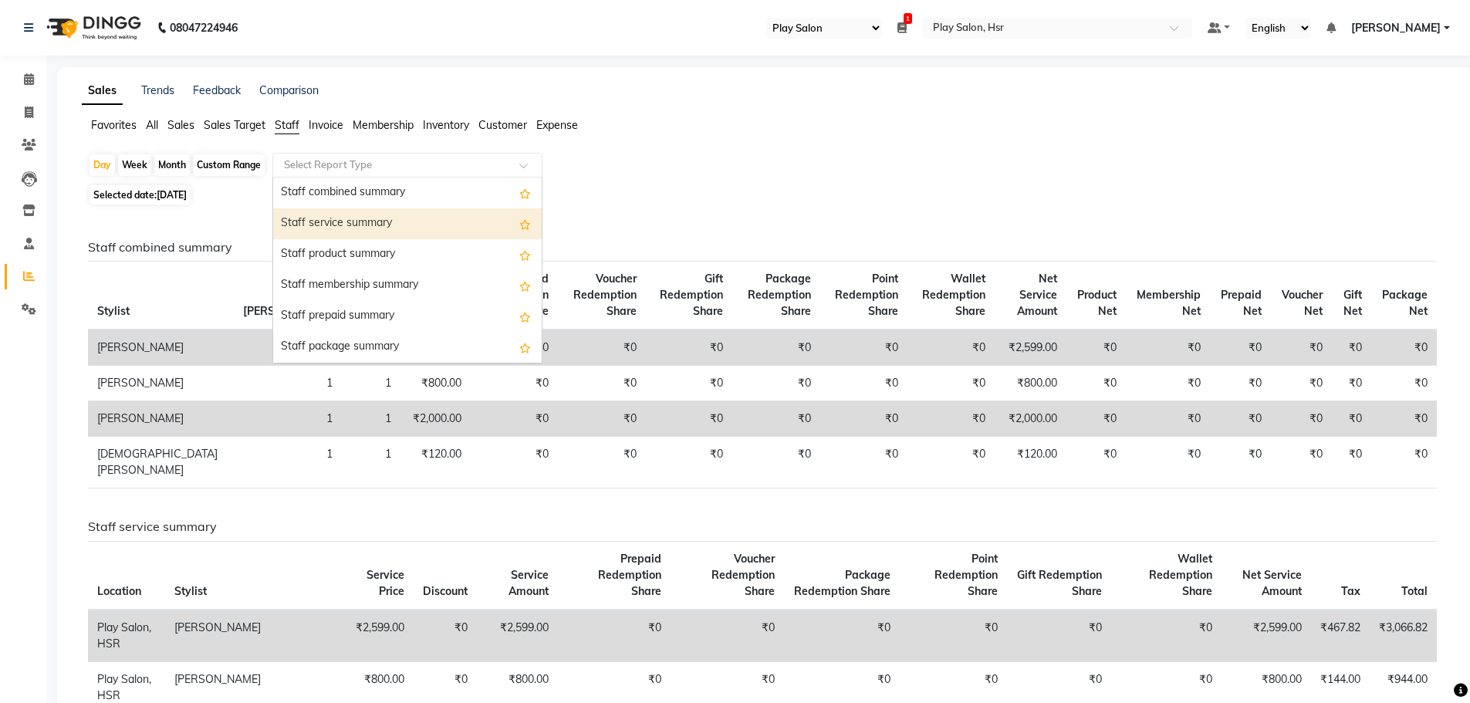
click at [397, 222] on div "Staff service summary" at bounding box center [407, 223] width 269 height 31
select select "full_report"
select select "csv"
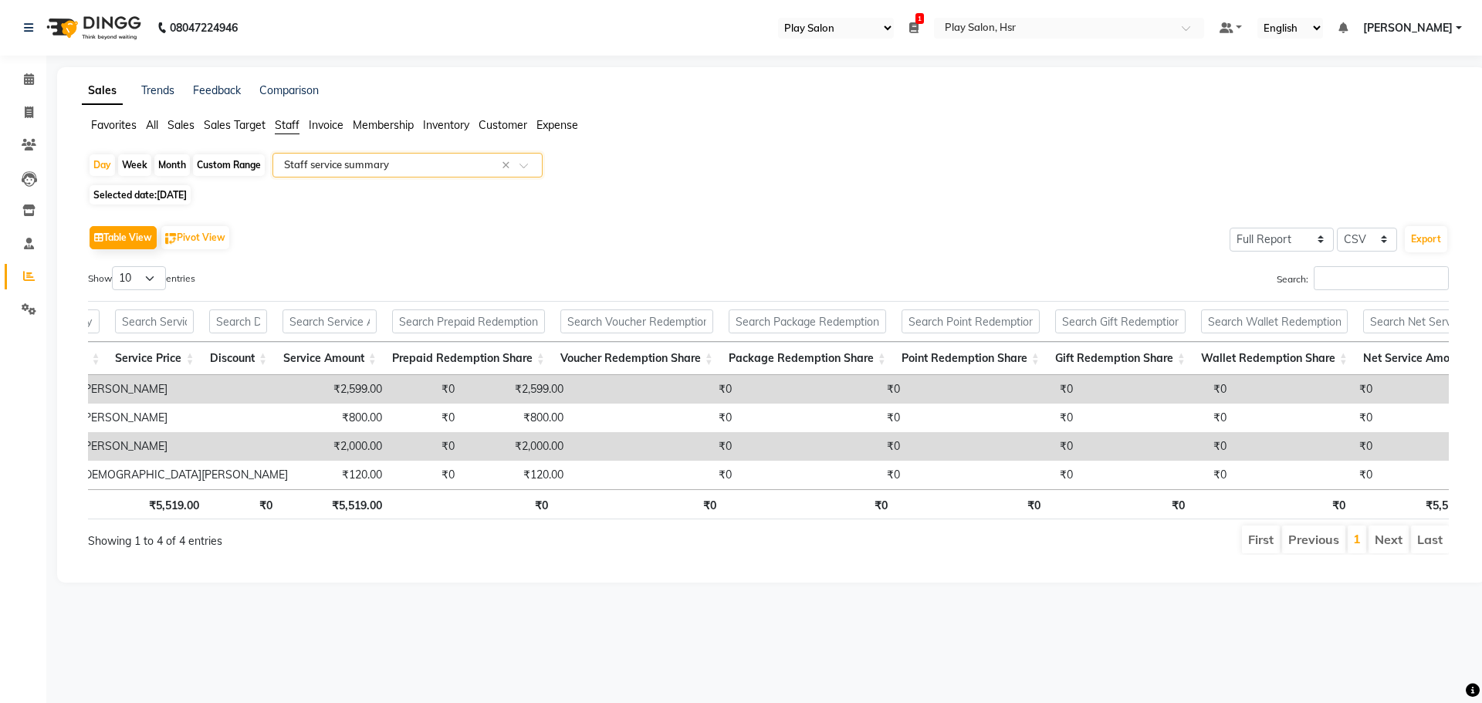
scroll to position [0, 110]
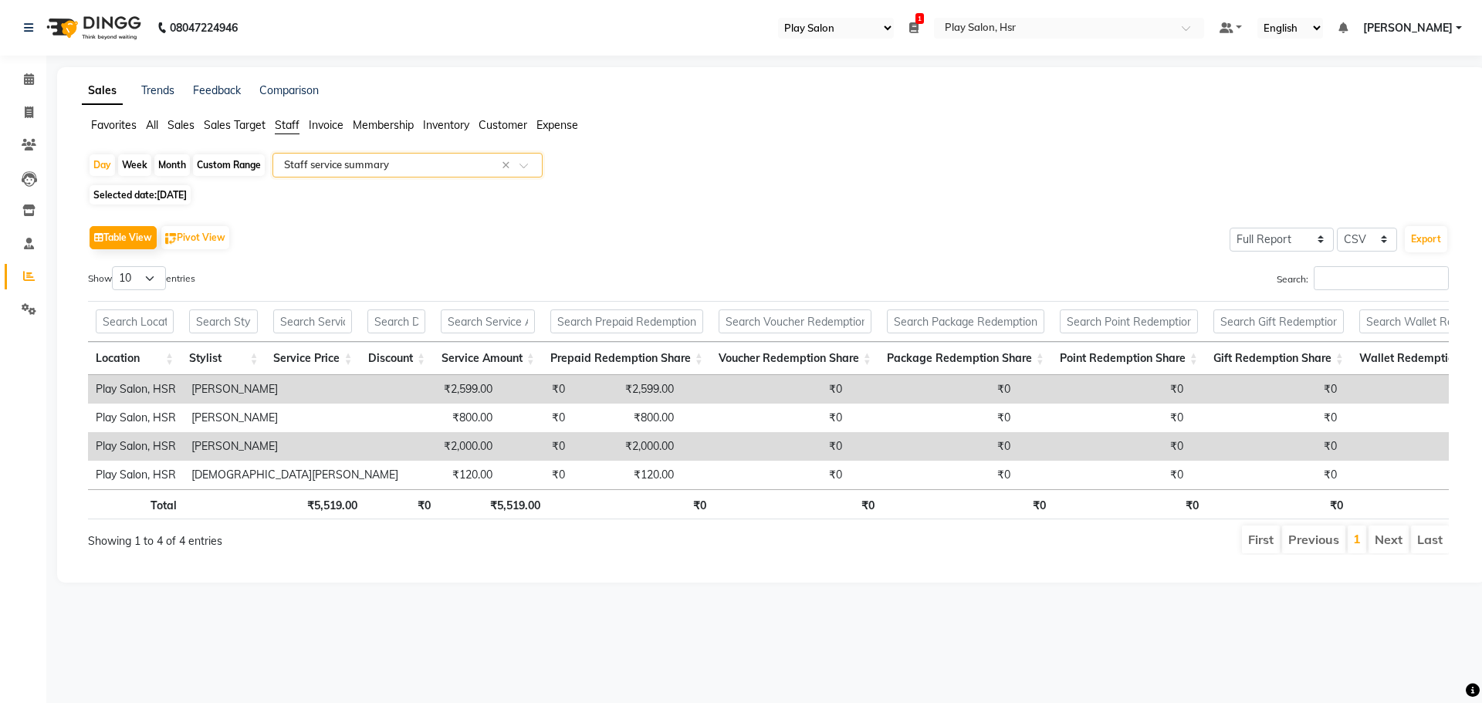
click at [701, 219] on div "Table View Pivot View Select Full Report Filtered Report Select CSV PDF Export …" at bounding box center [768, 388] width 1385 height 358
click at [321, 164] on input "text" at bounding box center [392, 164] width 222 height 15
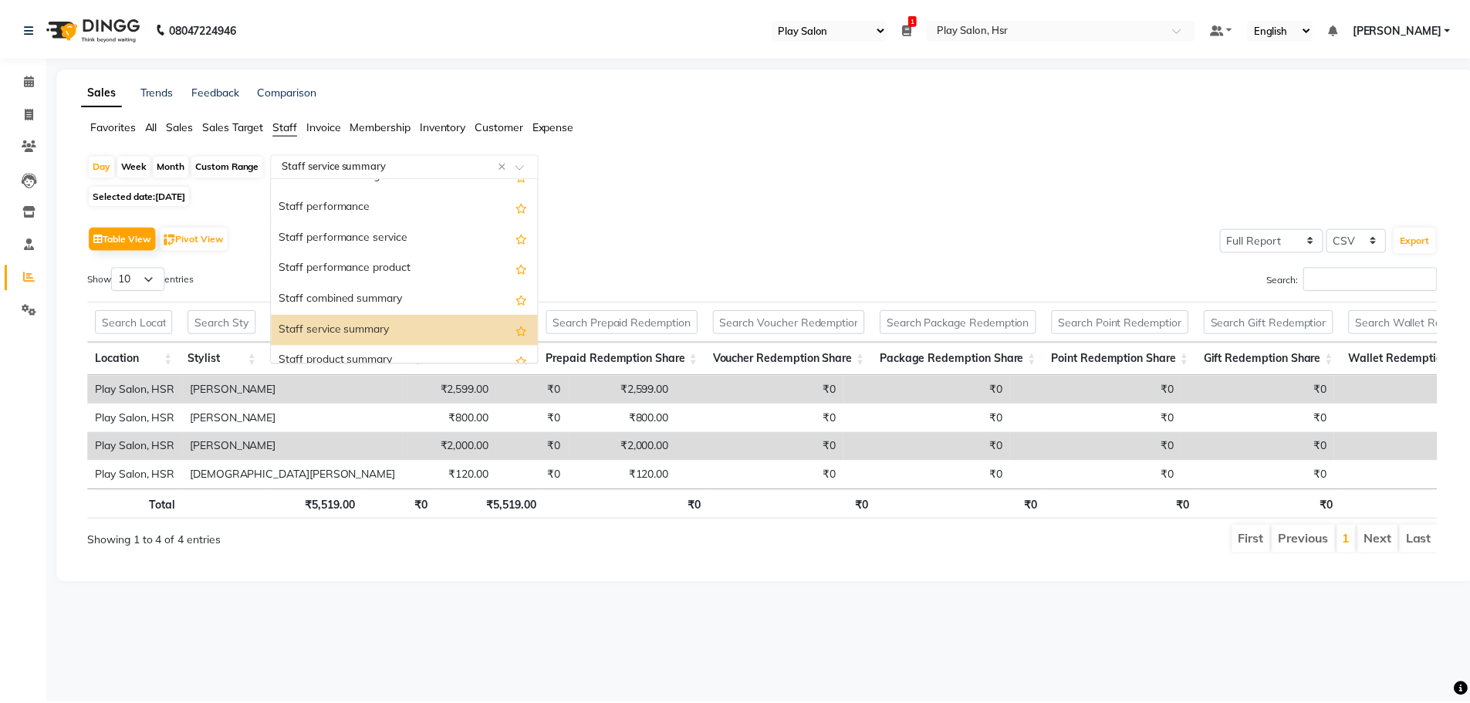
scroll to position [0, 0]
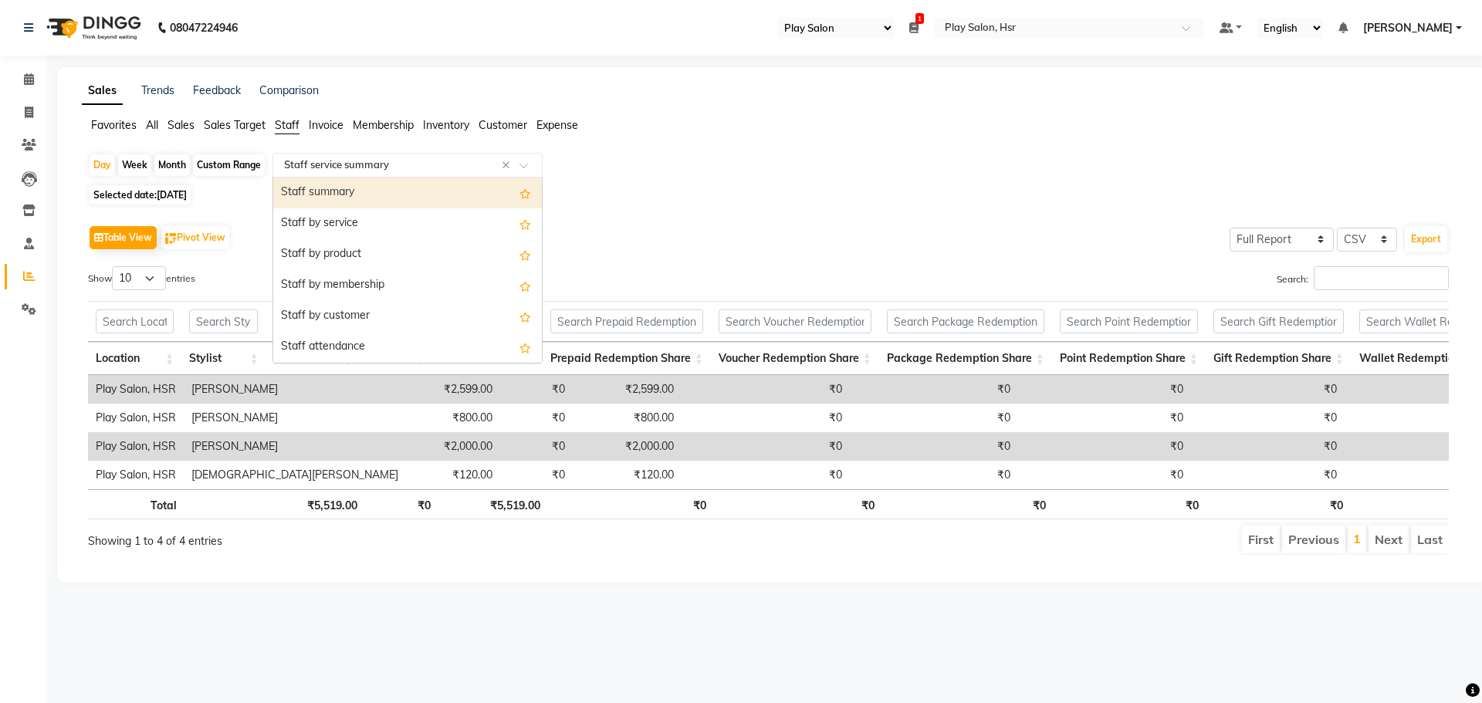
click at [175, 130] on span "Sales" at bounding box center [180, 125] width 27 height 14
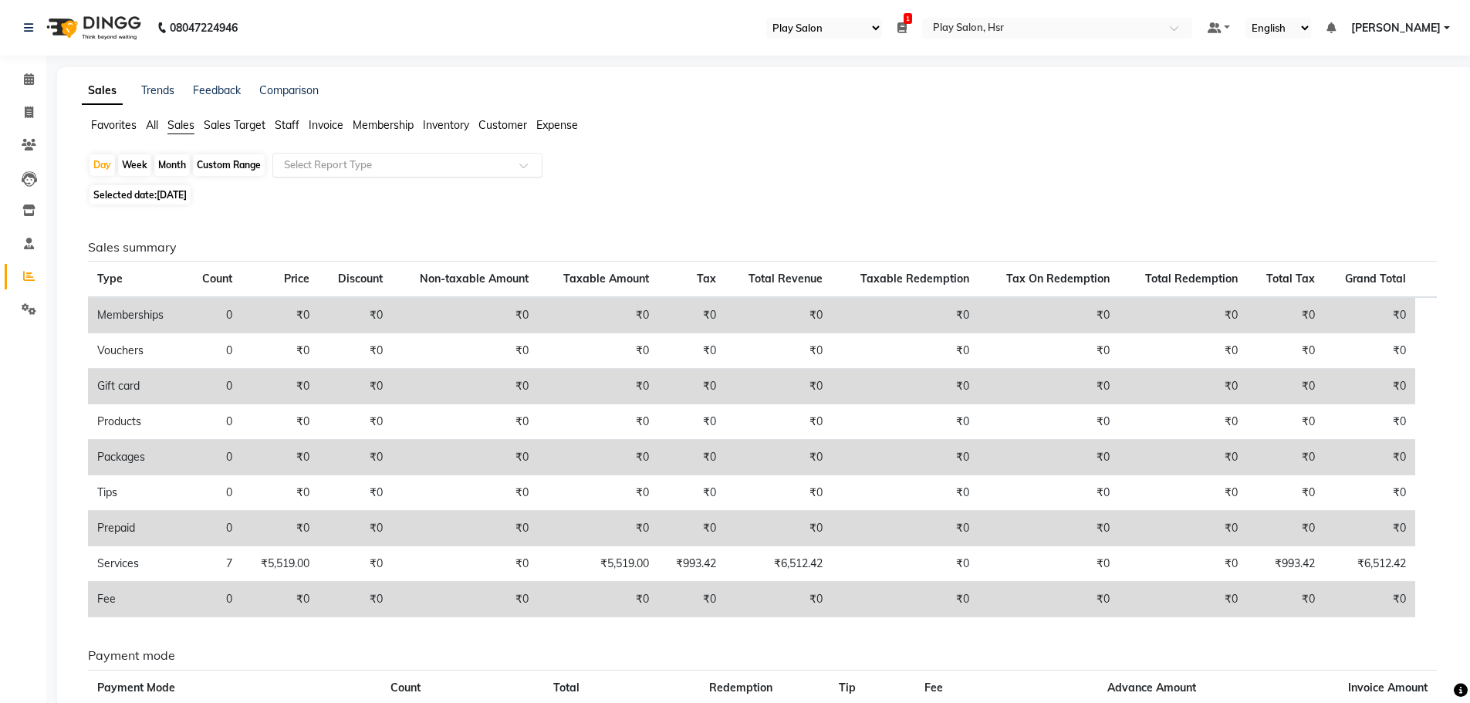
click at [331, 164] on input "text" at bounding box center [392, 164] width 222 height 15
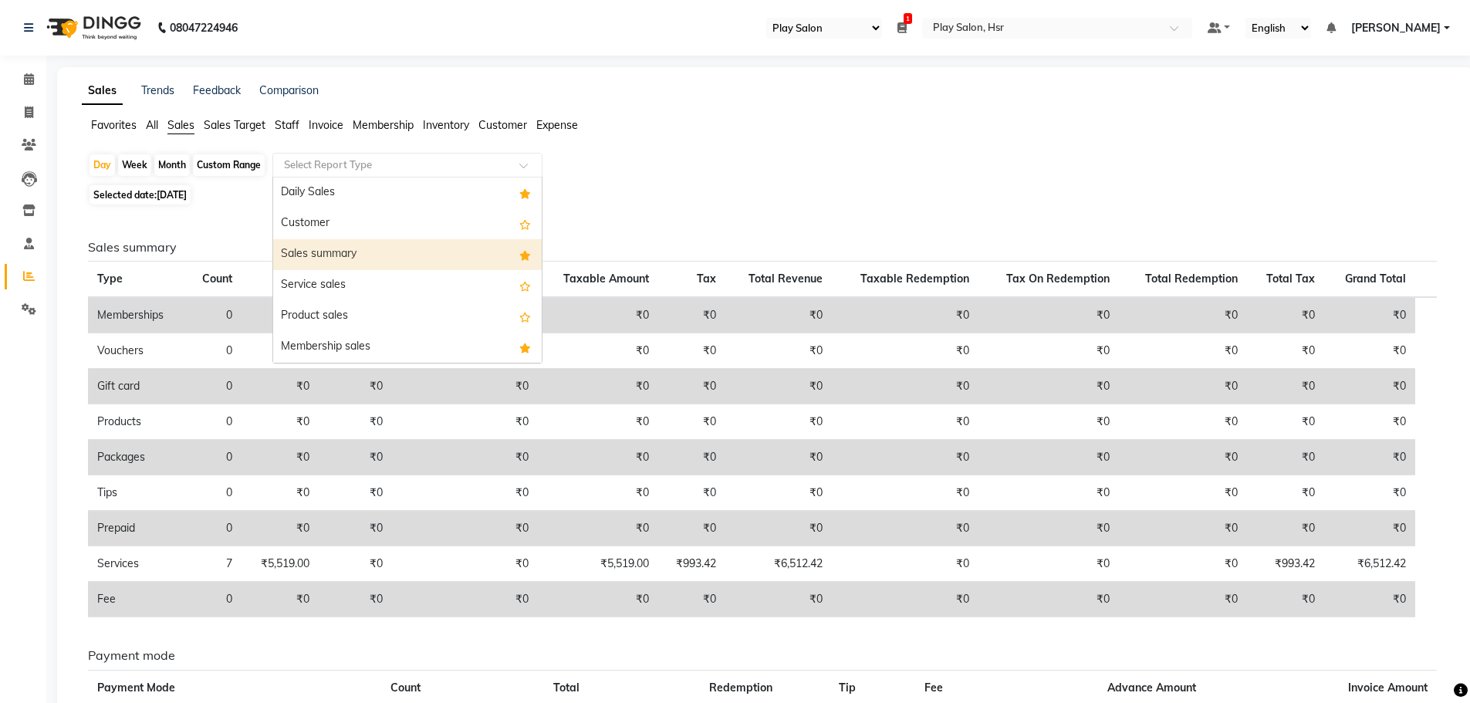
click at [358, 260] on div "Sales summary" at bounding box center [407, 254] width 269 height 31
select select "full_report"
select select "csv"
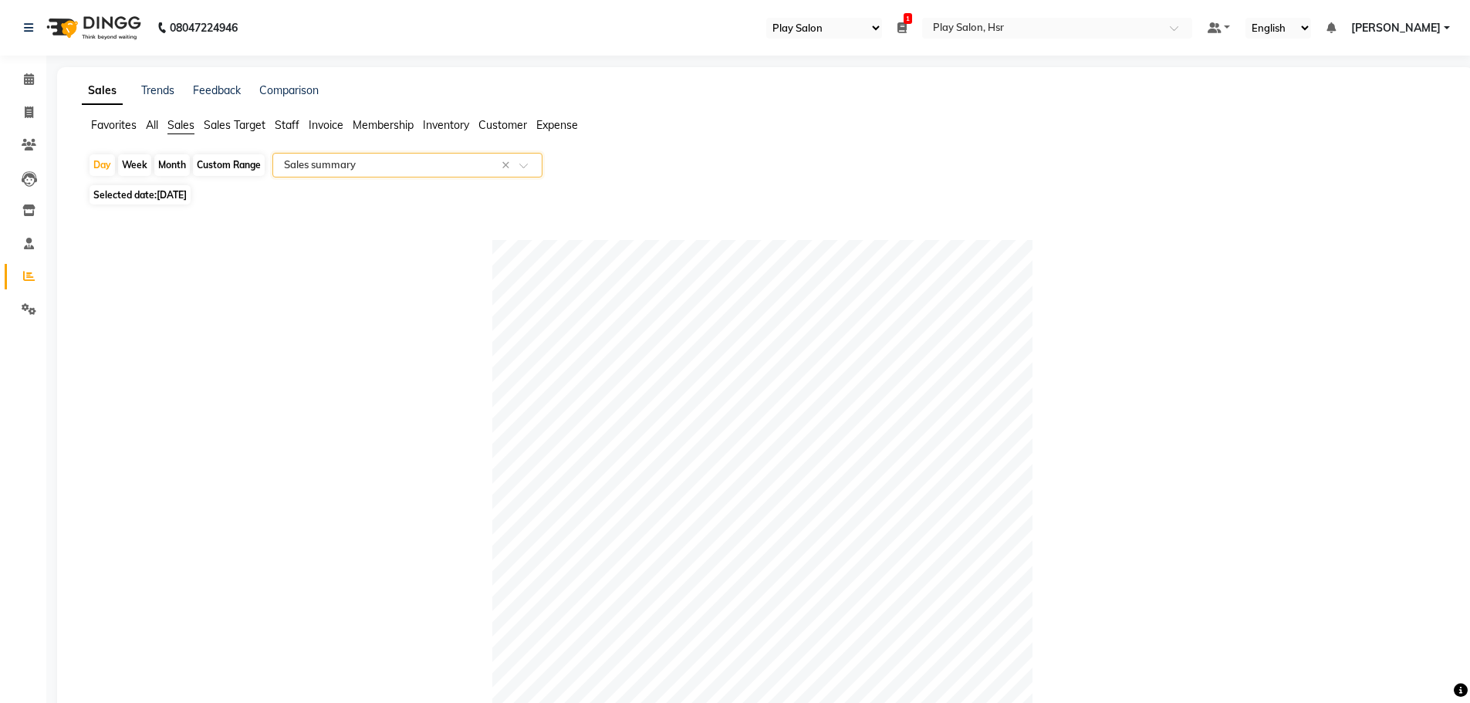
click at [186, 193] on span "[DATE]" at bounding box center [172, 195] width 30 height 12
select select "9"
select select "2025"
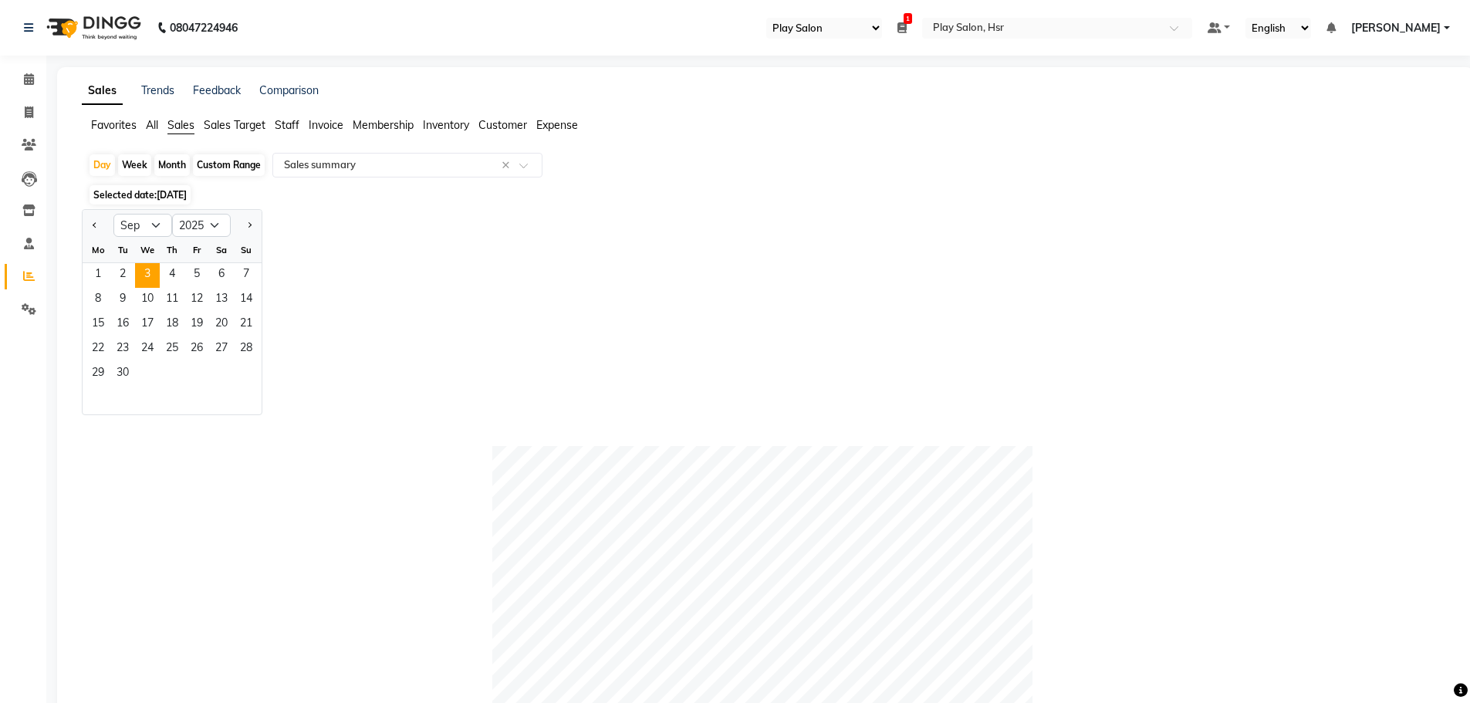
click at [235, 163] on div "Custom Range" at bounding box center [229, 165] width 72 height 22
select select "9"
select select "2025"
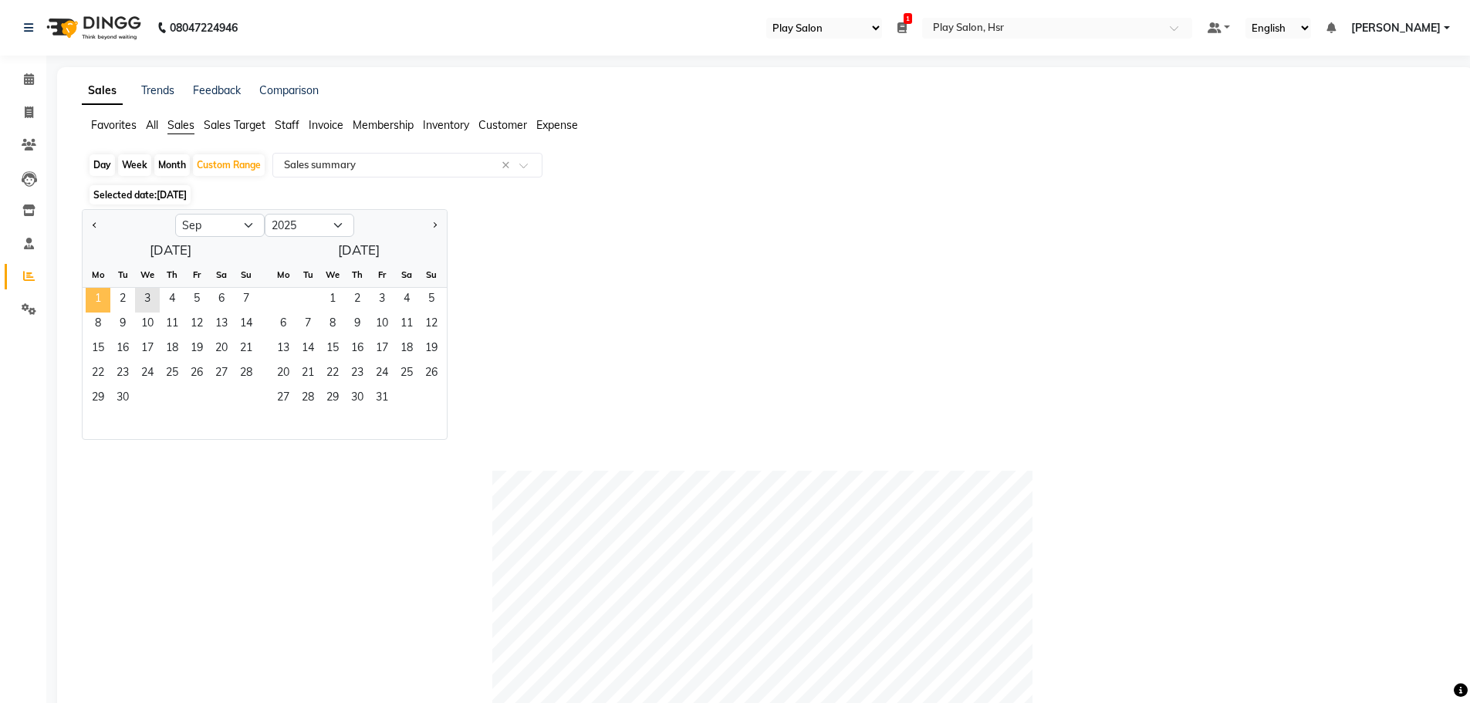
click at [103, 294] on span "1" at bounding box center [98, 300] width 25 height 25
click at [151, 295] on span "3" at bounding box center [147, 300] width 25 height 25
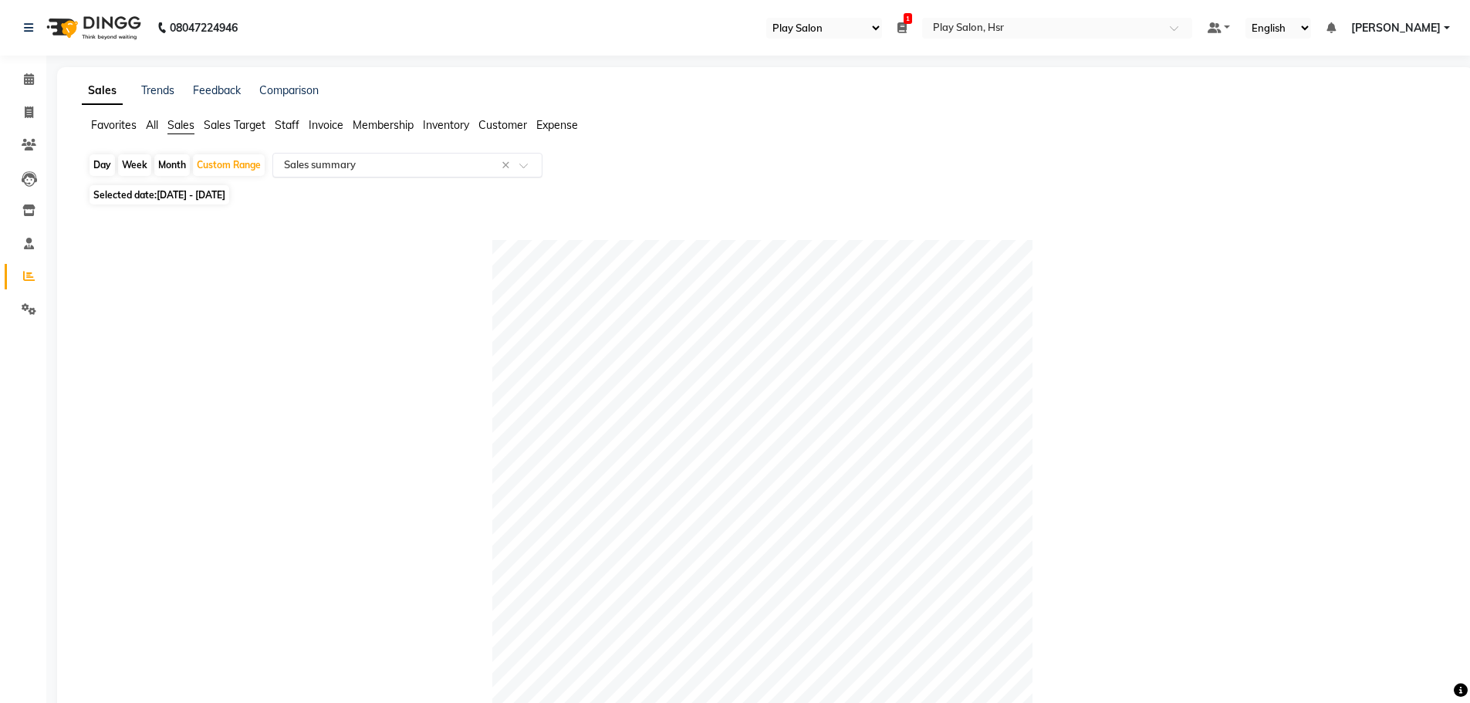
click at [308, 165] on input "text" at bounding box center [392, 164] width 222 height 15
click at [189, 262] on div at bounding box center [762, 510] width 1349 height 540
click at [103, 166] on div "Day" at bounding box center [102, 165] width 25 height 22
select select "9"
select select "2025"
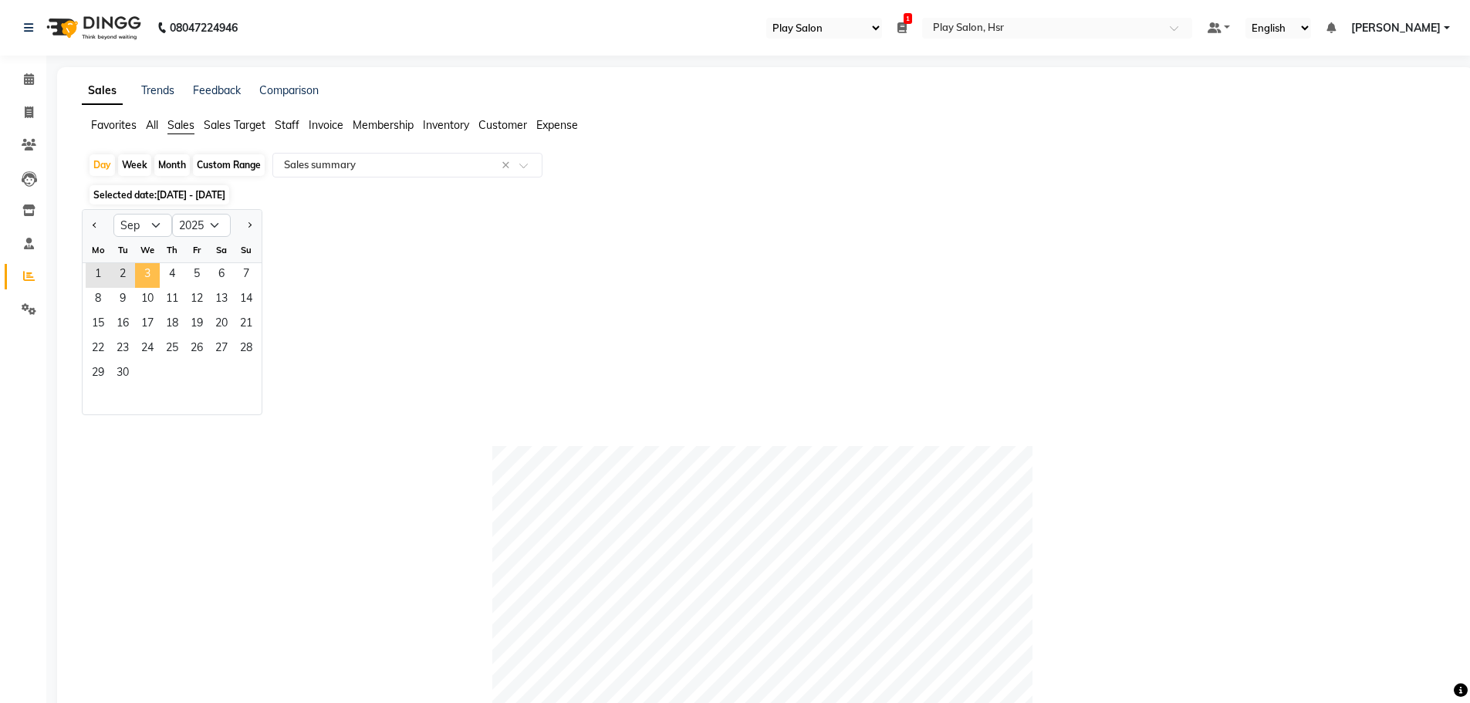
click at [152, 276] on span "3" at bounding box center [147, 275] width 25 height 25
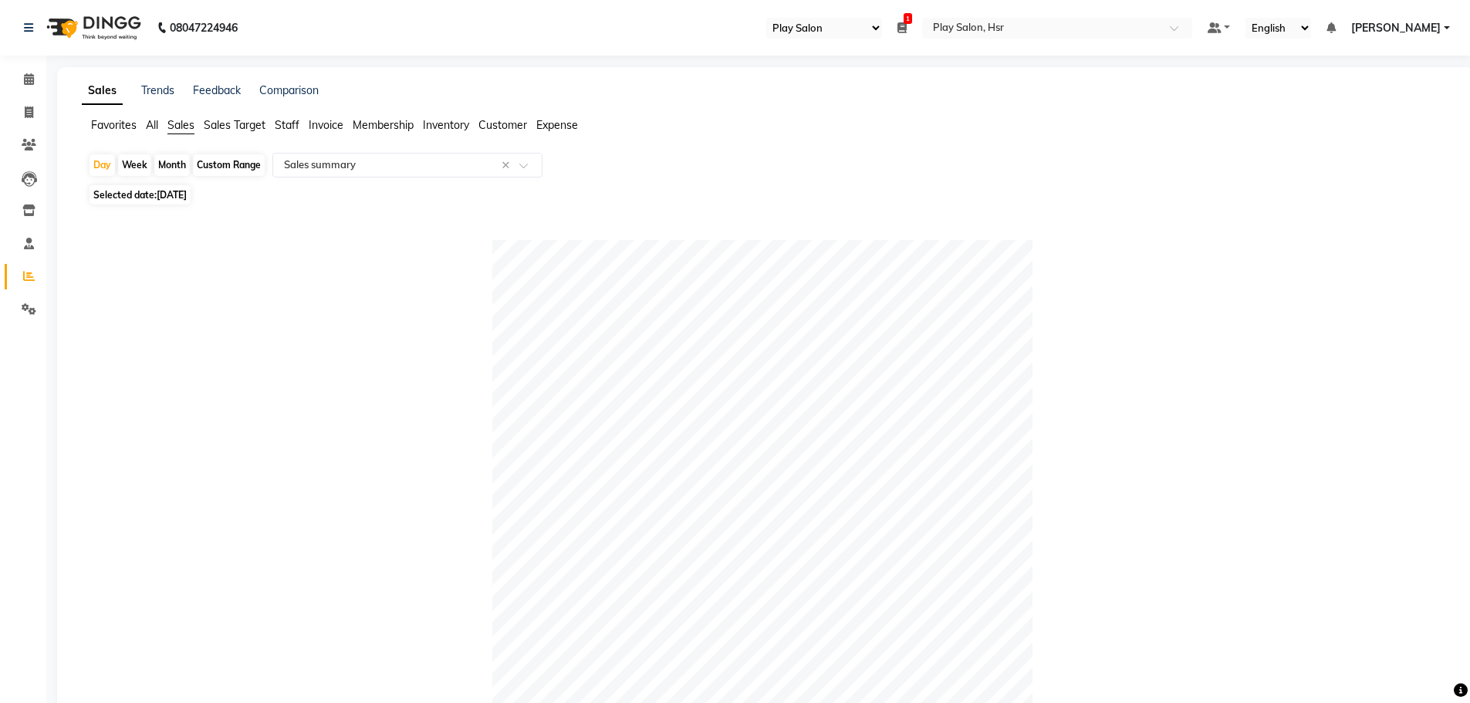
click at [235, 164] on div "Custom Range" at bounding box center [229, 165] width 72 height 22
select select "9"
select select "2025"
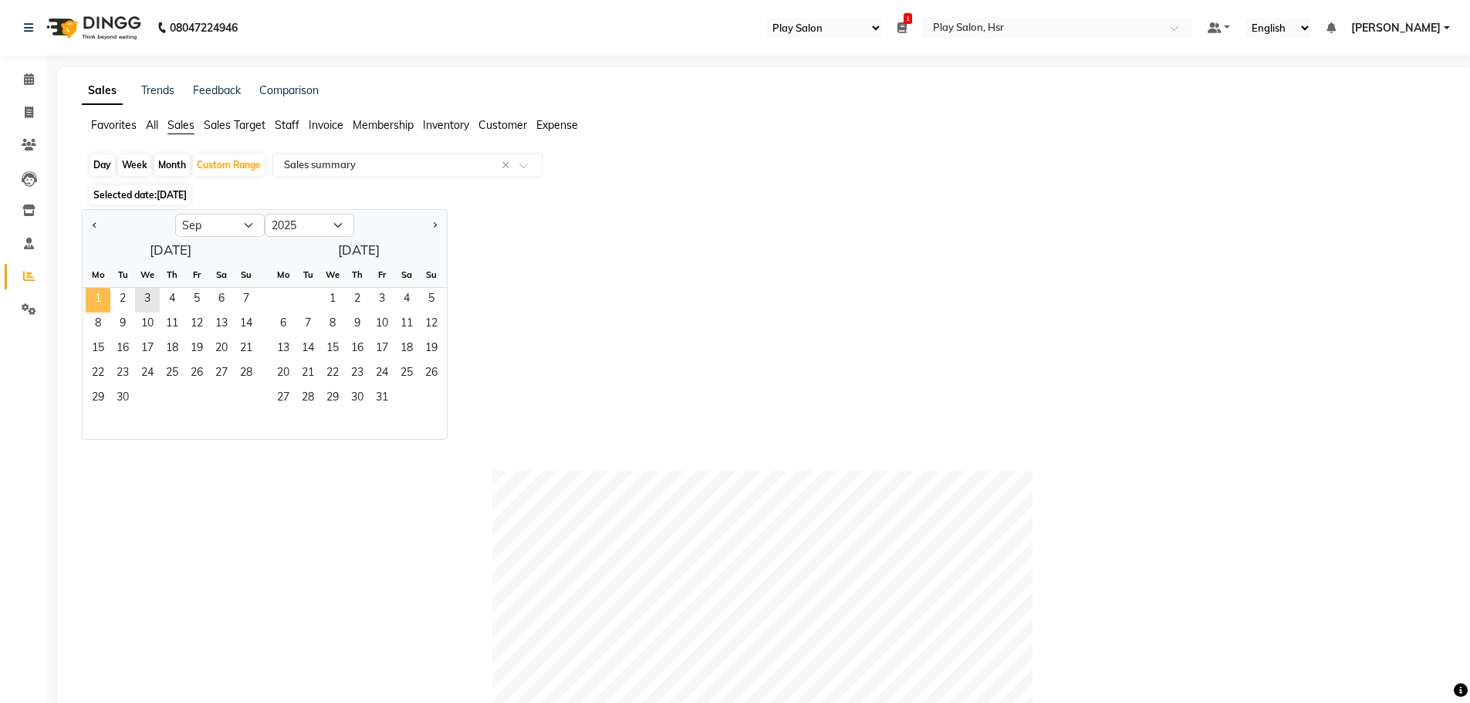
click at [90, 306] on span "1" at bounding box center [98, 300] width 25 height 25
click at [150, 303] on span "3" at bounding box center [147, 300] width 25 height 25
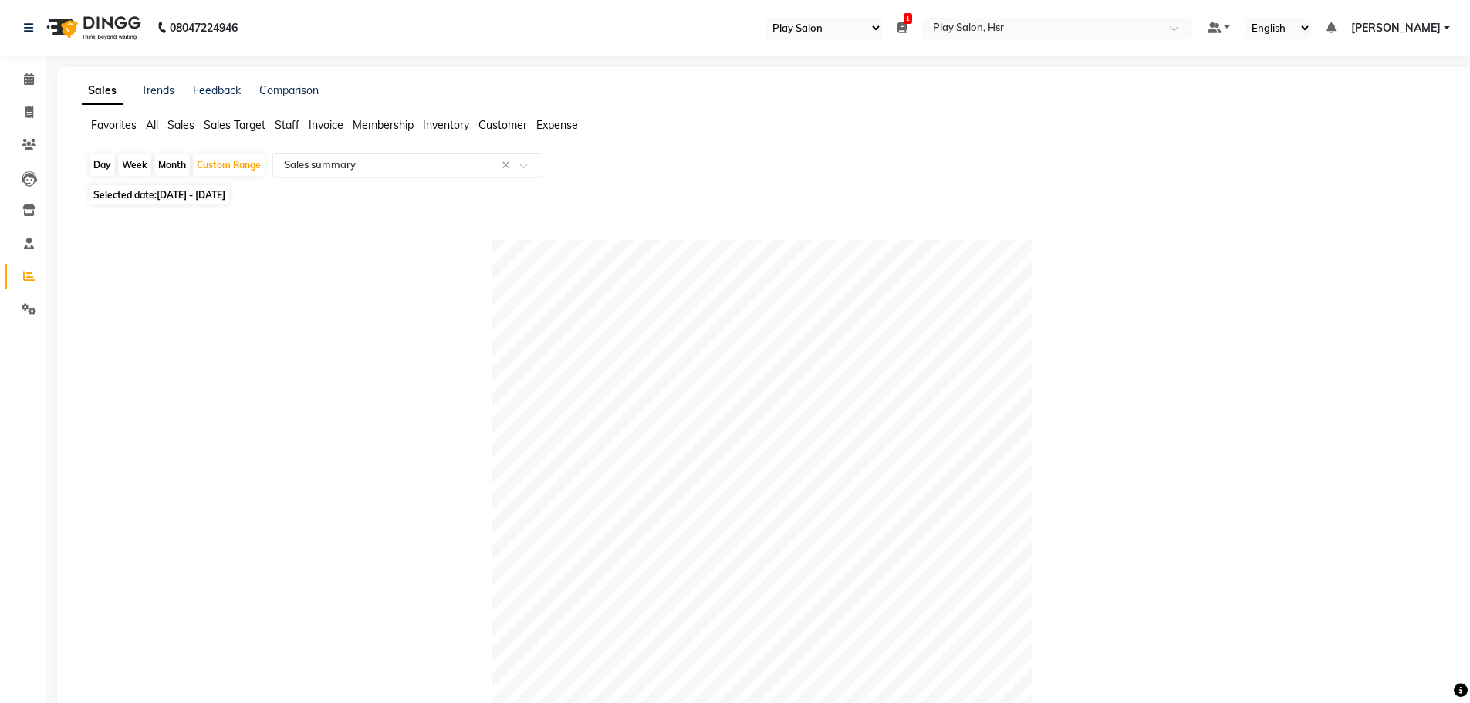
click at [387, 169] on input "text" at bounding box center [392, 164] width 222 height 15
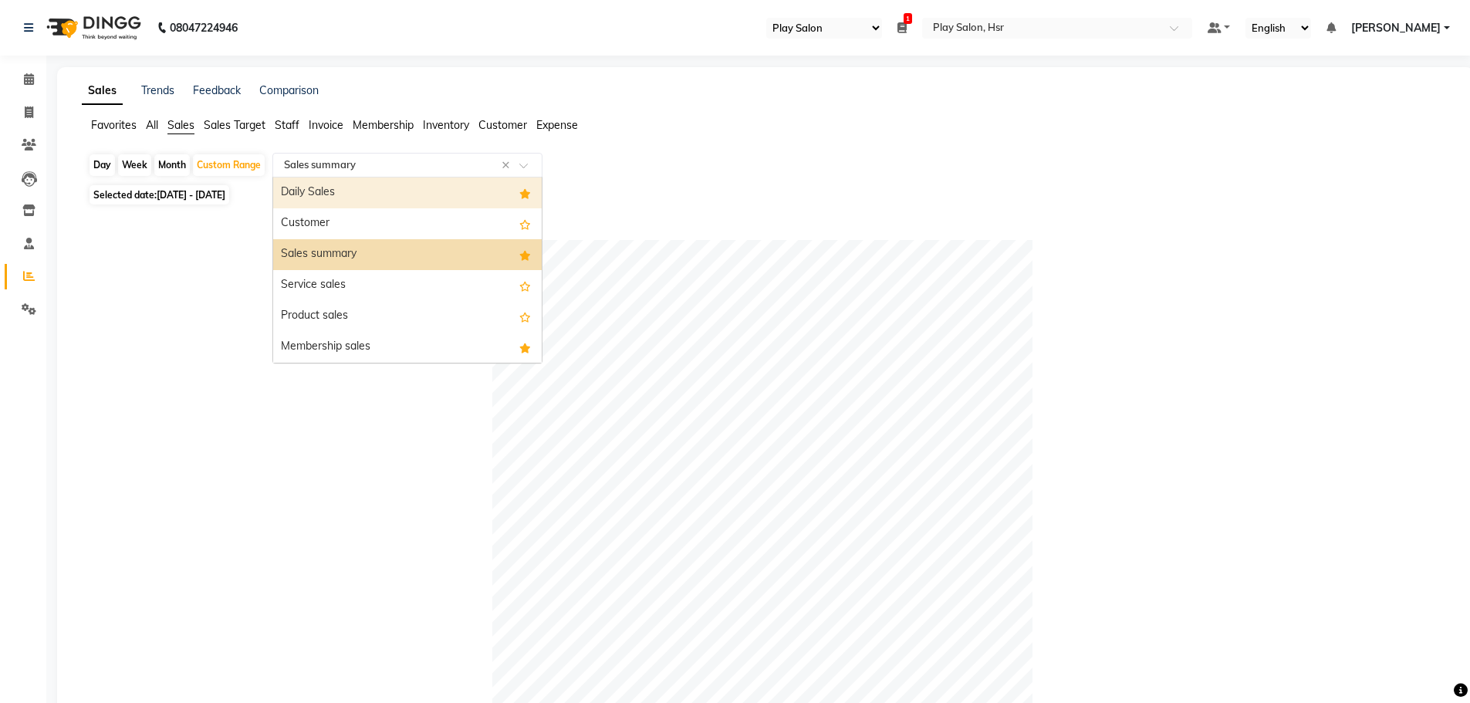
click at [490, 123] on span "Customer" at bounding box center [502, 125] width 49 height 14
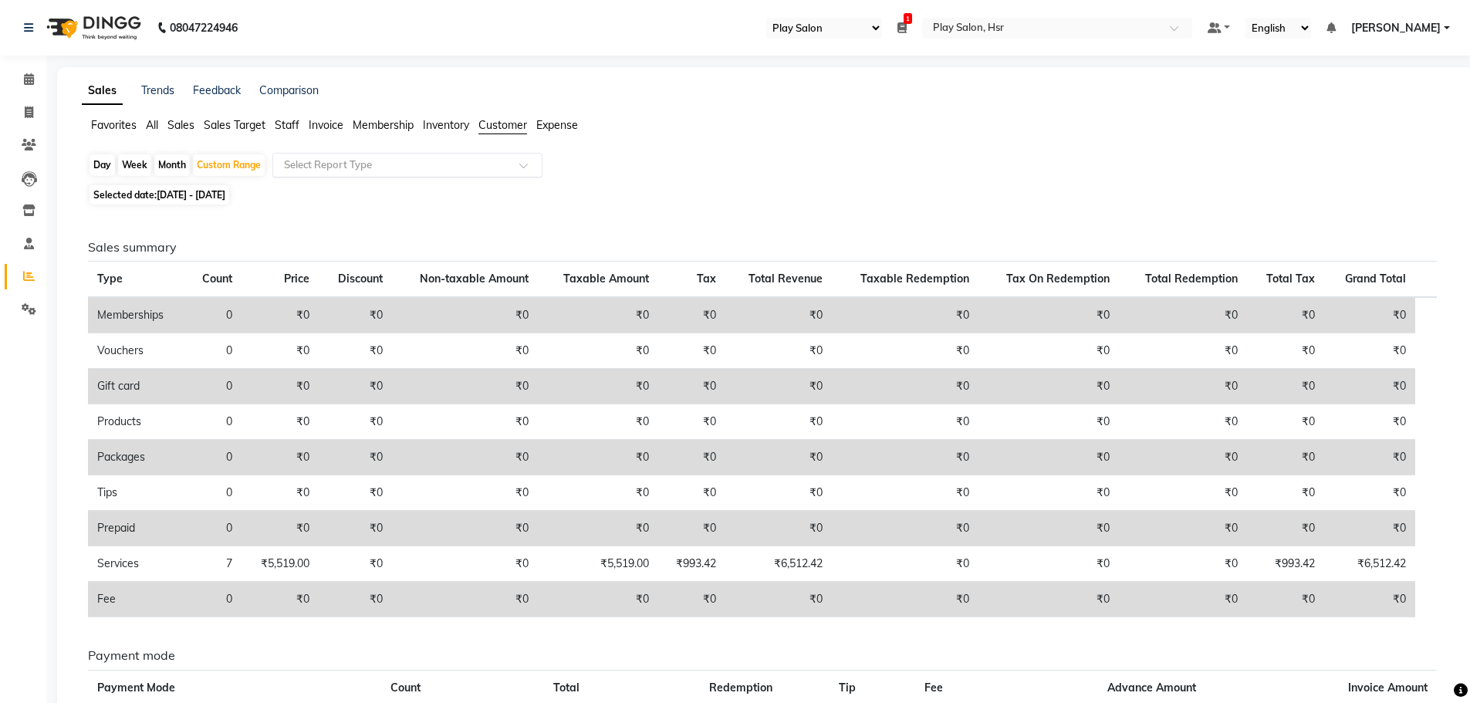
click at [445, 167] on input "text" at bounding box center [392, 164] width 222 height 15
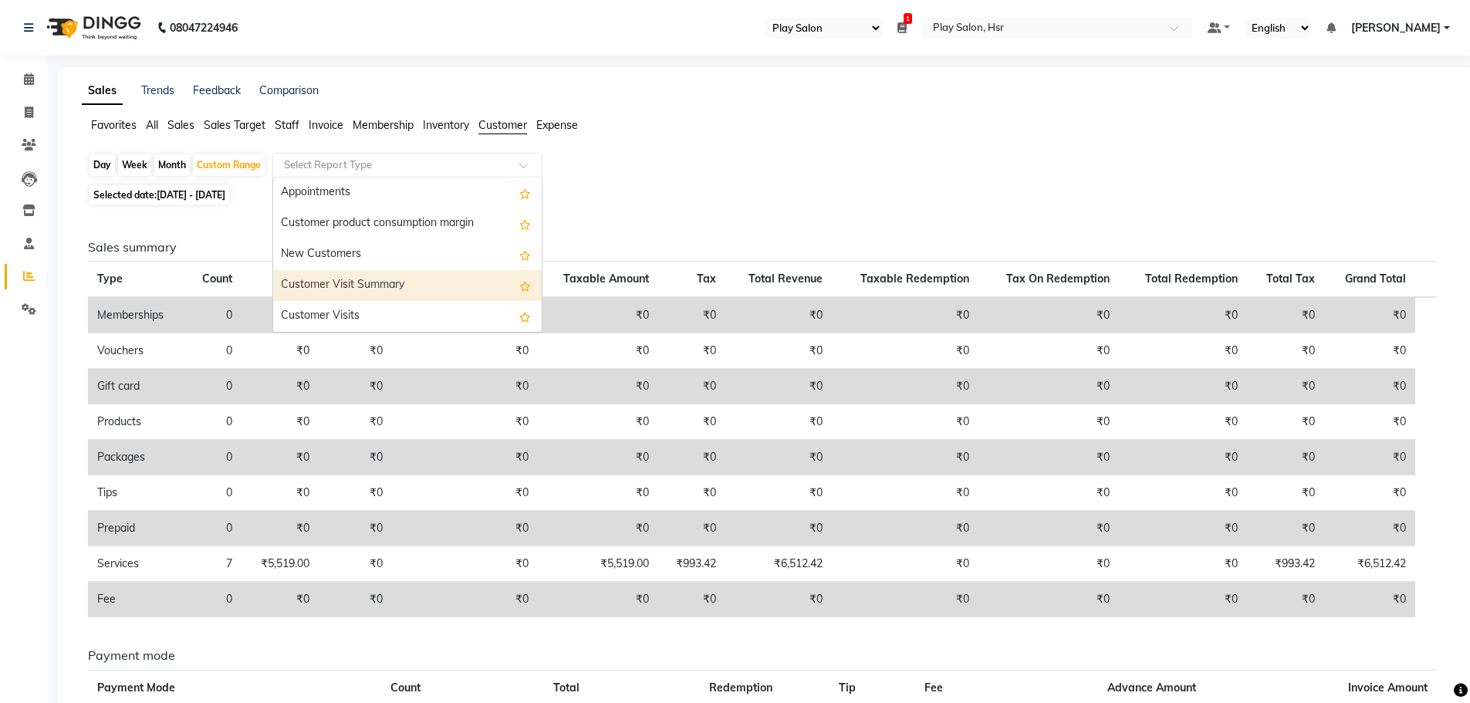
click at [384, 288] on div "Customer Visit Summary" at bounding box center [407, 285] width 269 height 31
select select "full_report"
select select "csv"
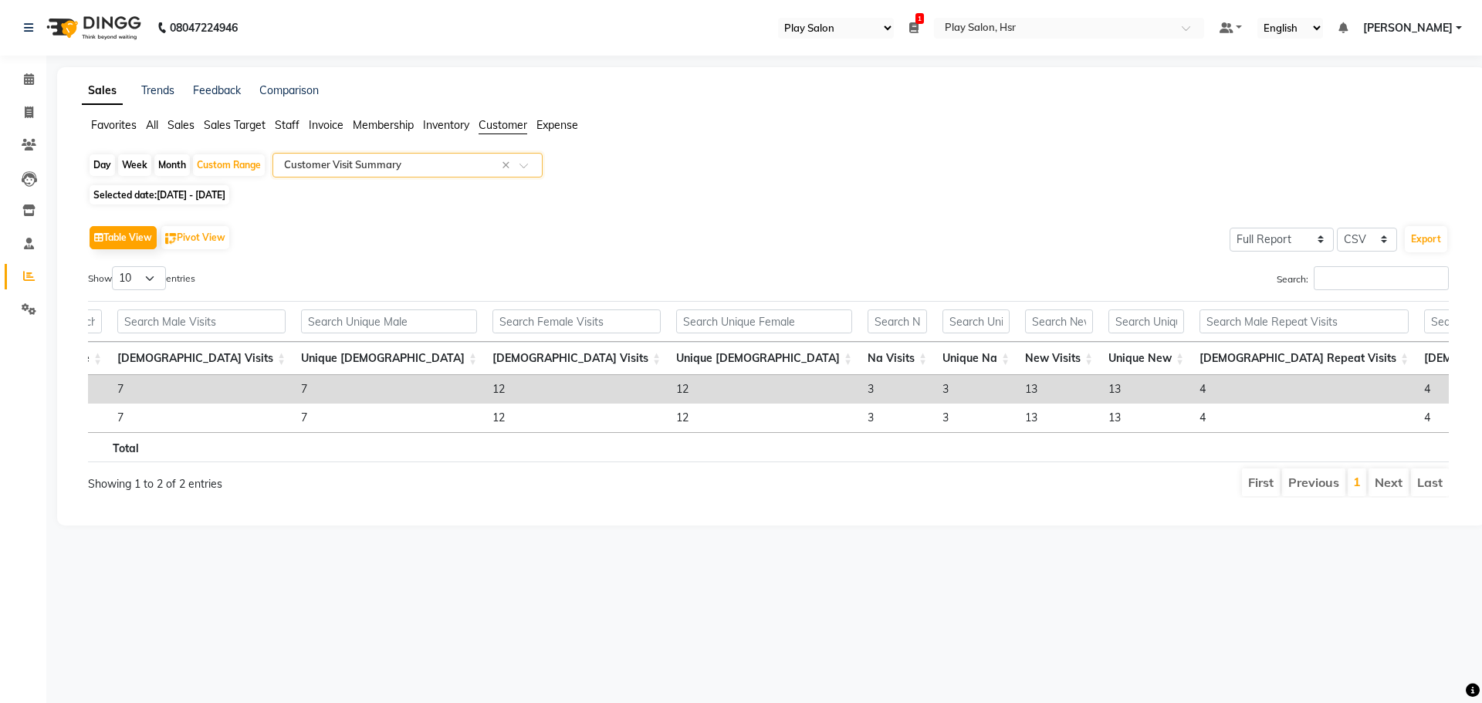
scroll to position [0, 78]
click at [185, 128] on span "Sales" at bounding box center [180, 125] width 27 height 14
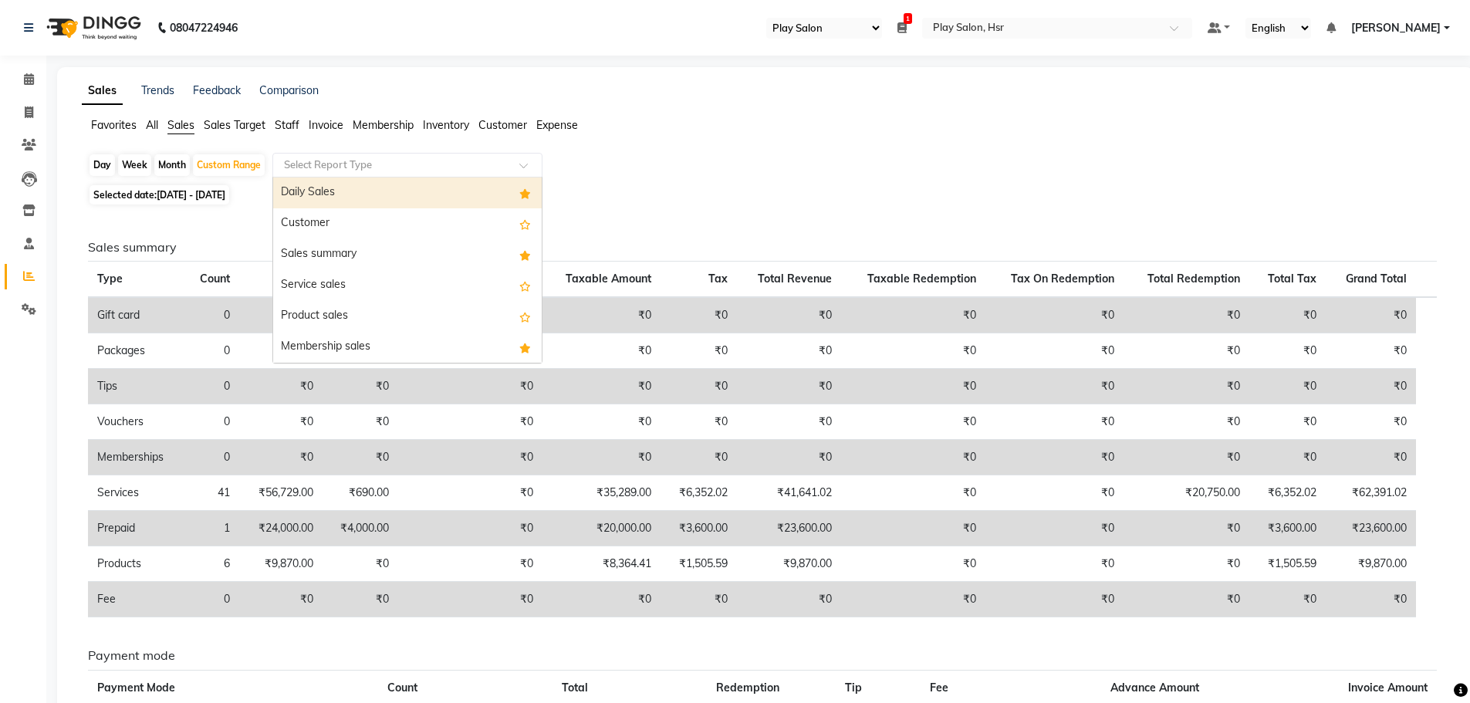
click at [369, 167] on input "text" at bounding box center [392, 164] width 222 height 15
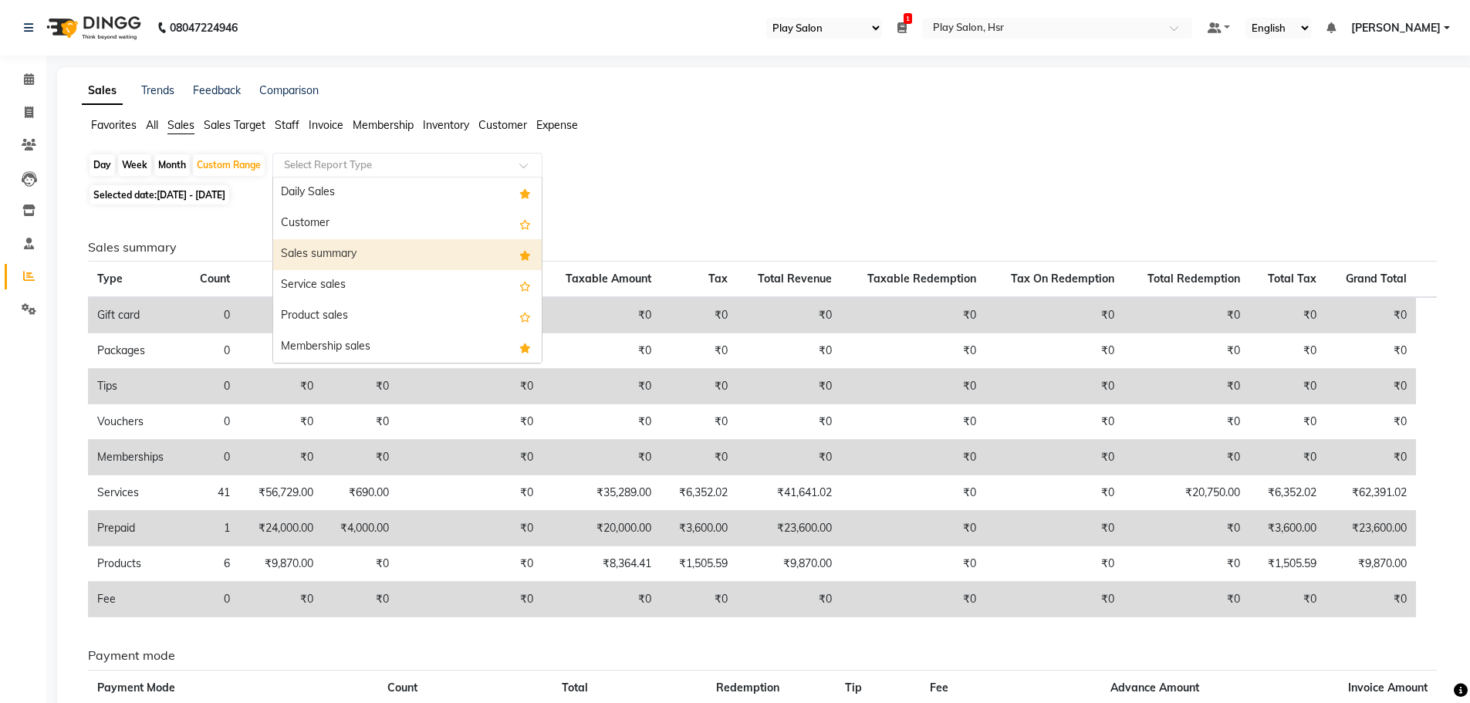
click at [371, 258] on div "Sales summary" at bounding box center [407, 254] width 269 height 31
select select "full_report"
select select "csv"
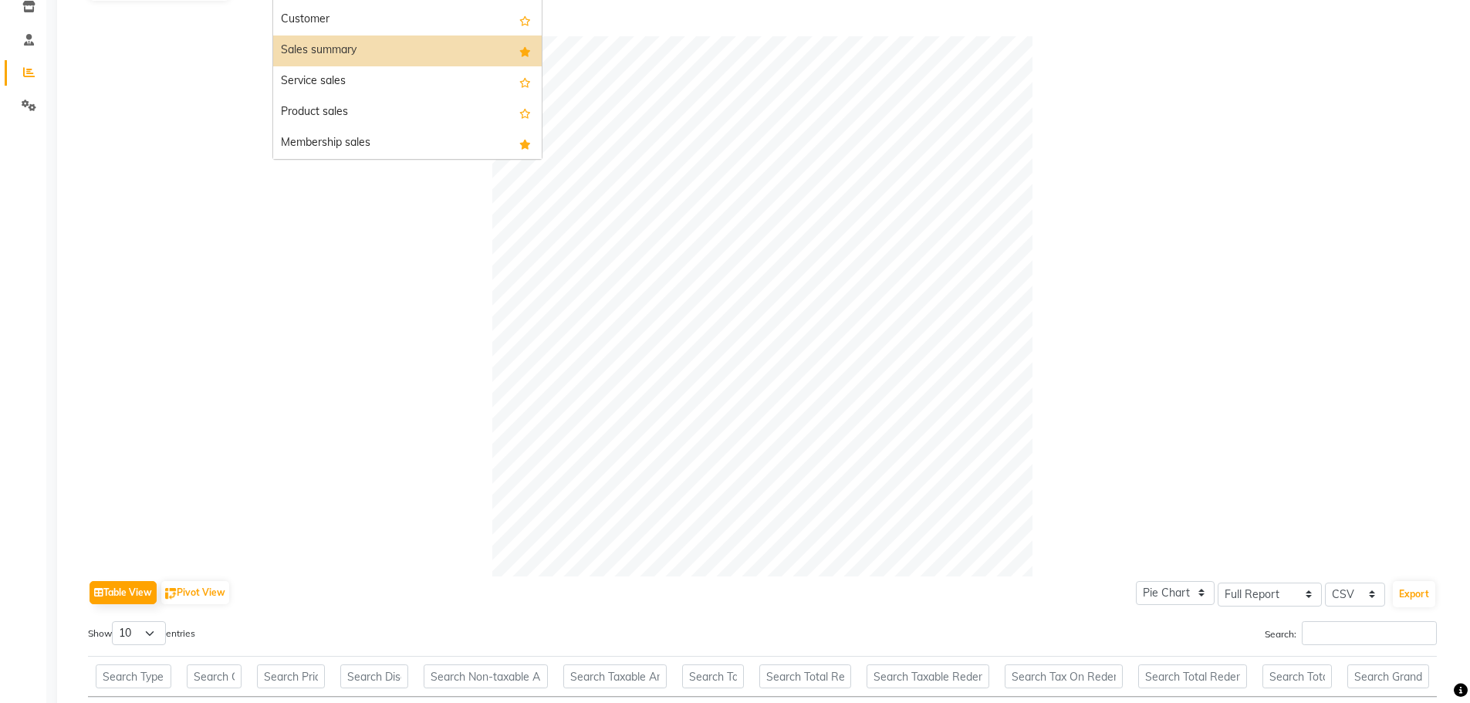
scroll to position [158, 0]
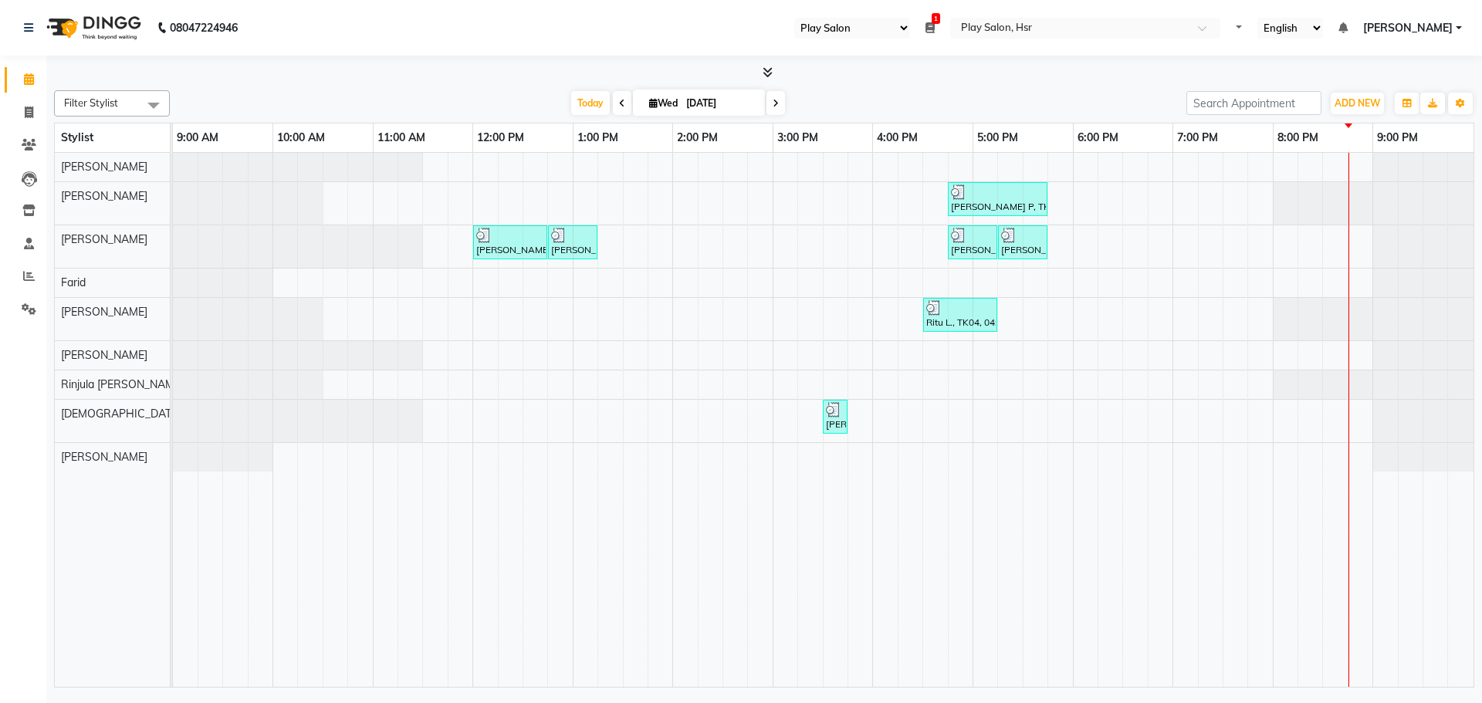
select select "92"
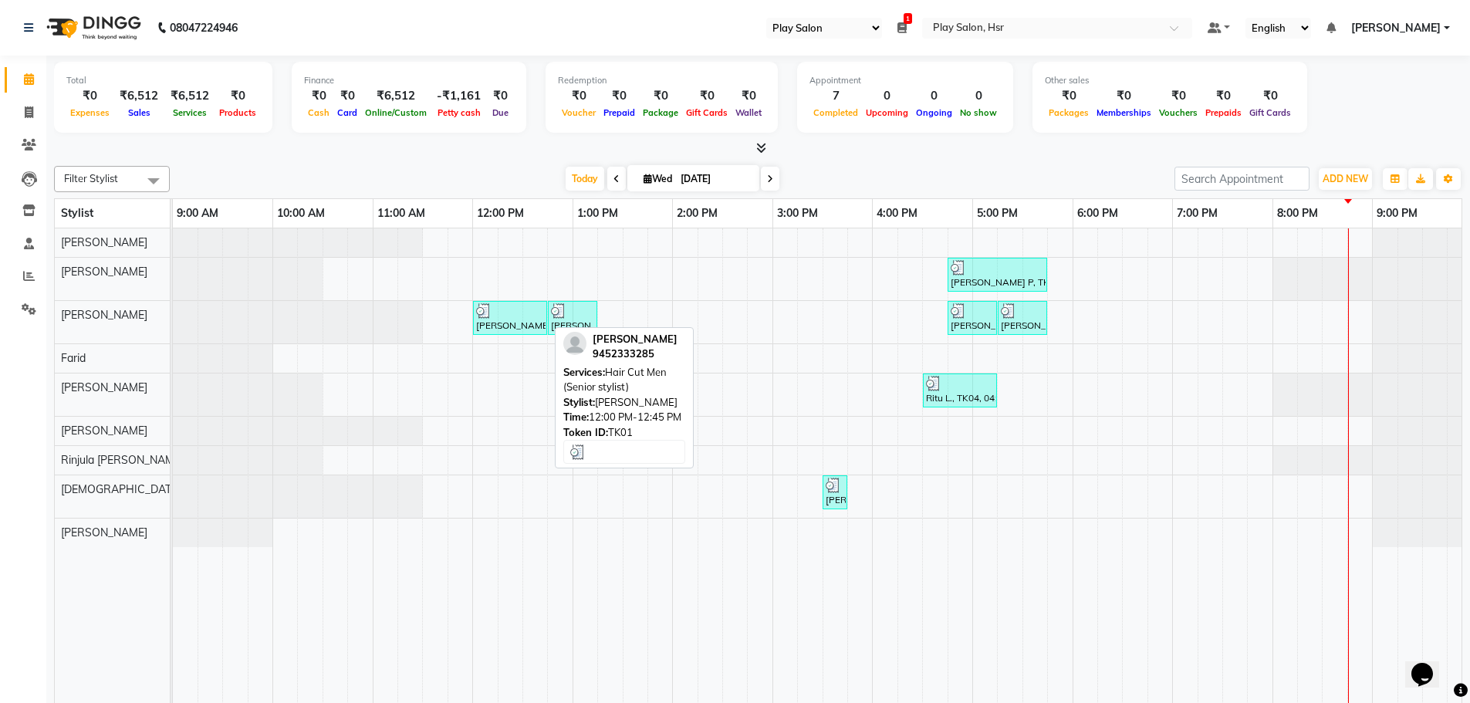
click at [534, 319] on div "[PERSON_NAME], TK01, 12:00 PM-12:45 PM, Hair Cut Men (Senior stylist)" at bounding box center [510, 317] width 71 height 29
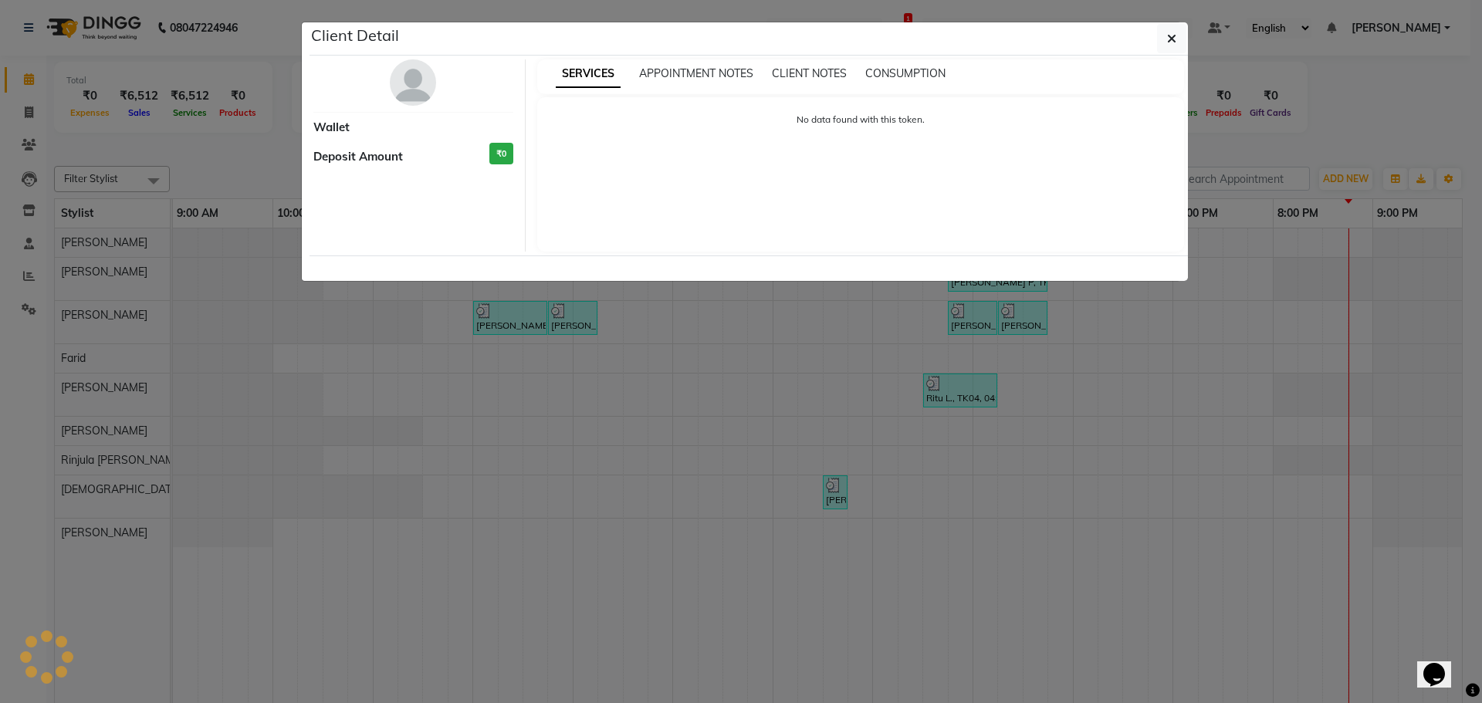
select select "3"
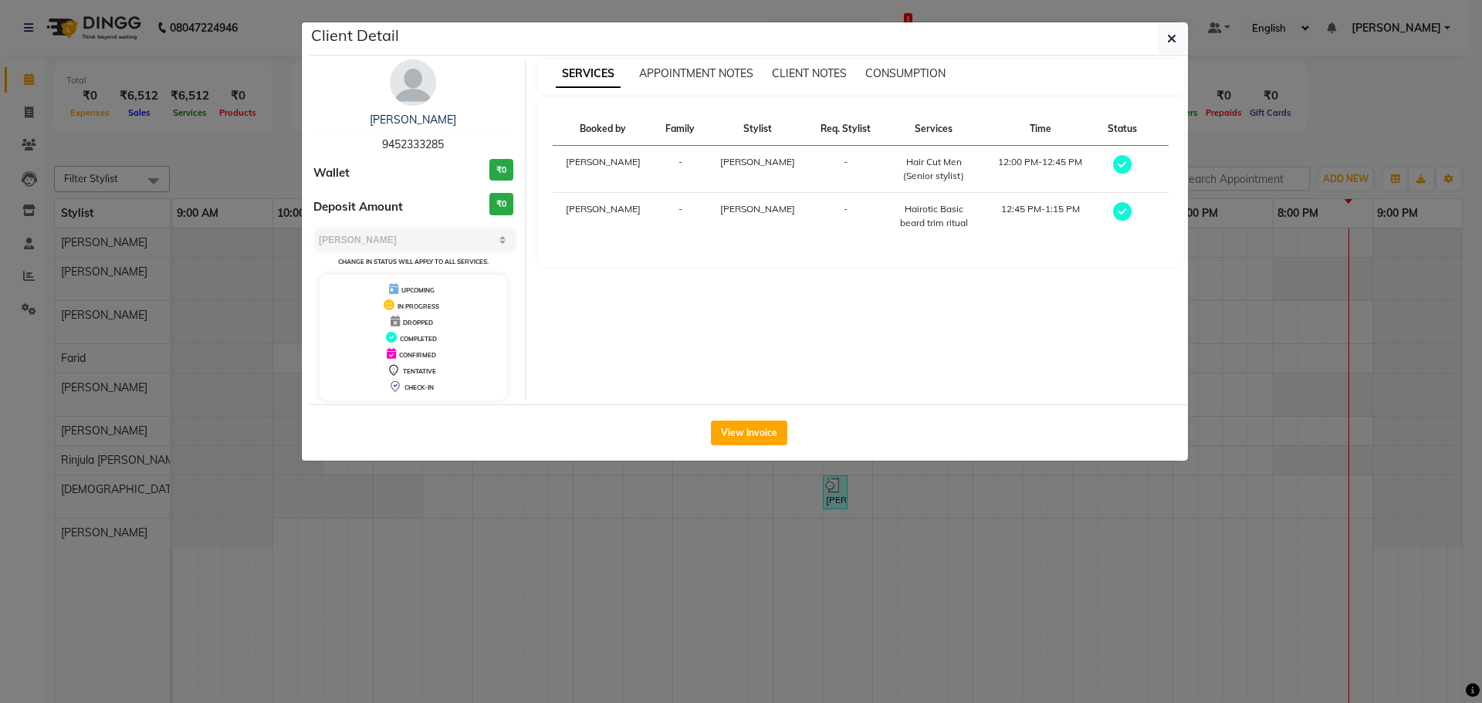
click at [412, 83] on img at bounding box center [413, 82] width 46 height 46
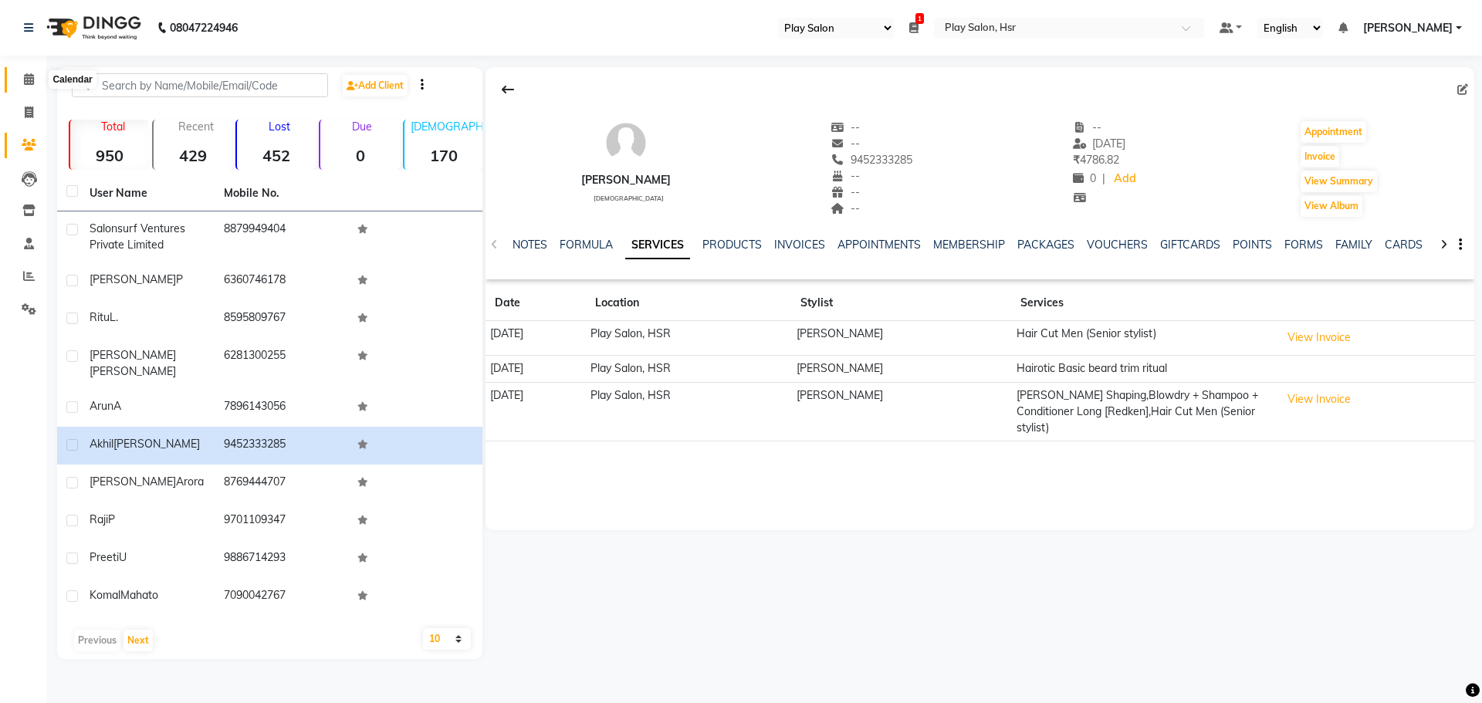
click at [26, 76] on icon at bounding box center [29, 79] width 10 height 12
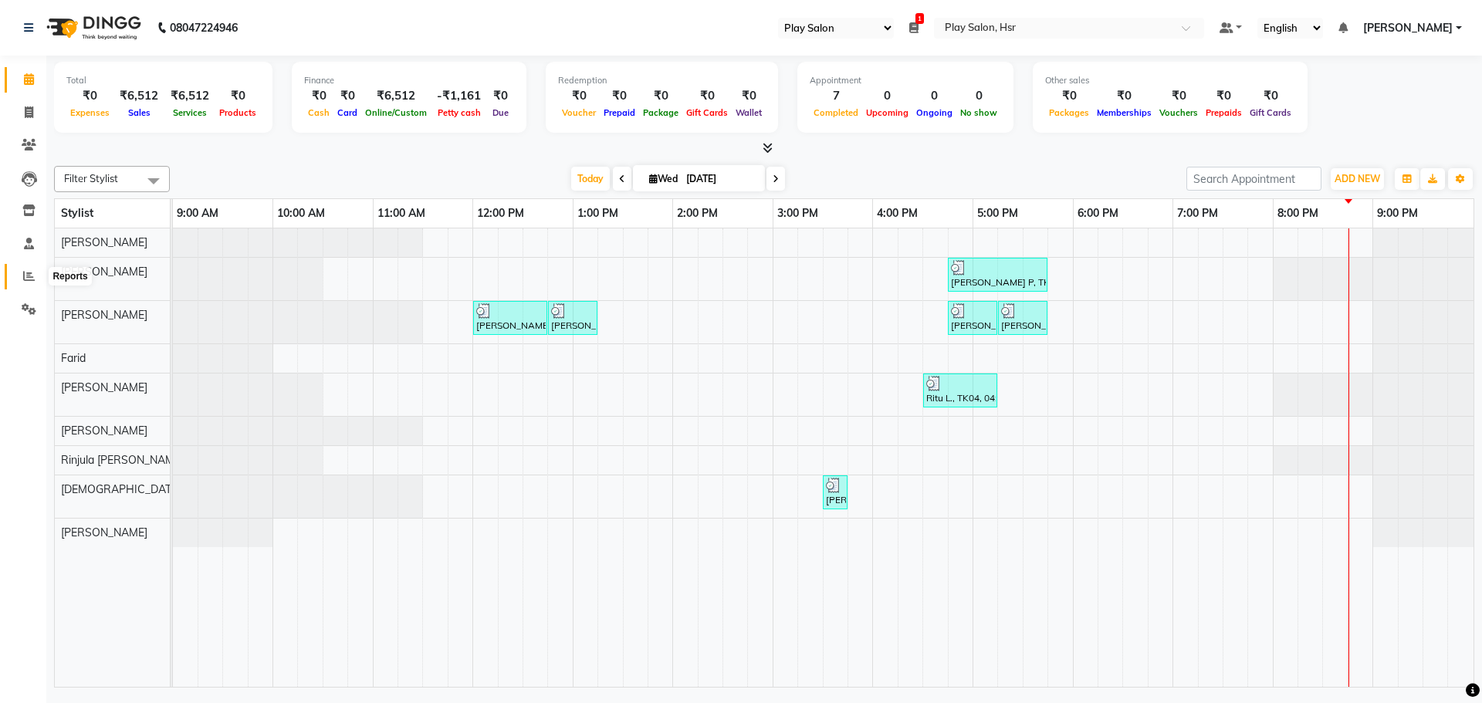
click at [29, 278] on icon at bounding box center [29, 276] width 12 height 12
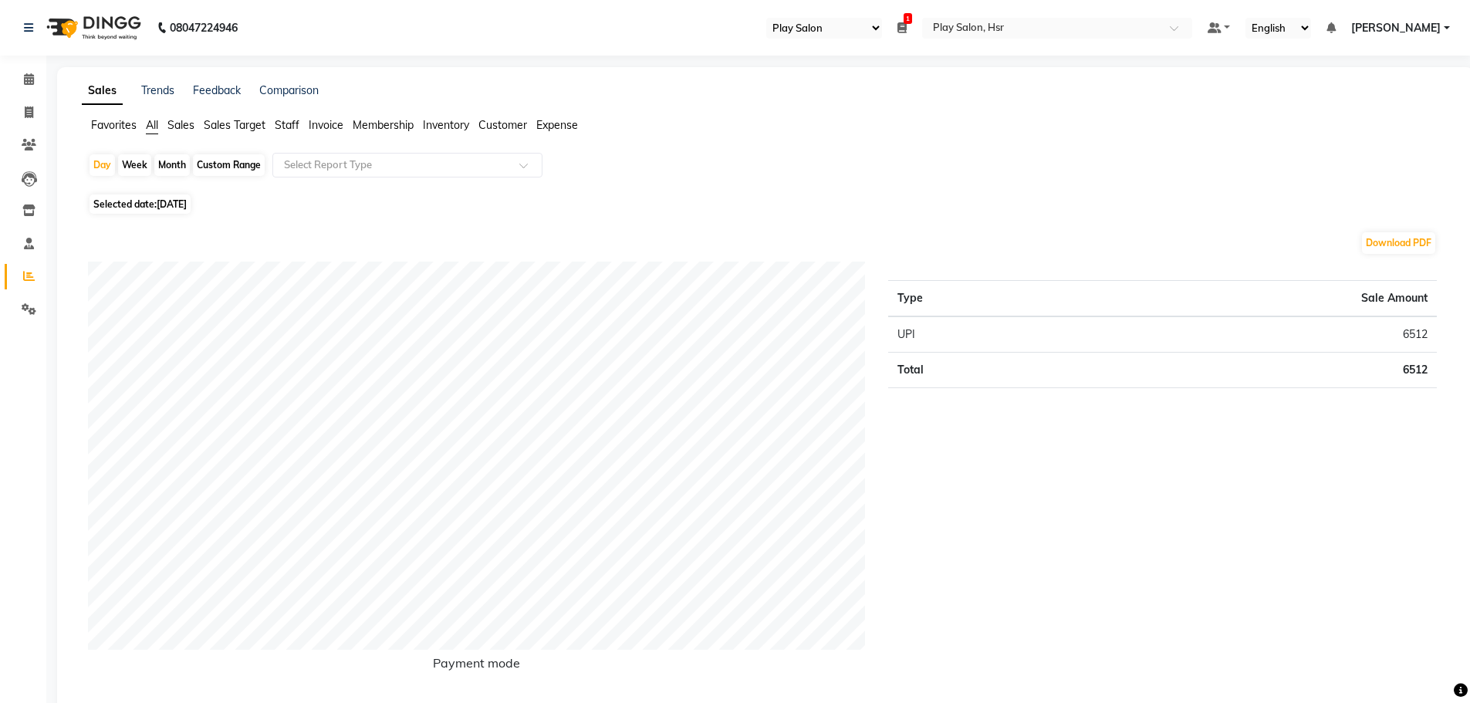
click at [509, 127] on span "Customer" at bounding box center [502, 125] width 49 height 14
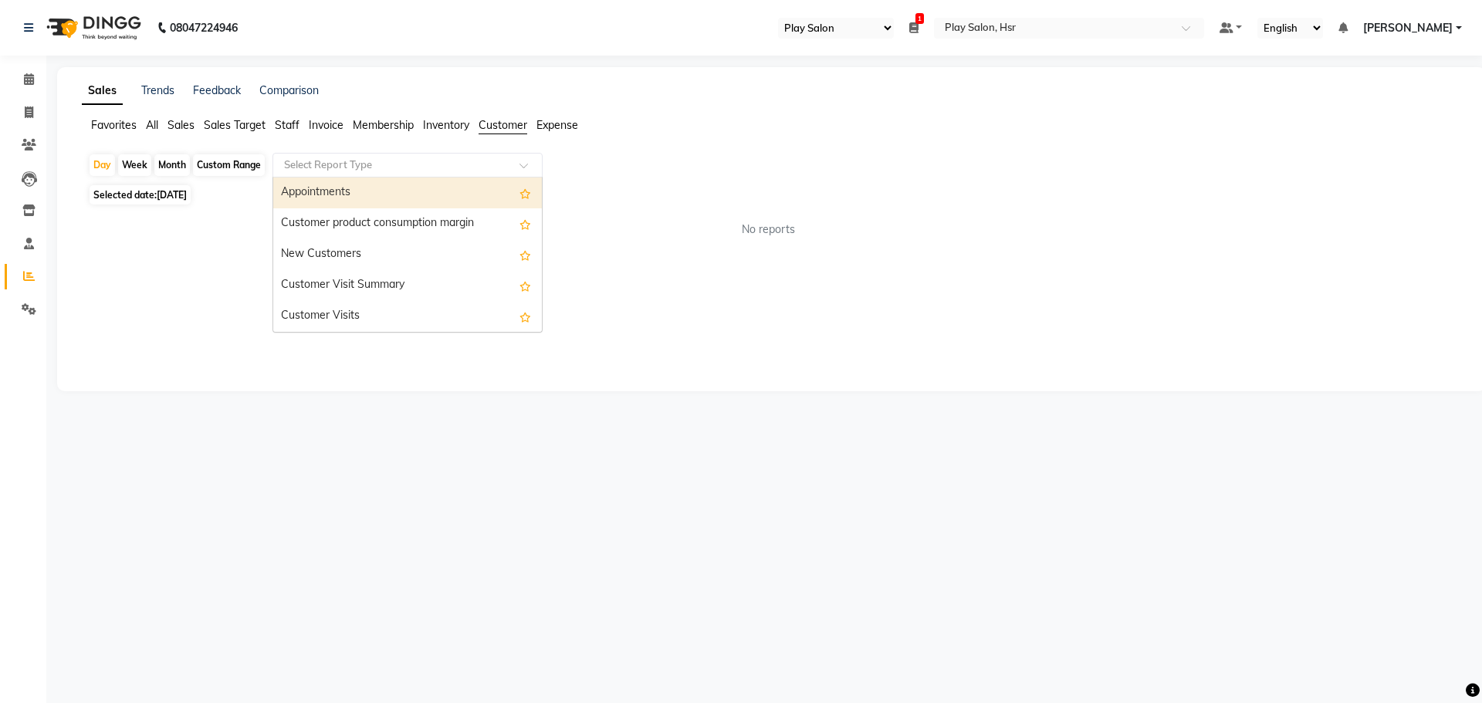
click at [406, 164] on input "text" at bounding box center [392, 164] width 222 height 15
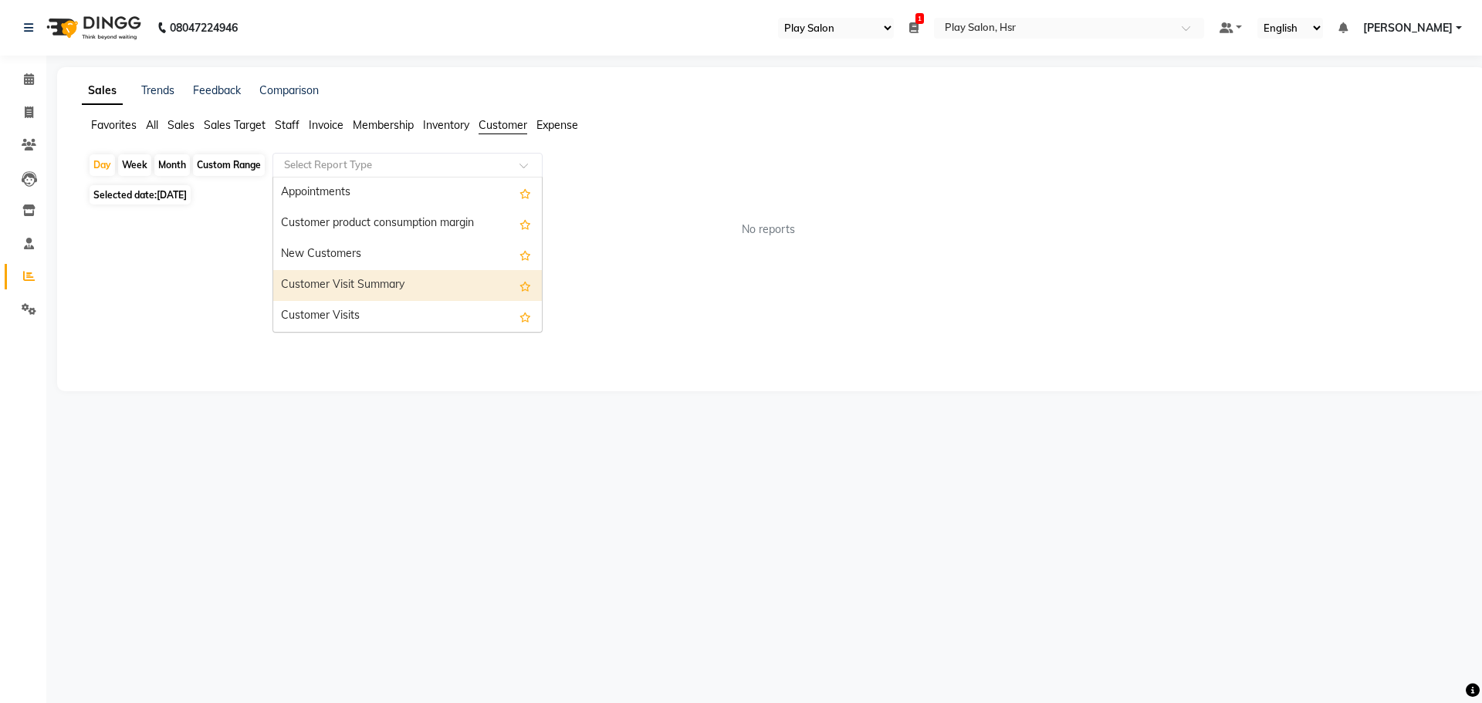
click at [385, 281] on div "Customer Visit Summary" at bounding box center [407, 285] width 269 height 31
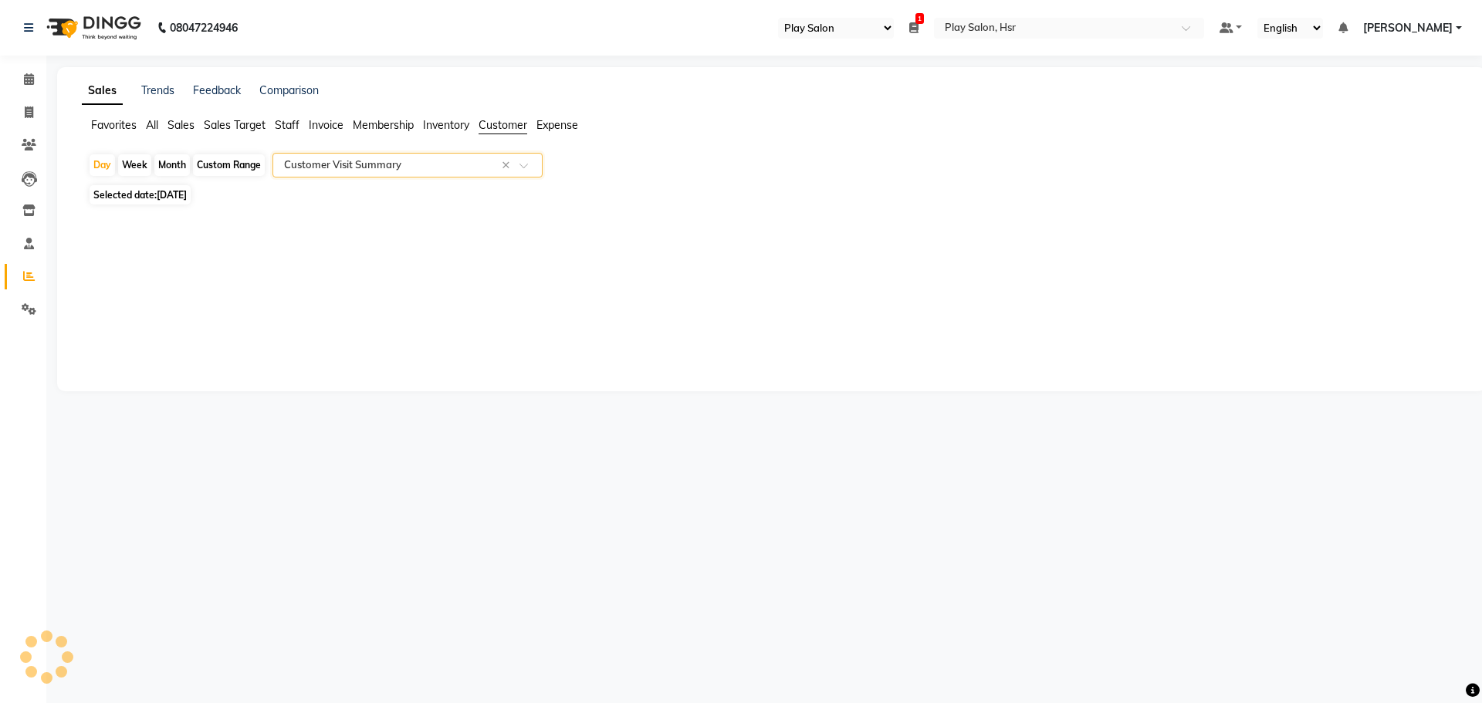
select select "full_report"
select select "csv"
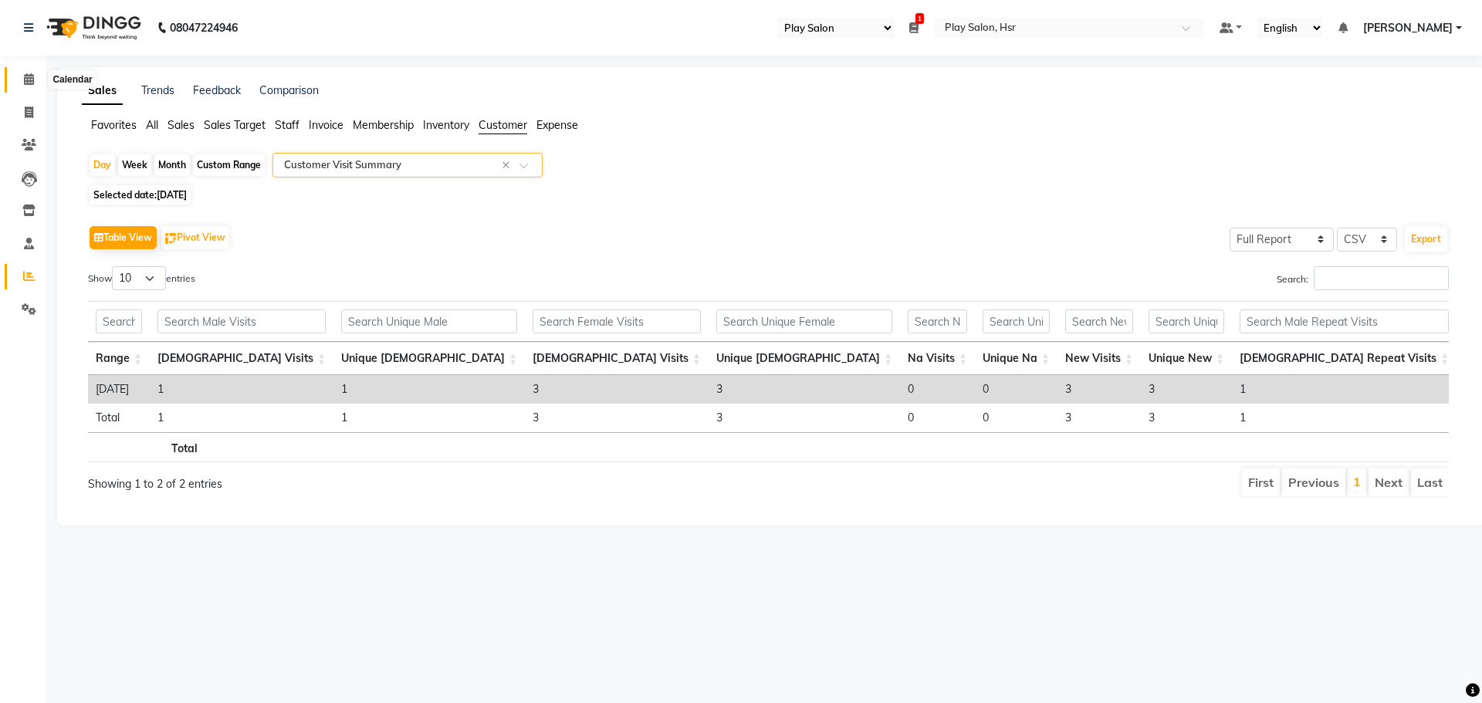
click at [32, 79] on icon at bounding box center [29, 79] width 10 height 12
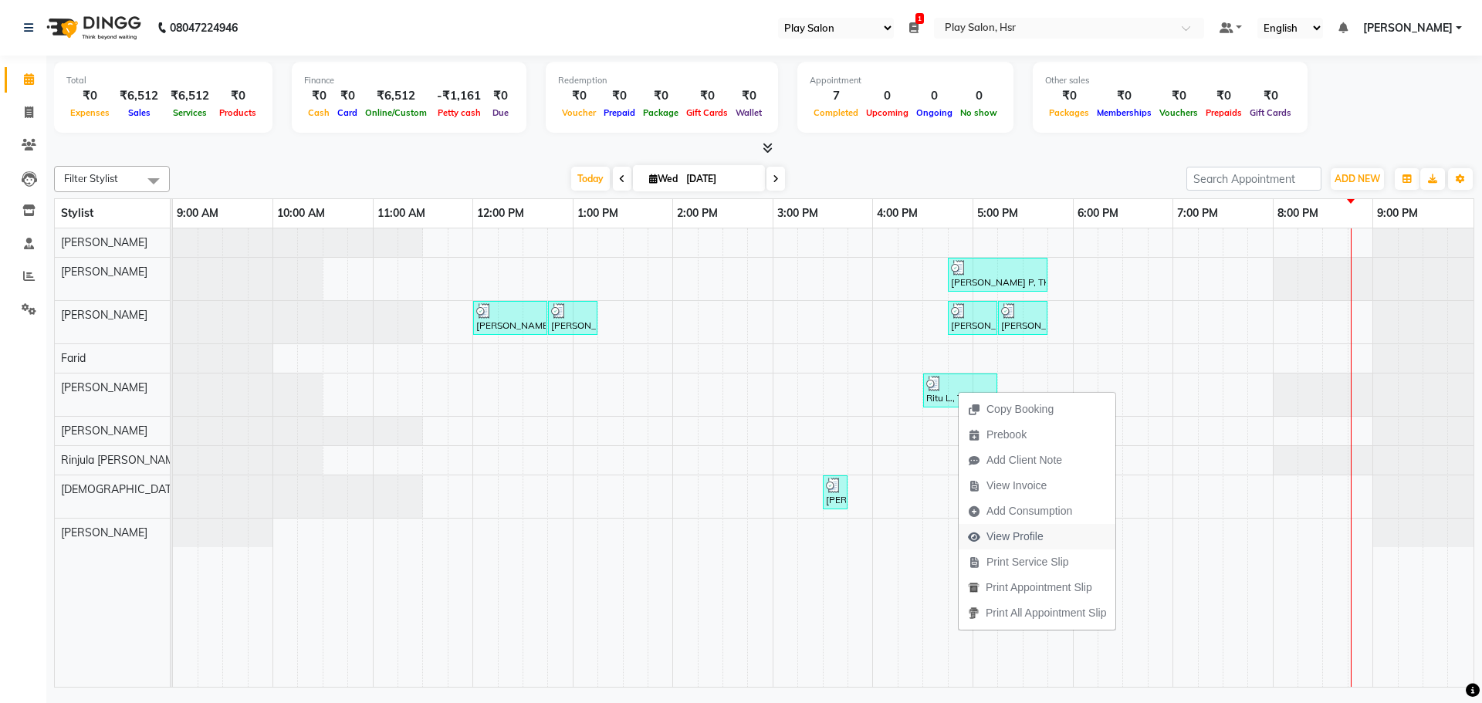
click at [1012, 535] on span "View Profile" at bounding box center [1014, 537] width 57 height 16
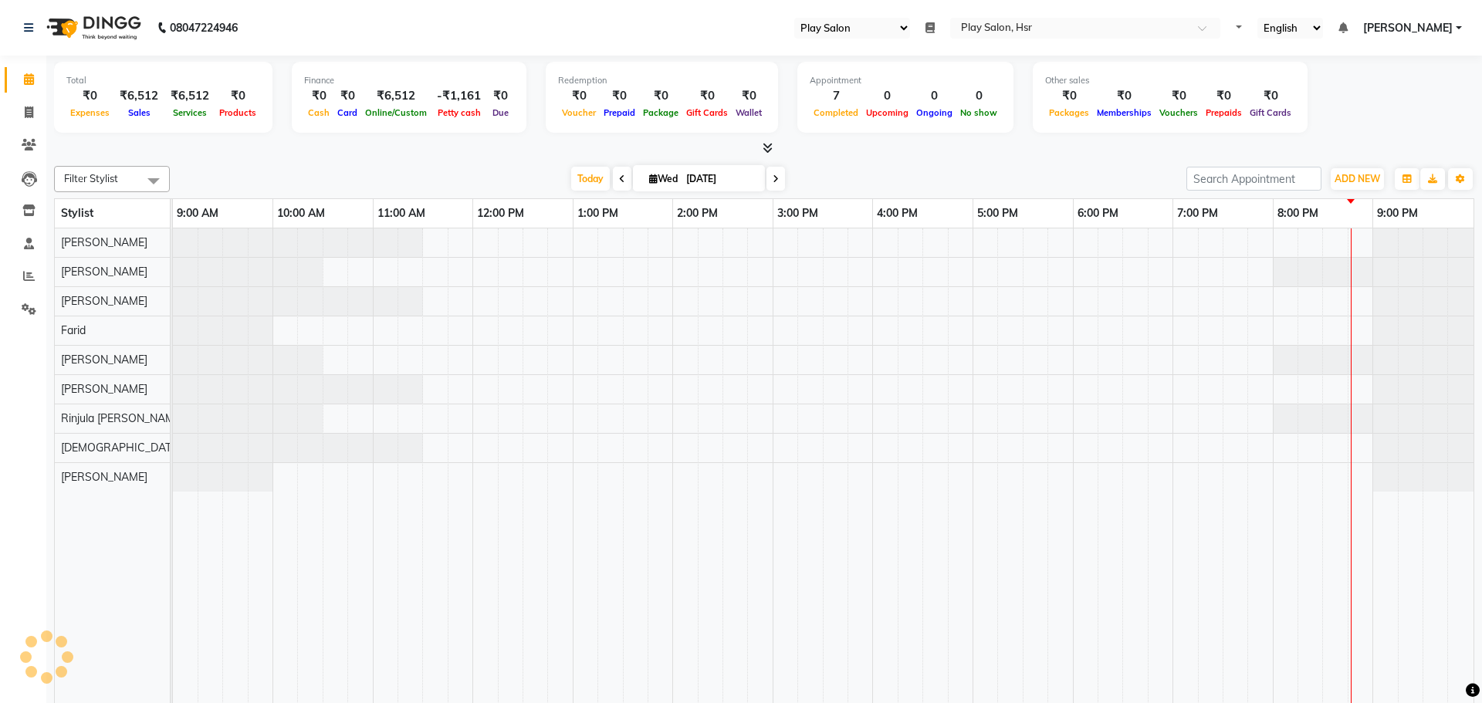
select select "92"
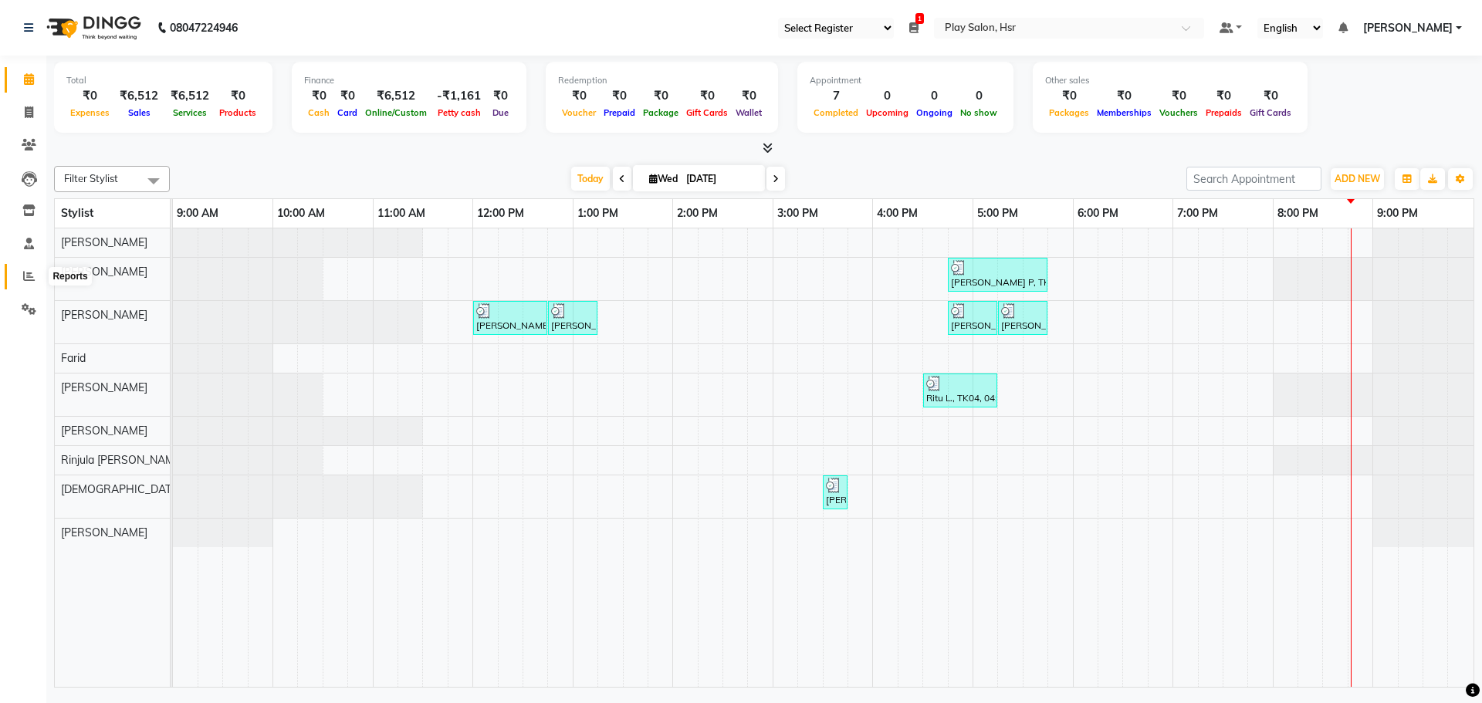
click at [31, 277] on icon at bounding box center [29, 276] width 12 height 12
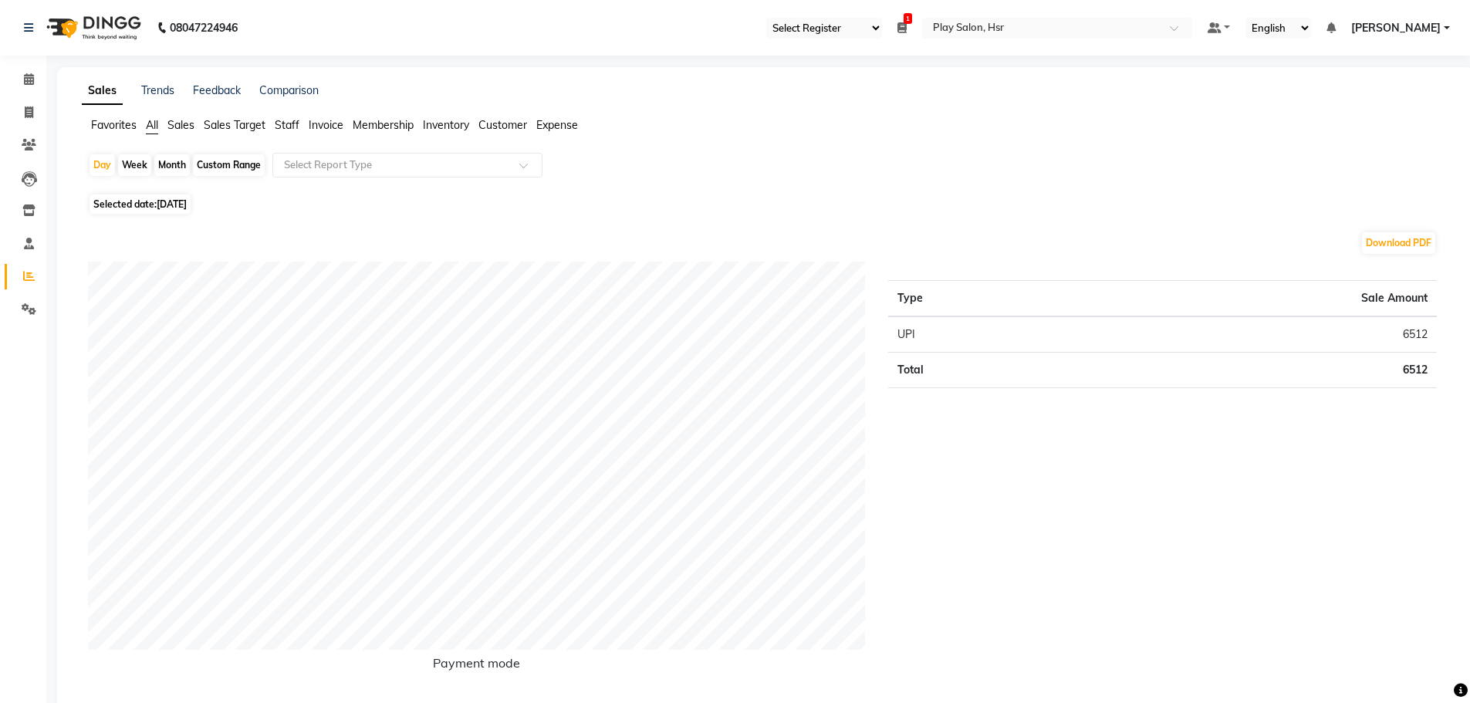
click at [504, 128] on span "Customer" at bounding box center [502, 125] width 49 height 14
click at [397, 165] on input "text" at bounding box center [392, 164] width 222 height 15
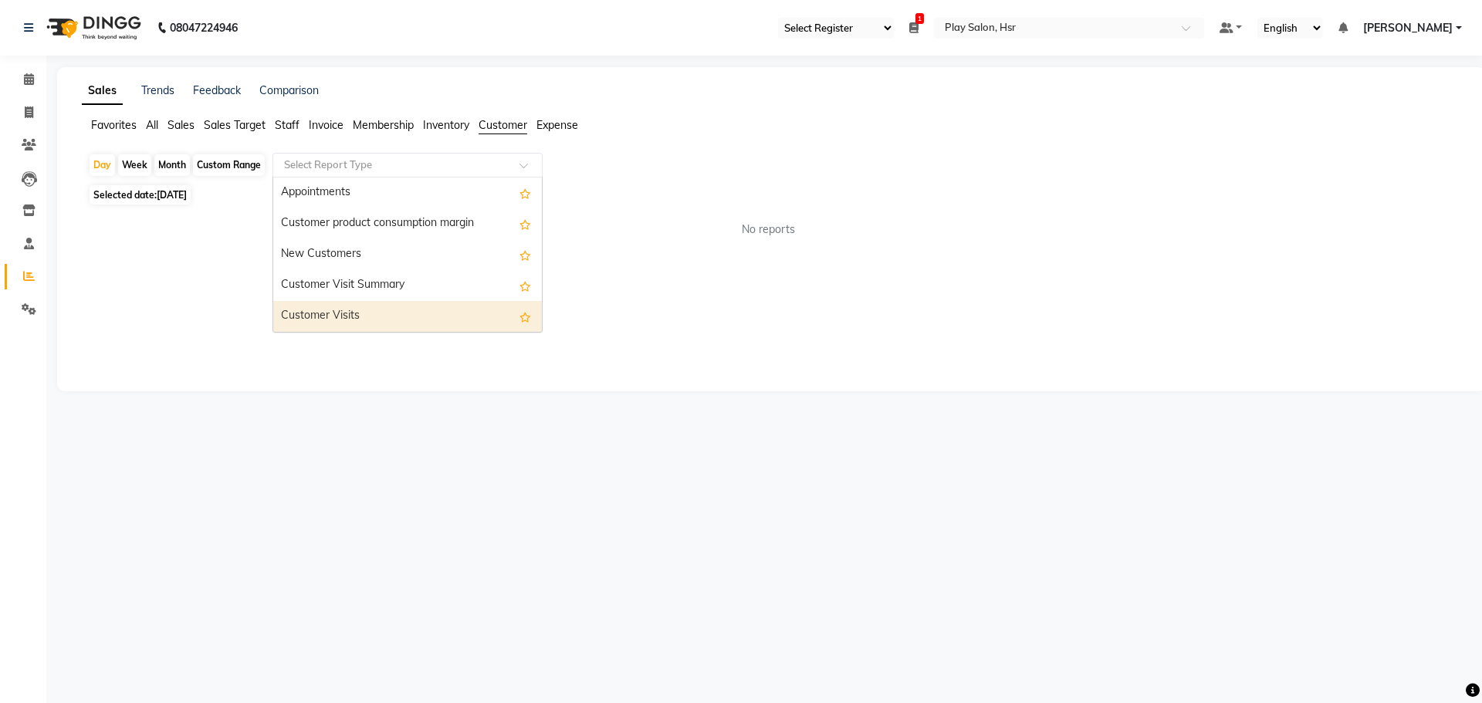
click at [383, 311] on div "Customer Visits" at bounding box center [407, 316] width 269 height 31
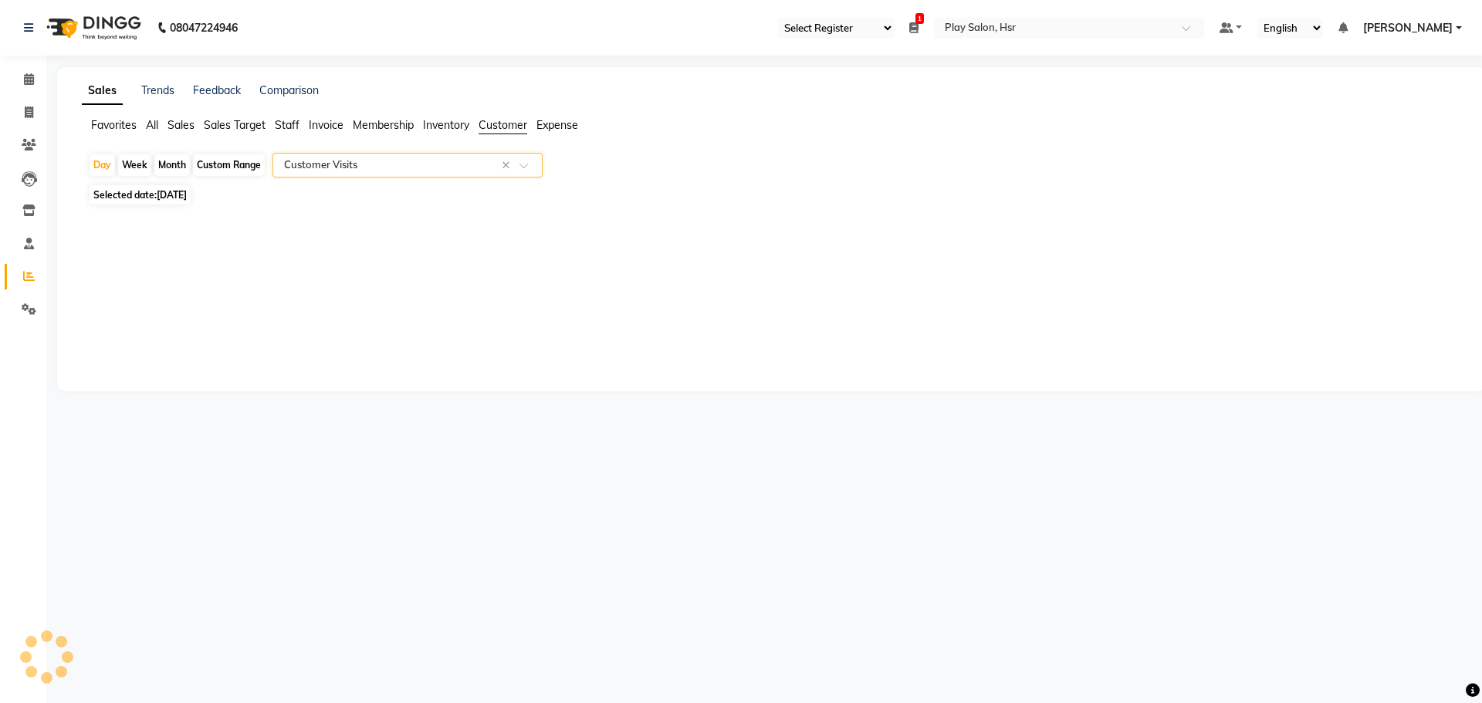
click at [397, 167] on input "text" at bounding box center [392, 164] width 222 height 15
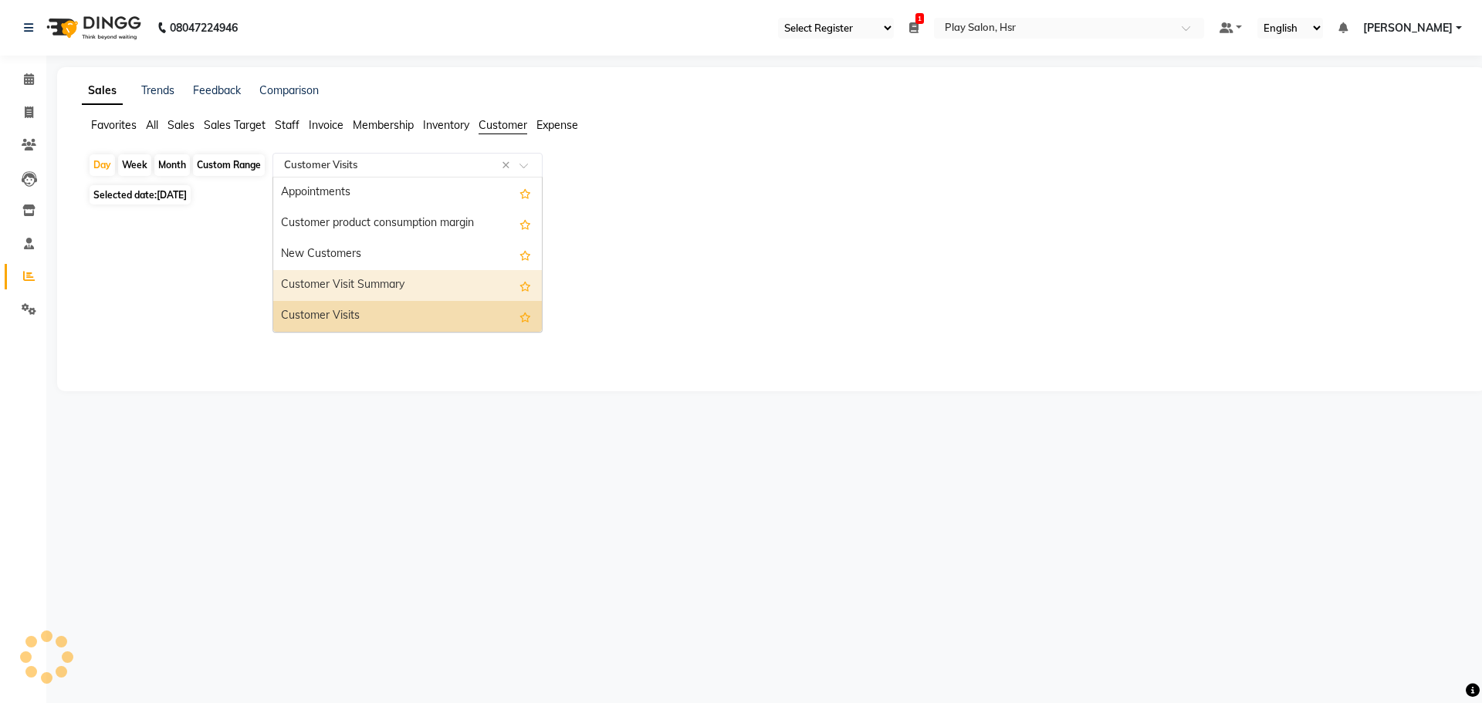
click at [386, 282] on div "Customer Visit Summary" at bounding box center [407, 285] width 269 height 31
select select "full_report"
select select "csv"
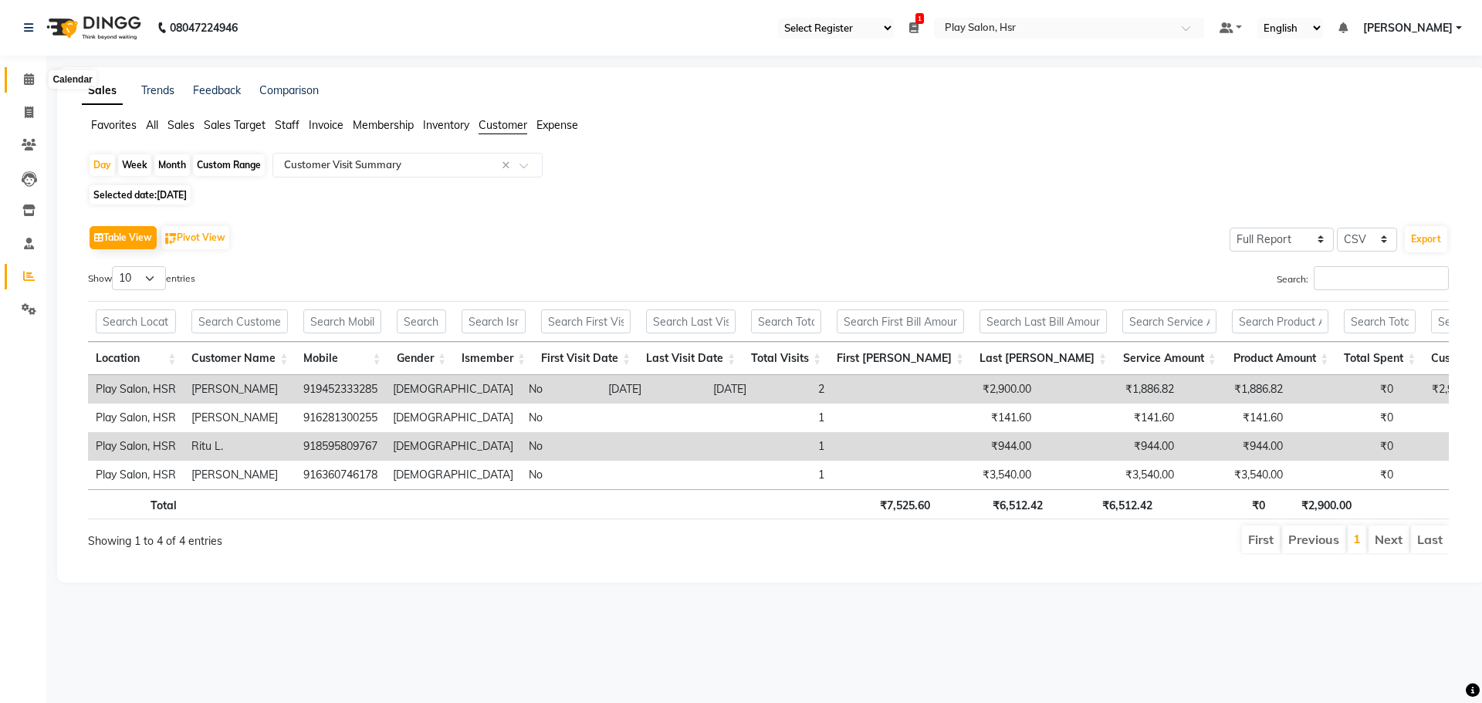
click at [29, 76] on icon at bounding box center [29, 79] width 10 height 12
